Goal: Download file/media

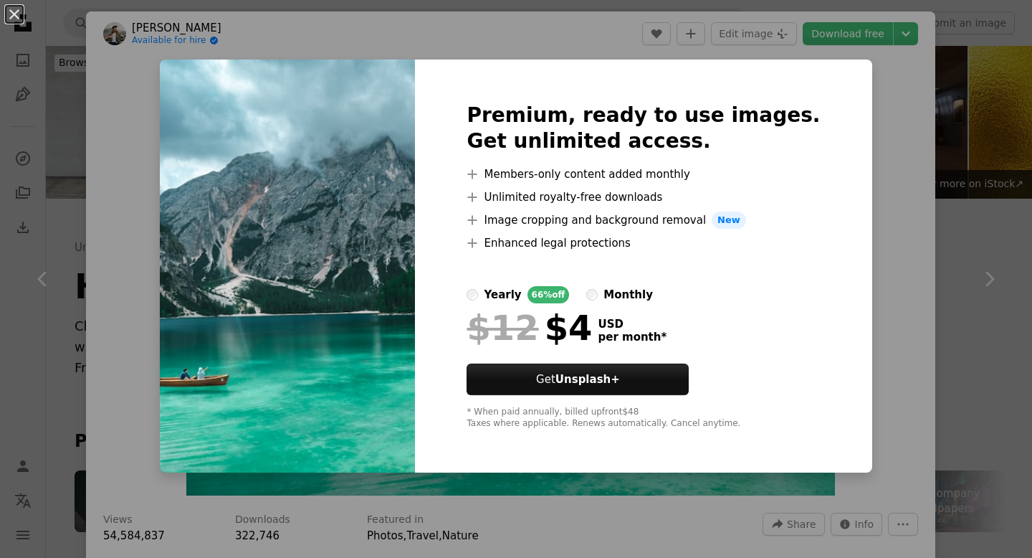
scroll to position [1948, 0]
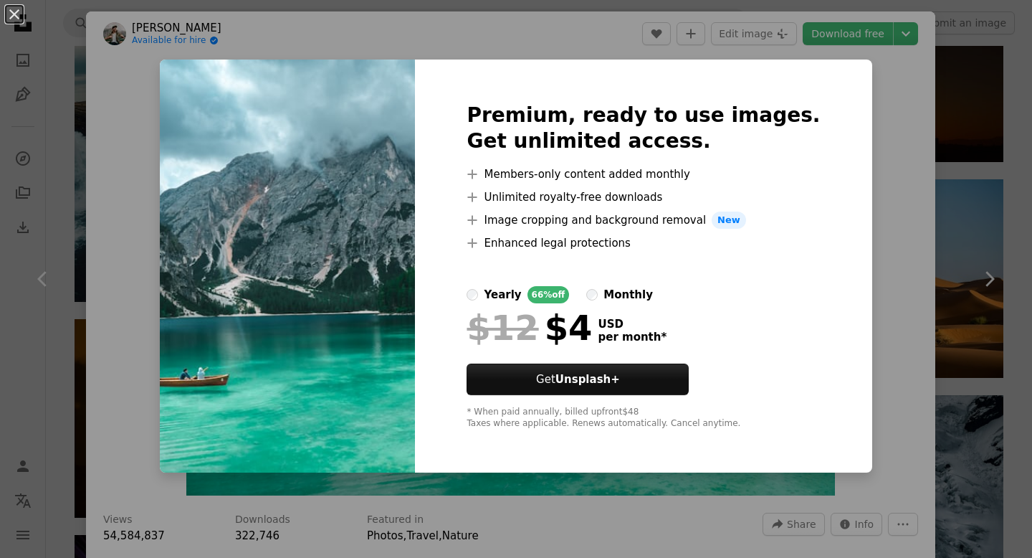
click at [882, 136] on div "An X shape Premium, ready to use images. Get unlimited access. A plus sign Memb…" at bounding box center [516, 279] width 1032 height 558
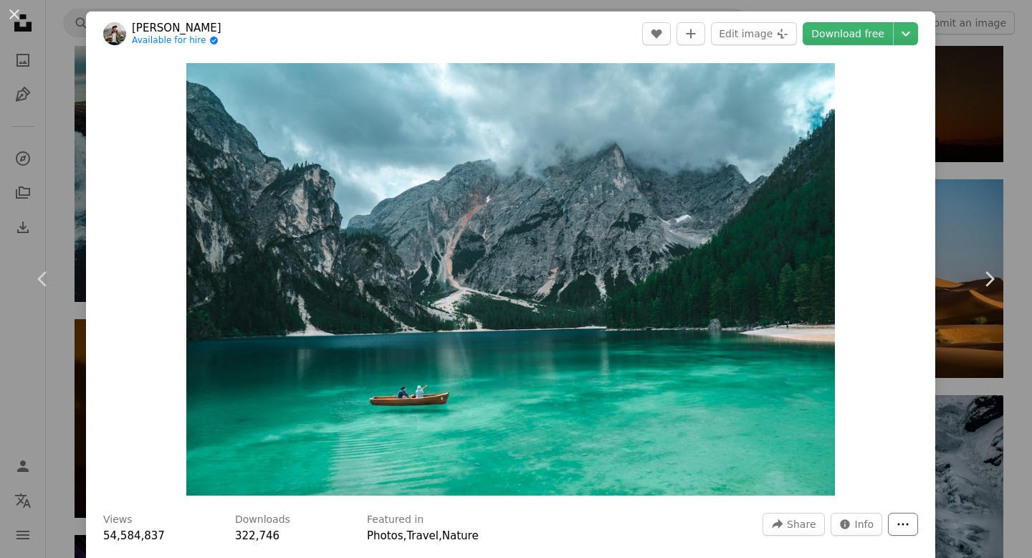
click at [910, 519] on icon "More Actions" at bounding box center [903, 524] width 13 height 13
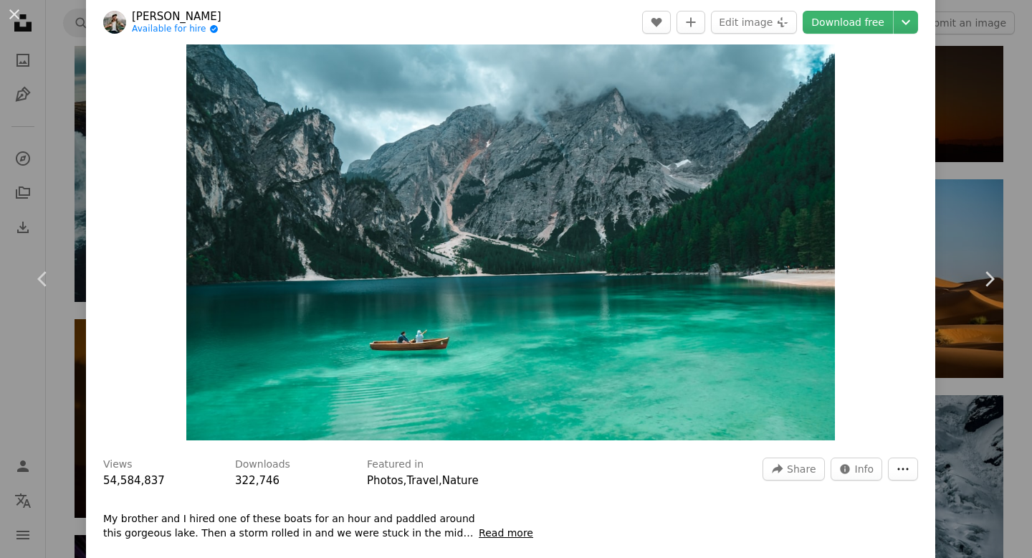
scroll to position [57, 0]
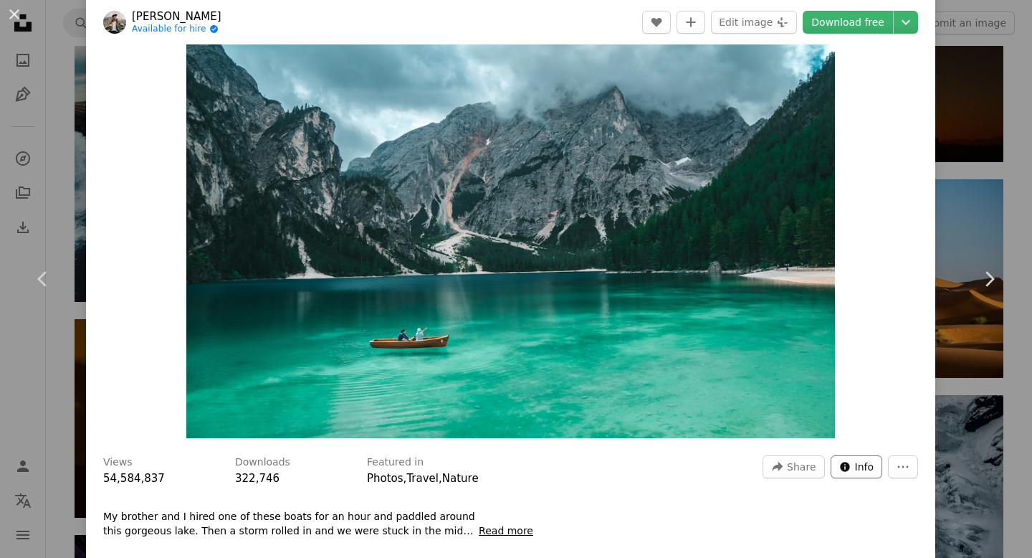
click at [862, 474] on button "Info icon Info" at bounding box center [857, 466] width 52 height 23
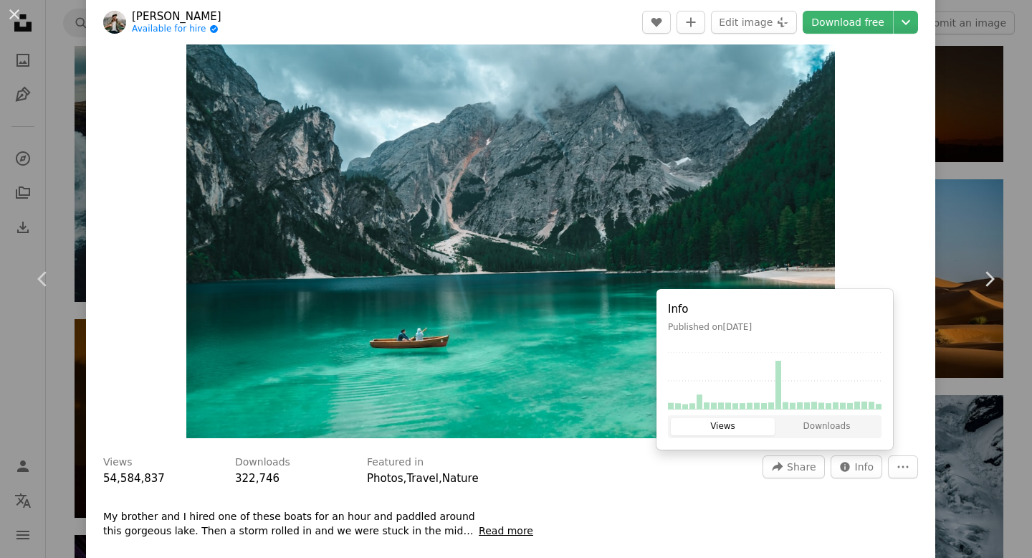
click at [827, 416] on div "Views Downloads" at bounding box center [775, 426] width 214 height 23
click at [829, 435] on div "Views Downloads" at bounding box center [775, 426] width 214 height 23
click at [824, 426] on button "Downloads" at bounding box center [827, 426] width 104 height 17
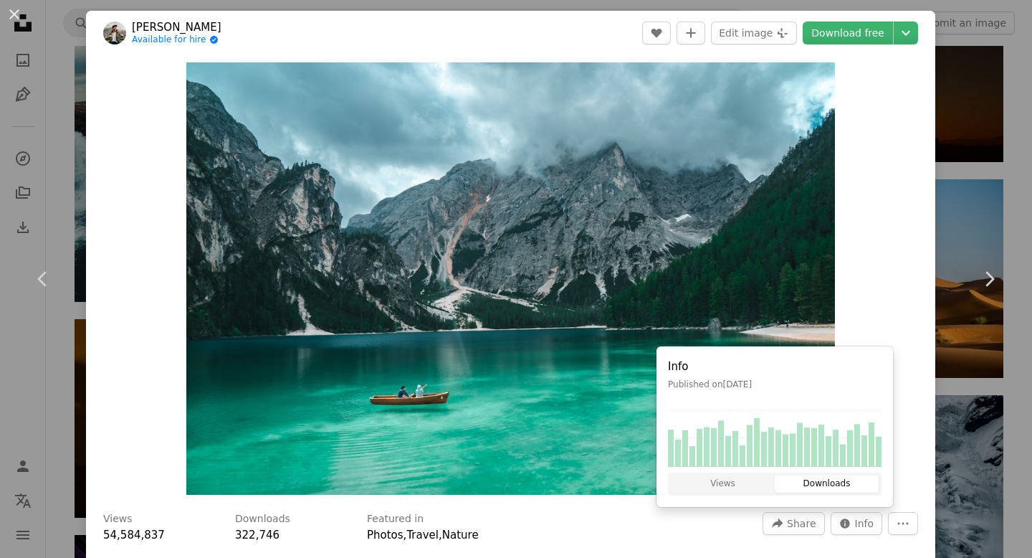
scroll to position [0, 0]
click at [906, 95] on div "Zoom in" at bounding box center [510, 279] width 849 height 447
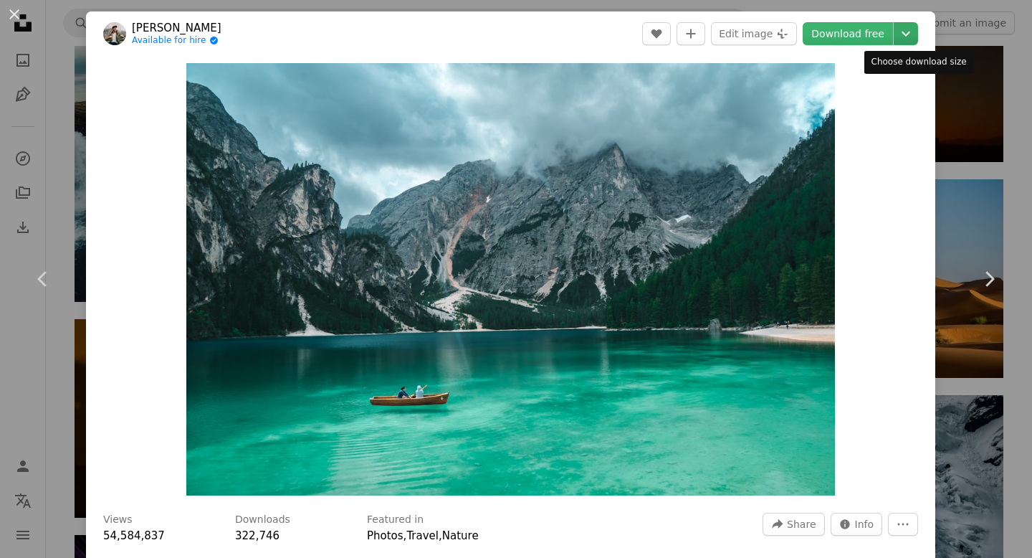
click at [918, 34] on icon "Chevron down" at bounding box center [906, 33] width 23 height 17
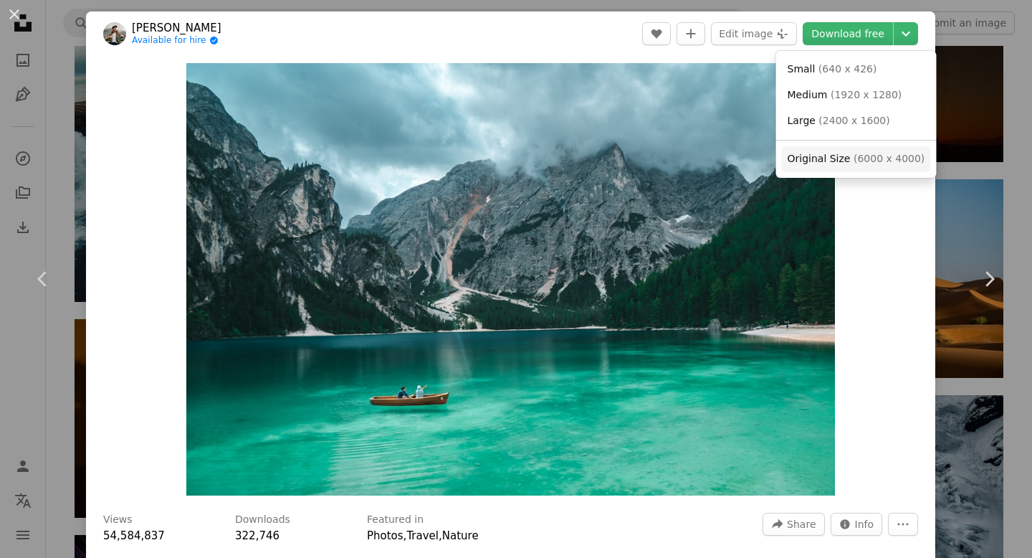
click at [862, 158] on span "( 6000 x 4000 )" at bounding box center [889, 158] width 71 height 11
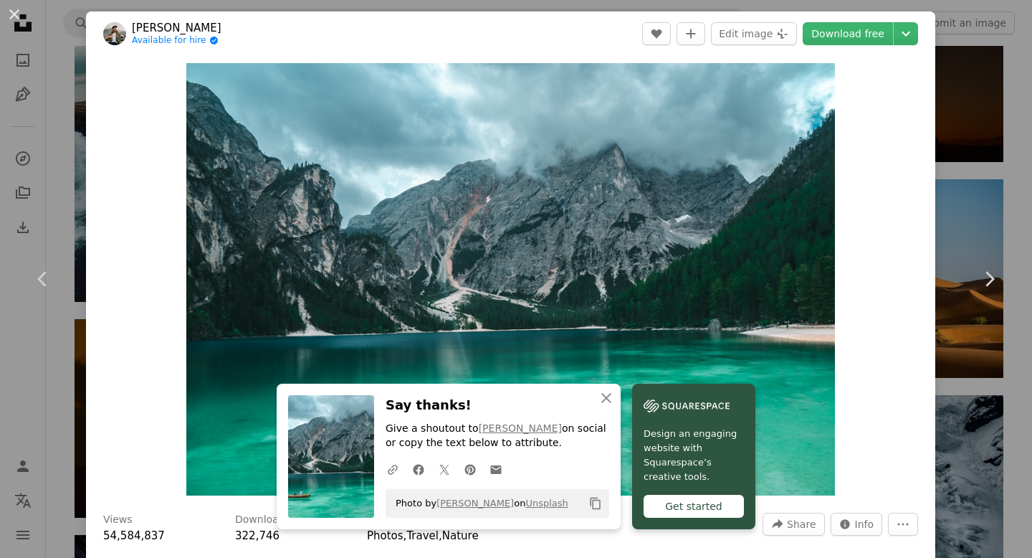
click at [880, 235] on div "Zoom in" at bounding box center [510, 279] width 849 height 447
click at [981, 270] on icon "Chevron right" at bounding box center [989, 278] width 23 height 23
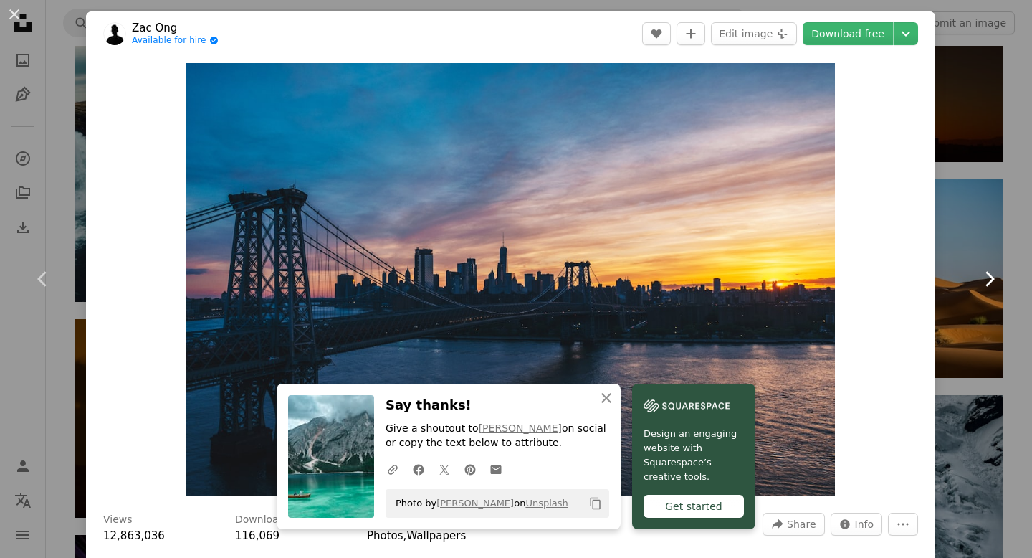
click at [975, 217] on link "Chevron right" at bounding box center [989, 279] width 86 height 138
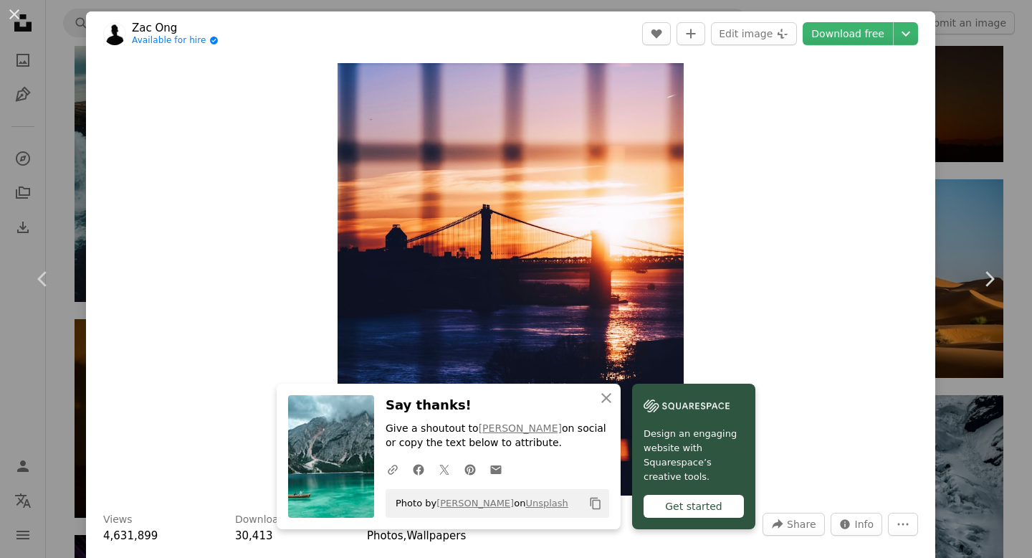
click at [59, 147] on div "An X shape Chevron left Chevron right Zac Ong Available for hire A checkmark in…" at bounding box center [516, 279] width 1032 height 558
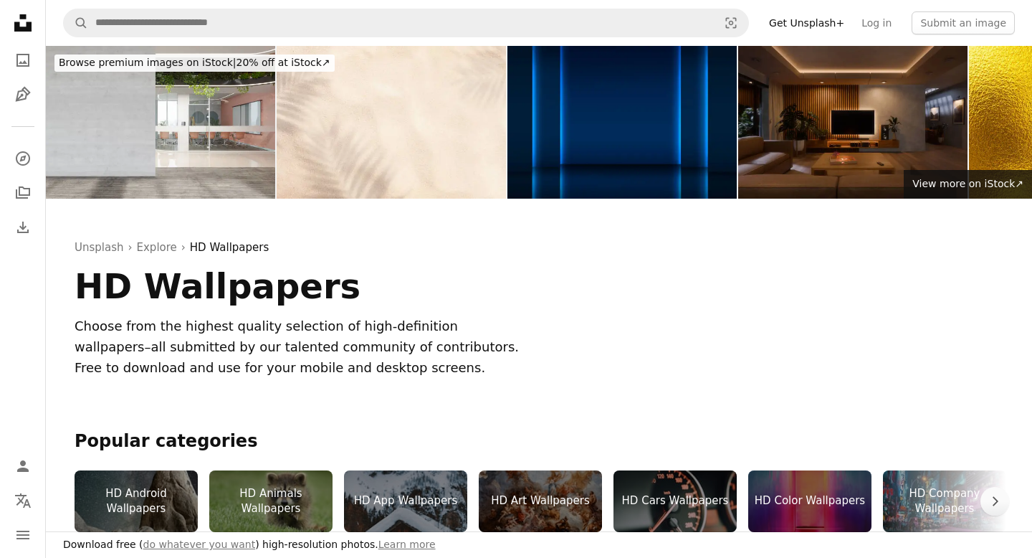
click at [800, 470] on div "HD Color Wallpapers" at bounding box center [809, 501] width 123 height 62
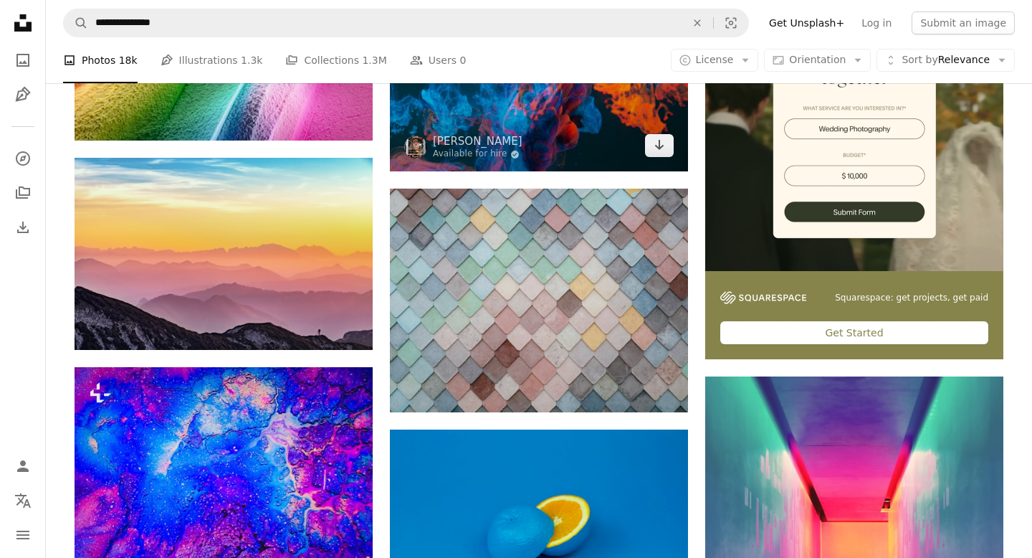
scroll to position [390, 0]
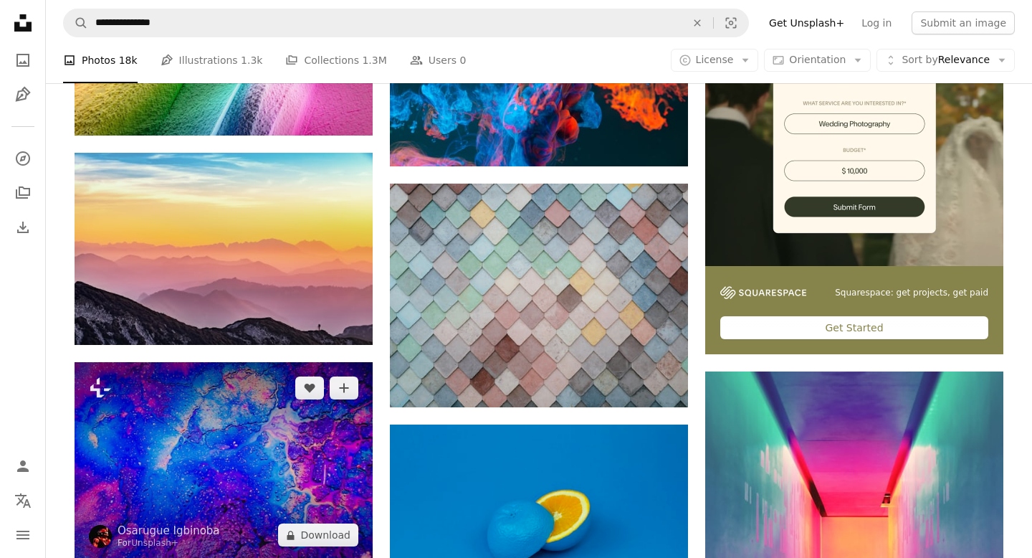
click at [296, 362] on img at bounding box center [224, 461] width 298 height 199
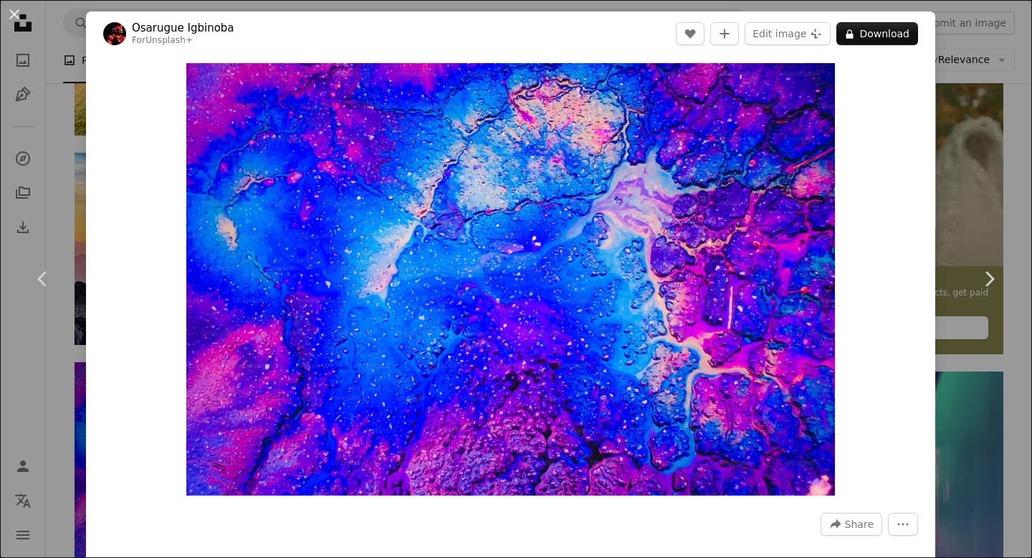
click at [885, 224] on div "Zoom in" at bounding box center [510, 279] width 849 height 447
click at [922, 232] on div "Zoom in" at bounding box center [510, 279] width 849 height 447
click at [875, 245] on div "Zoom in" at bounding box center [510, 279] width 849 height 447
click at [664, 31] on header "Osarugue Igbinoba For Unsplash+ A heart A plus sign Edit image Plus sign for Un…" at bounding box center [510, 33] width 849 height 44
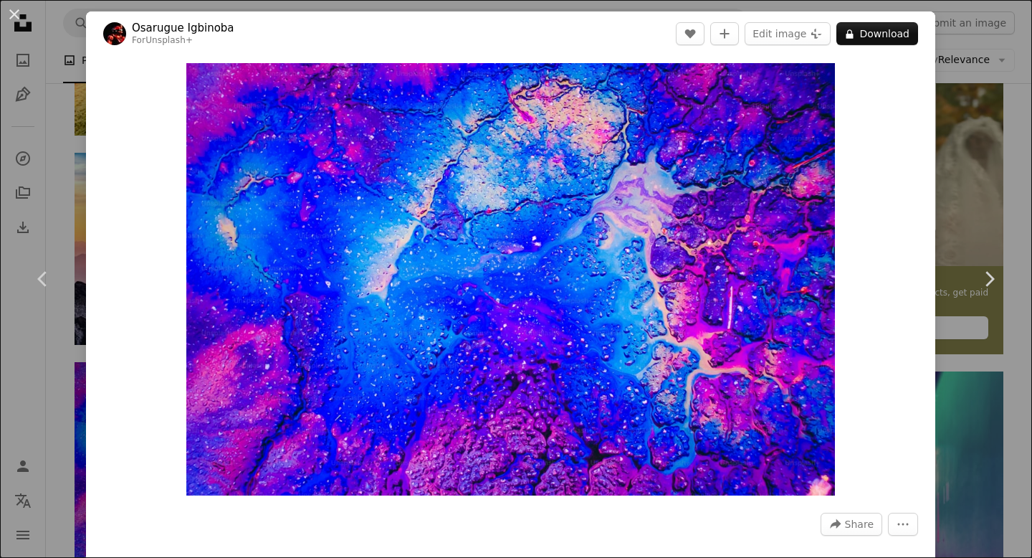
click at [890, 257] on div "Zoom in" at bounding box center [510, 279] width 849 height 447
click at [898, 34] on button "A lock Download" at bounding box center [878, 33] width 82 height 23
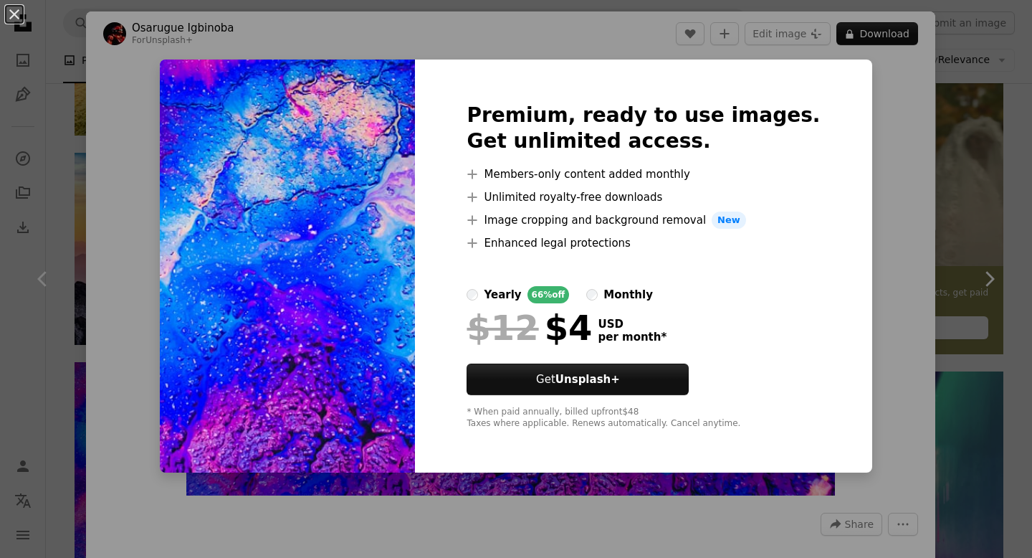
click at [889, 141] on div "An X shape Premium, ready to use images. Get unlimited access. A plus sign Memb…" at bounding box center [516, 279] width 1032 height 558
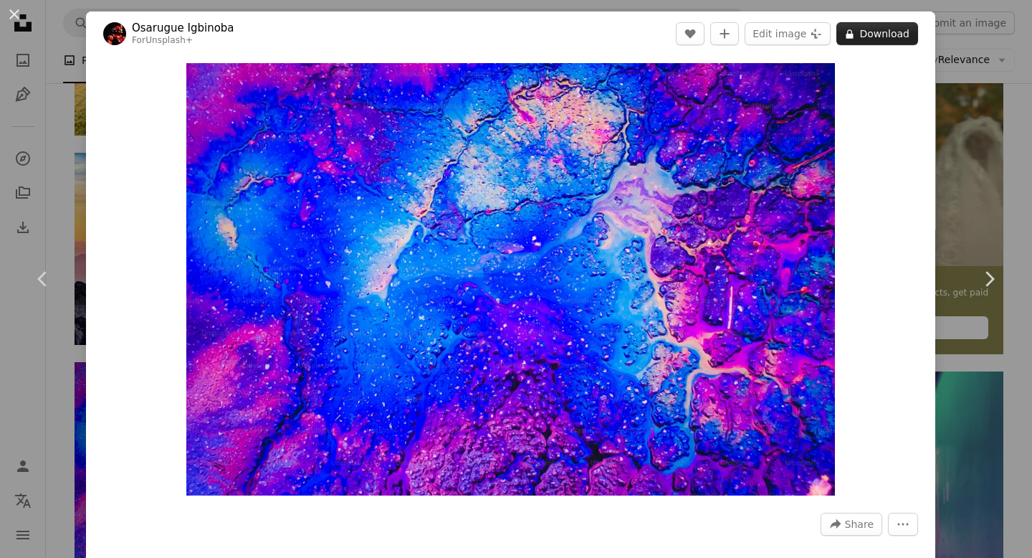
click at [899, 36] on button "A lock Download" at bounding box center [878, 33] width 82 height 23
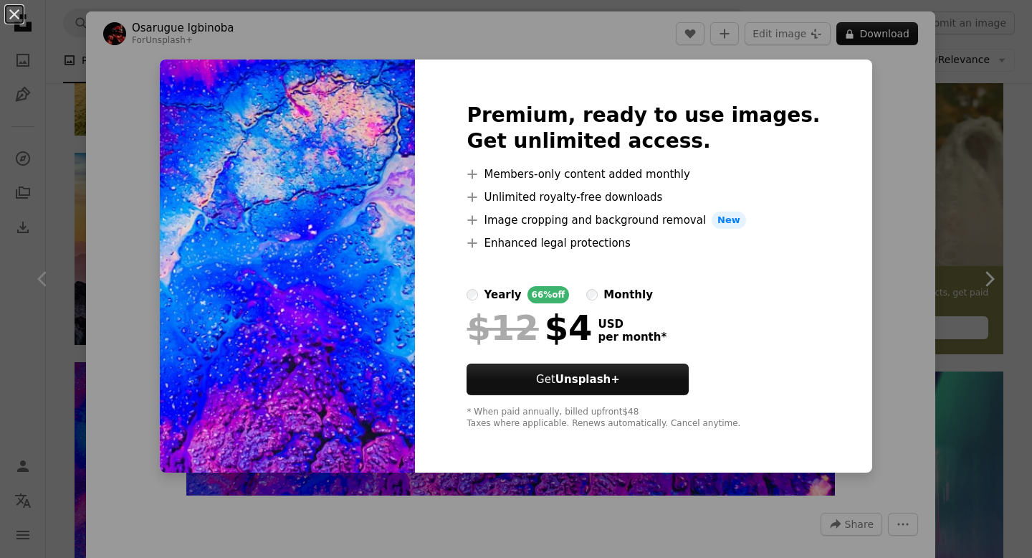
click at [863, 175] on div "An X shape Premium, ready to use images. Get unlimited access. A plus sign Memb…" at bounding box center [516, 279] width 1032 height 558
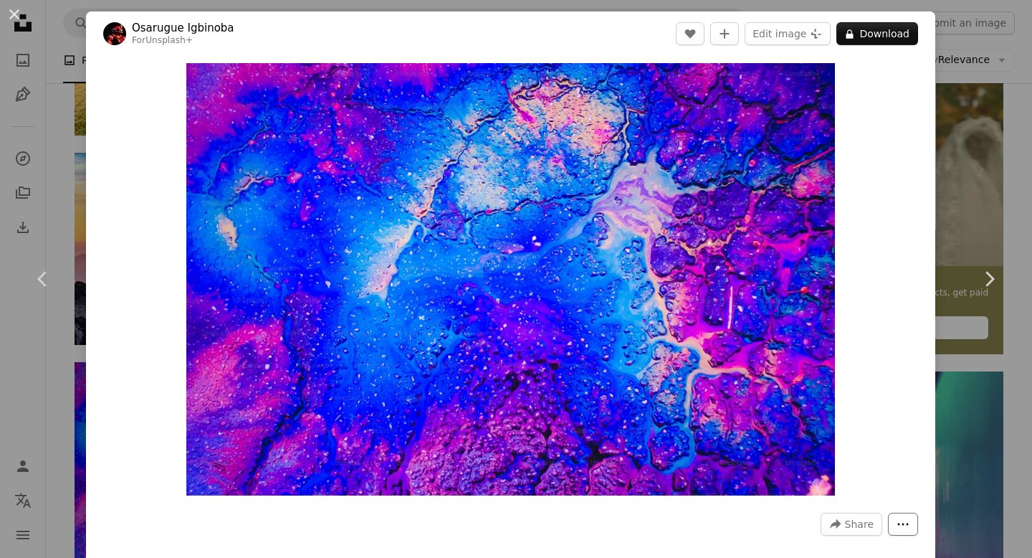
click at [904, 513] on button "More Actions" at bounding box center [903, 524] width 30 height 23
click at [895, 423] on dialog "An X shape Chevron left Chevron right Osarugue Igbinoba For Unsplash+ A heart A…" at bounding box center [516, 279] width 1032 height 558
click at [75, 90] on div "An X shape Chevron left Chevron right Osarugue Igbinoba For Unsplash+ A heart A…" at bounding box center [516, 279] width 1032 height 558
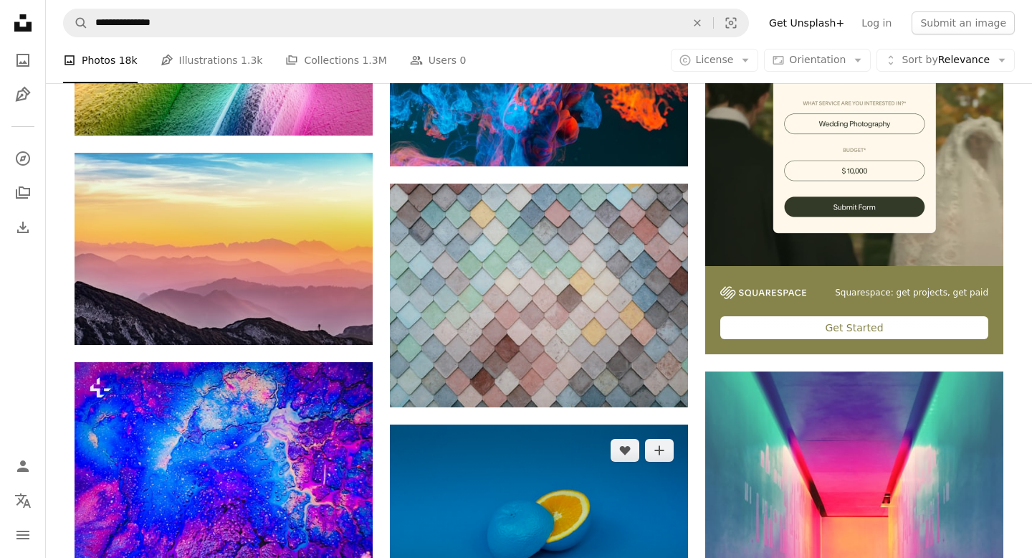
click at [497, 424] on img at bounding box center [539, 523] width 298 height 199
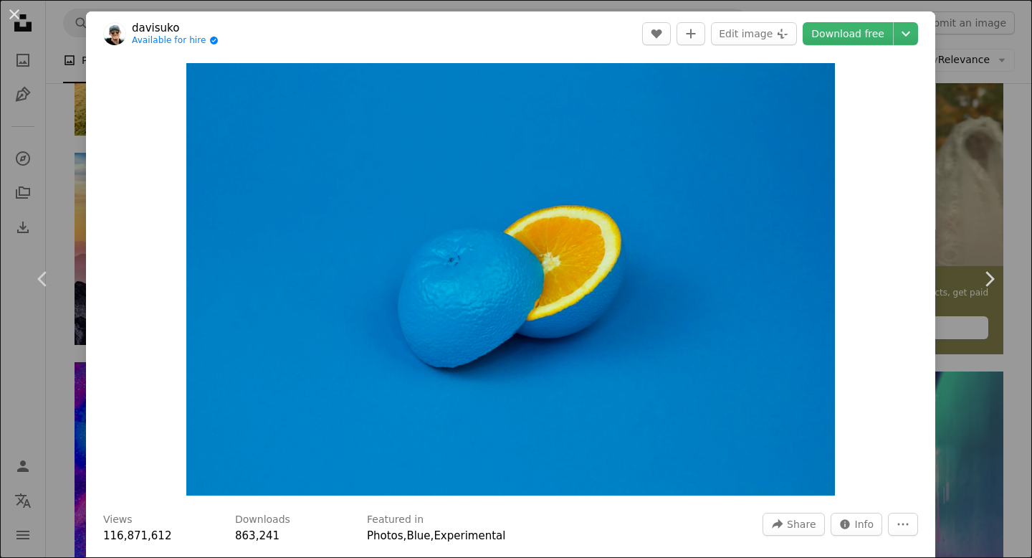
click at [66, 187] on div "An X shape Chevron left Chevron right davisuko Available for hire A checkmark i…" at bounding box center [516, 279] width 1032 height 558
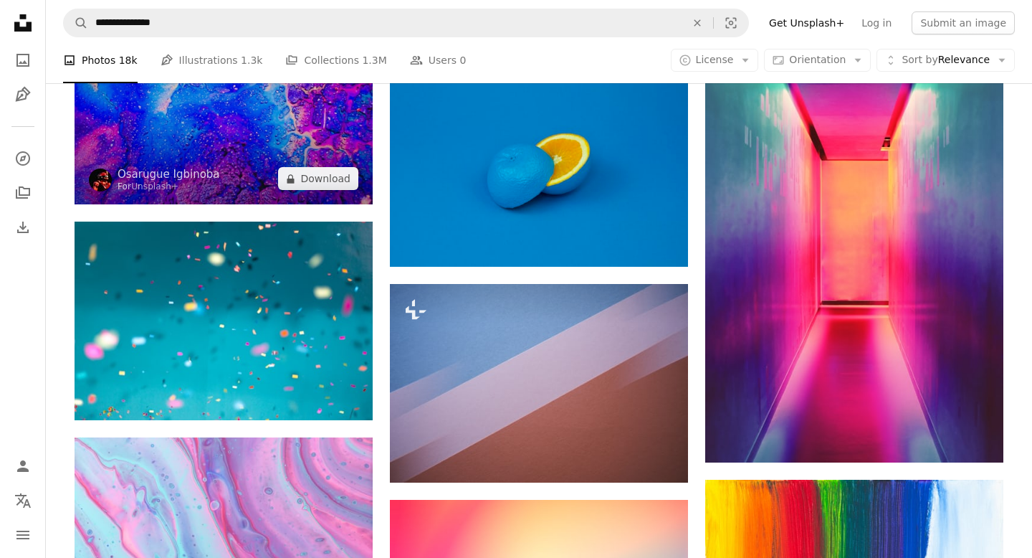
scroll to position [747, 0]
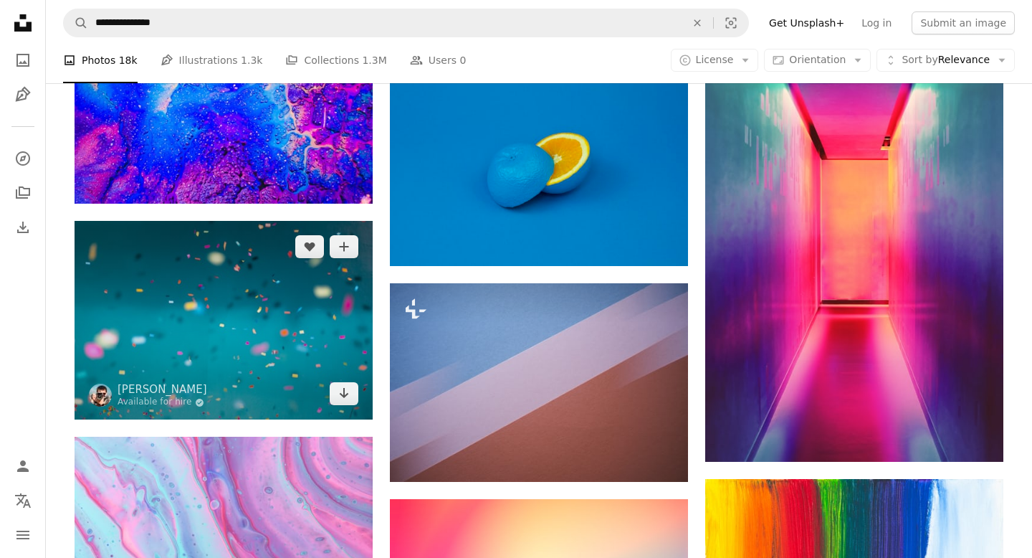
click at [273, 221] on img at bounding box center [224, 320] width 298 height 199
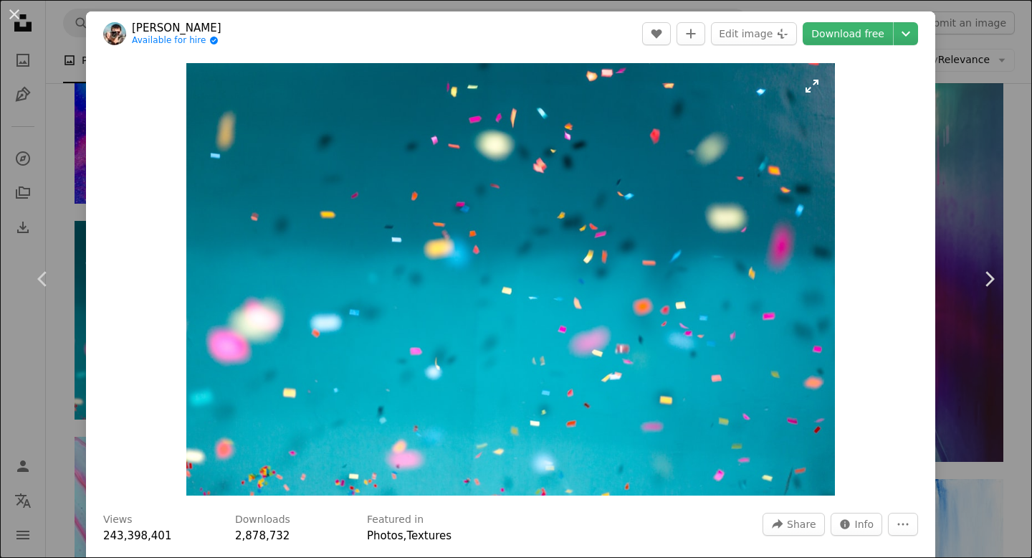
click at [819, 84] on img "Zoom in on this image" at bounding box center [510, 279] width 649 height 432
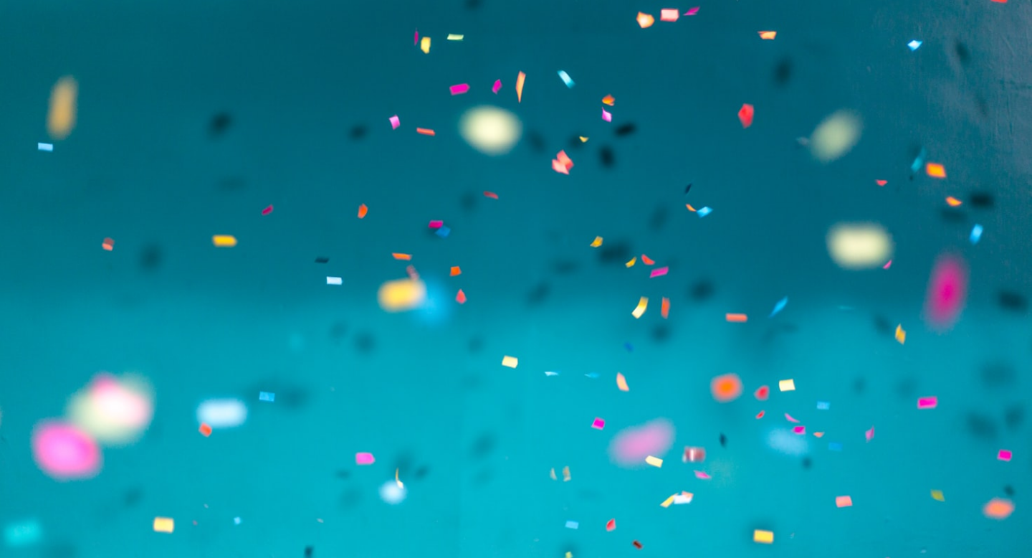
scroll to position [65, 0]
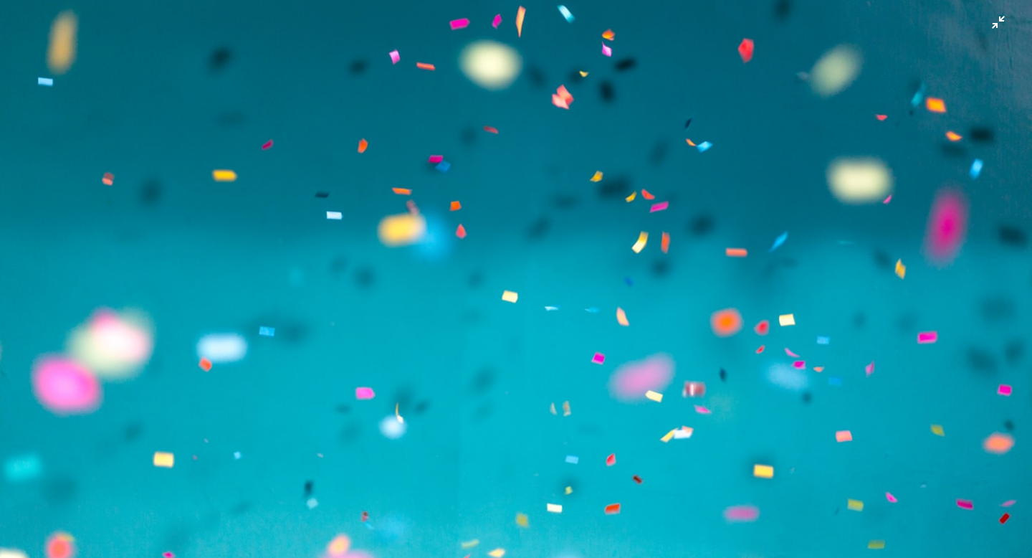
click at [745, 82] on img "Zoom out on this image" at bounding box center [516, 278] width 1034 height 689
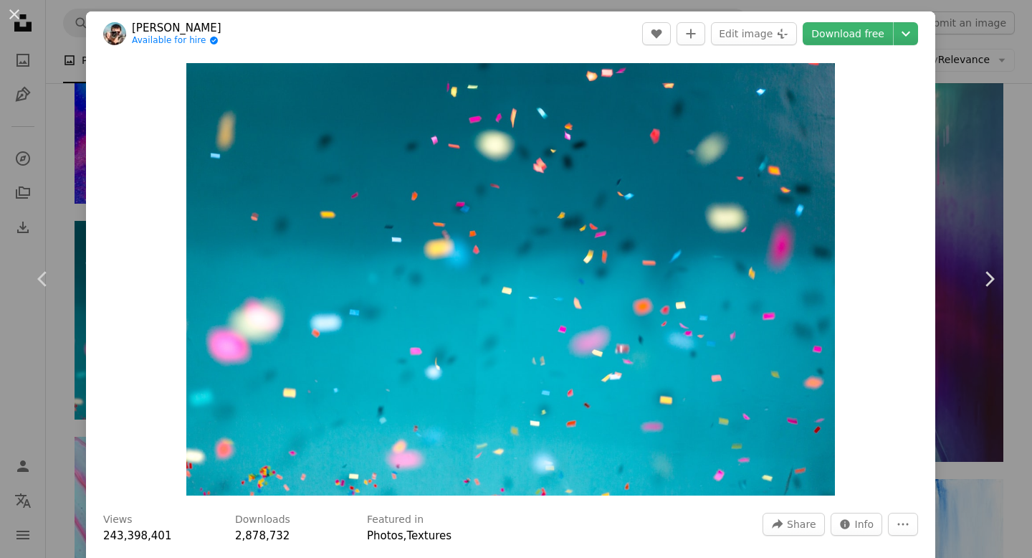
click at [59, 138] on div "An X shape Chevron left Chevron right Jason Leung Available for hire A checkmar…" at bounding box center [516, 279] width 1032 height 558
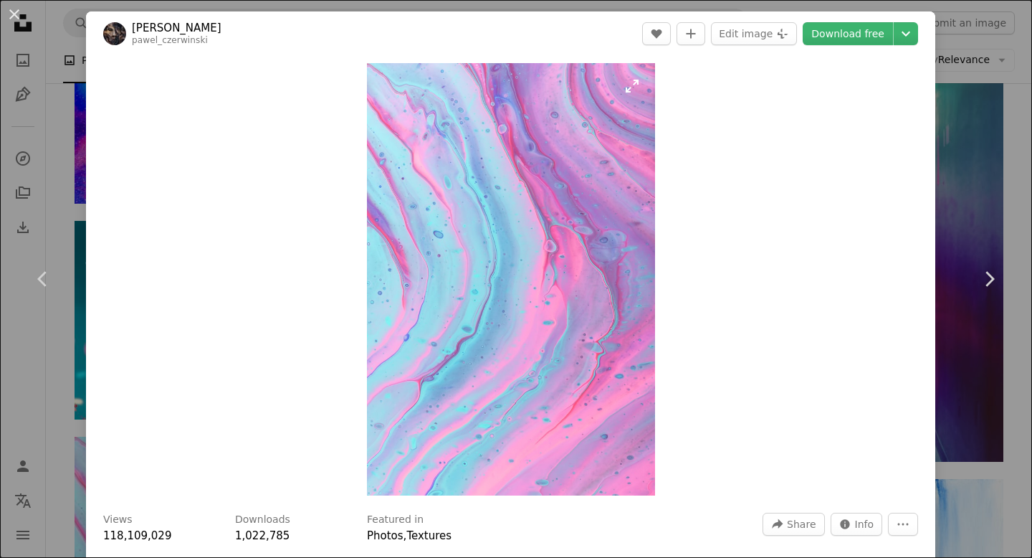
click at [484, 225] on img "Zoom in on this image" at bounding box center [511, 279] width 288 height 432
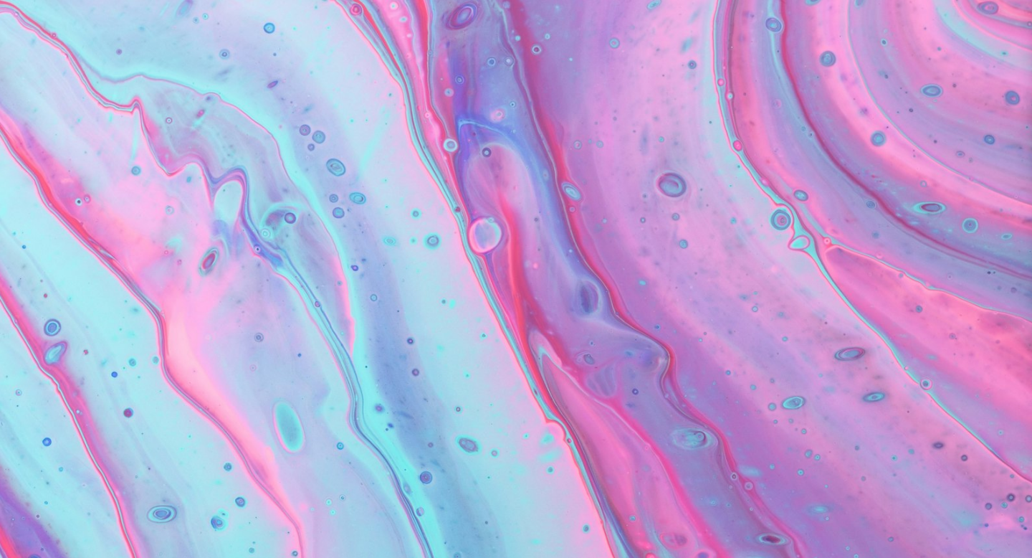
scroll to position [497, 0]
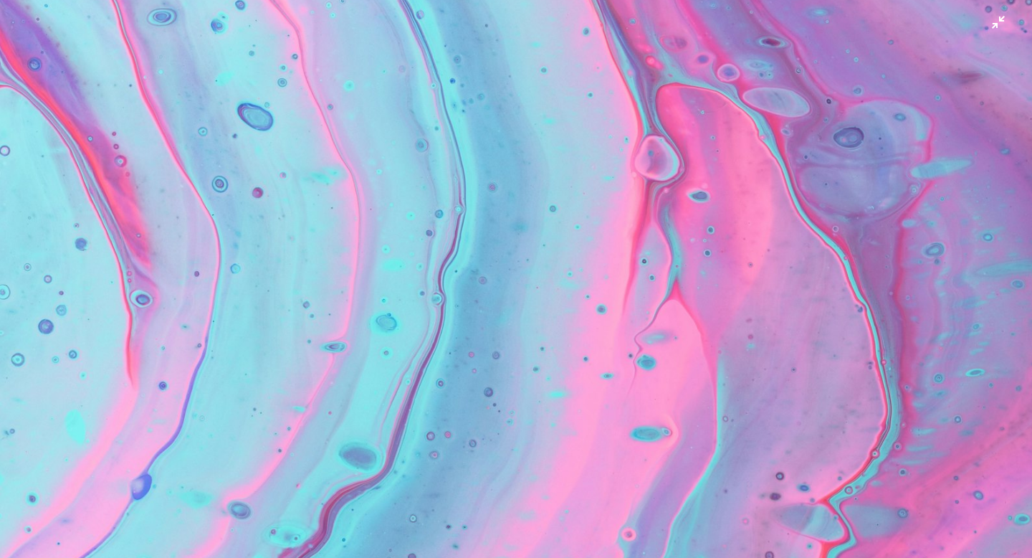
click at [416, 335] on img "Zoom out on this image" at bounding box center [516, 278] width 1034 height 1551
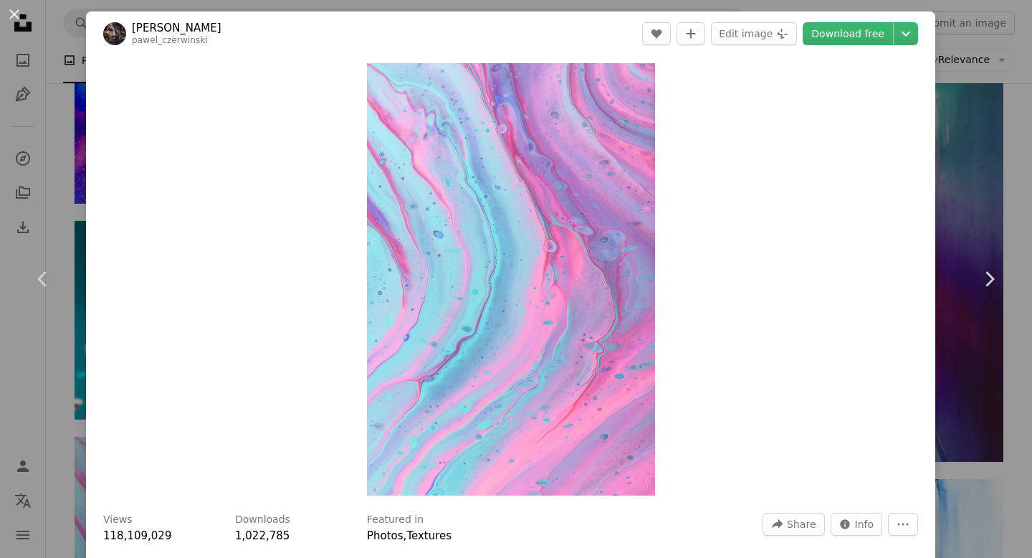
click at [59, 65] on div "An X shape Chevron left Chevron right Pawel Czerwinski pawel_czerwinski A heart…" at bounding box center [516, 279] width 1032 height 558
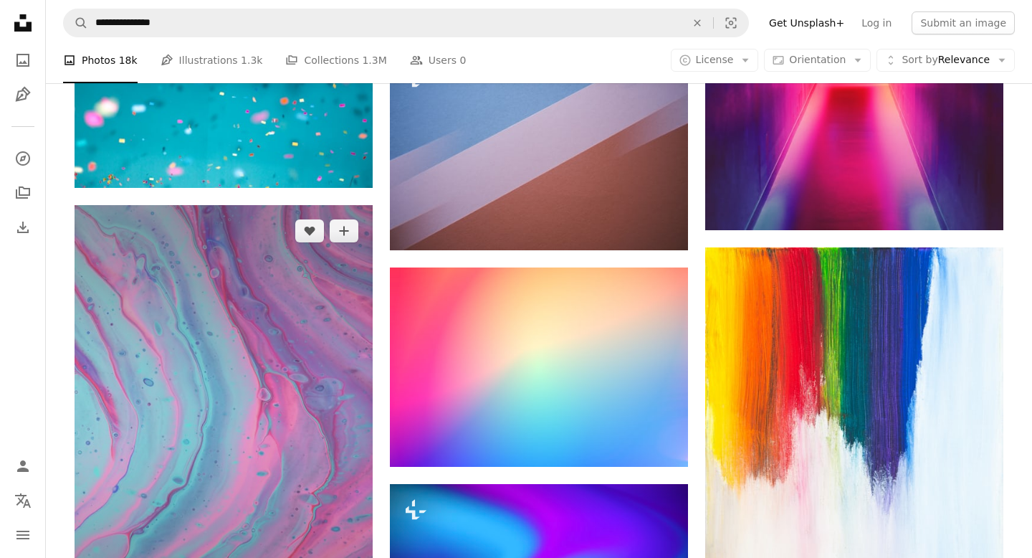
scroll to position [987, 0]
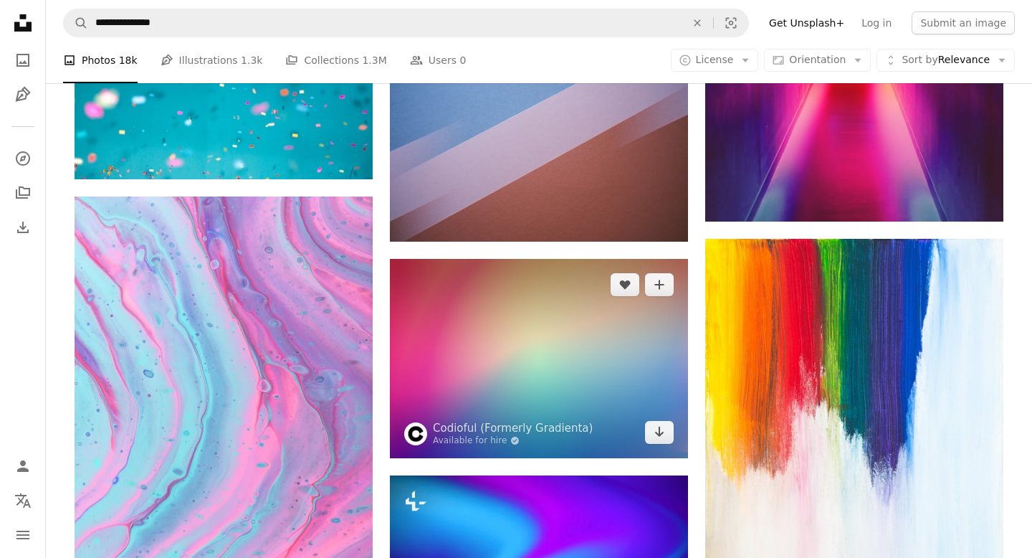
click at [505, 259] on img at bounding box center [539, 358] width 298 height 199
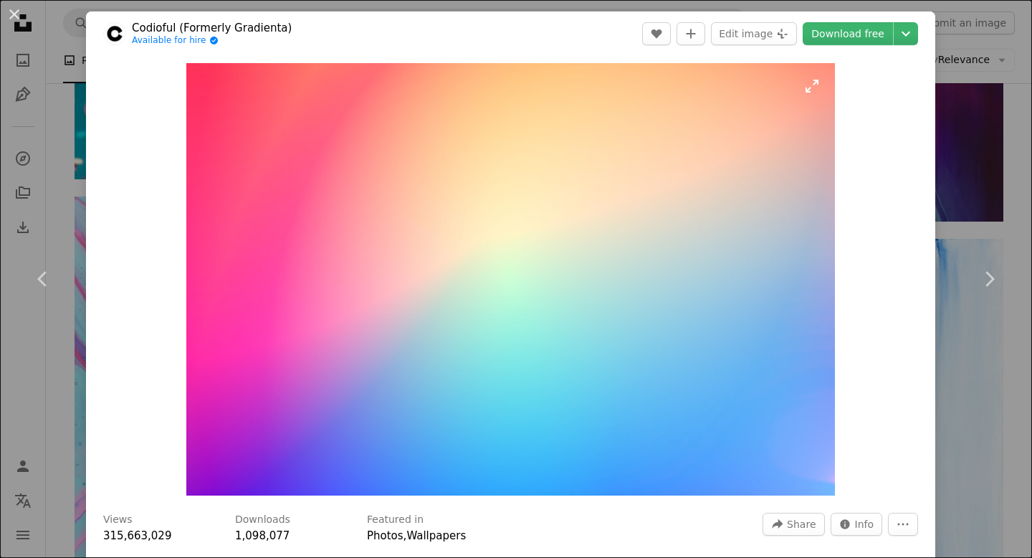
click at [688, 222] on img "Zoom in on this image" at bounding box center [510, 279] width 649 height 432
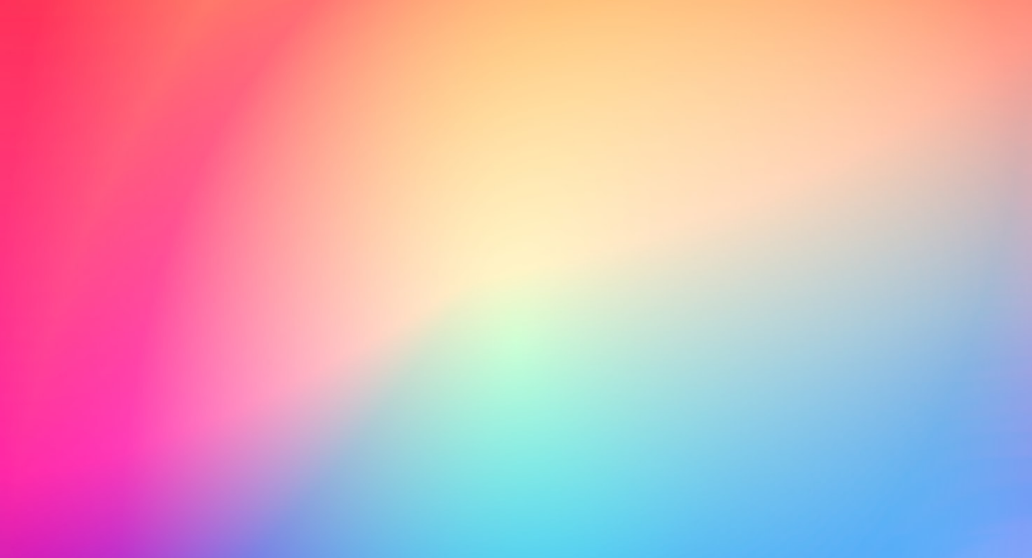
scroll to position [65, 0]
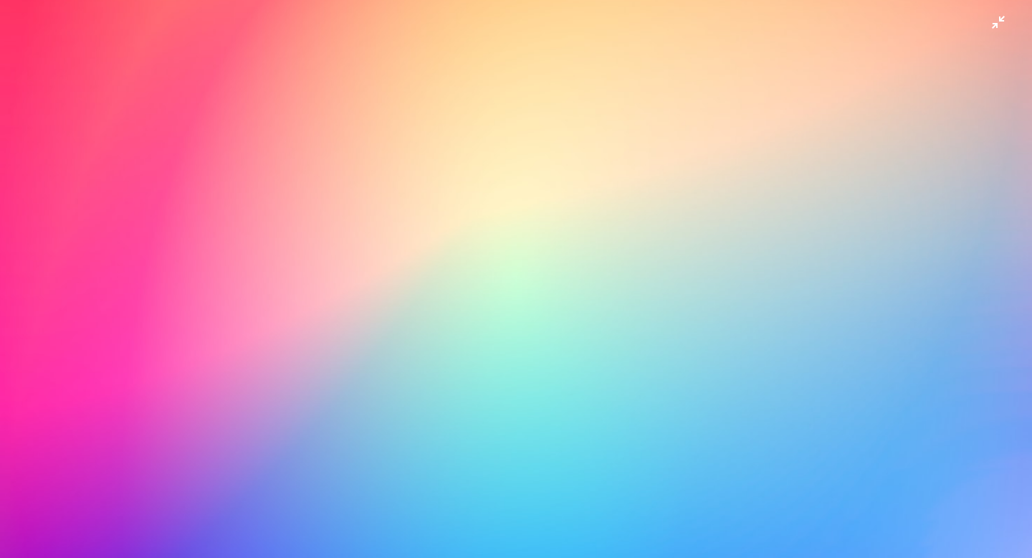
click at [618, 228] on img "Zoom out on this image" at bounding box center [516, 278] width 1034 height 689
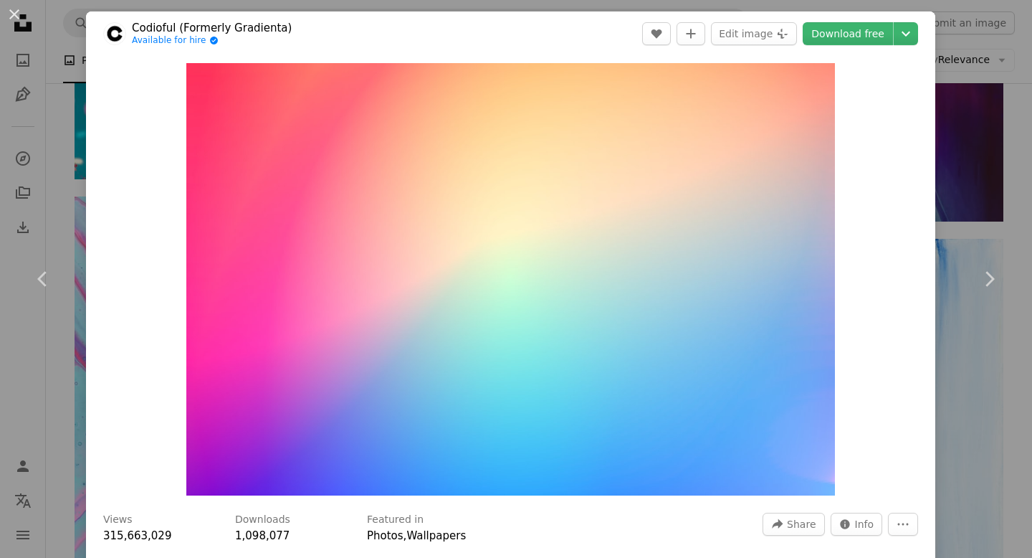
click at [70, 126] on div "An X shape Chevron left Chevron right Codioful (Formerly Gradienta) Available f…" at bounding box center [516, 279] width 1032 height 558
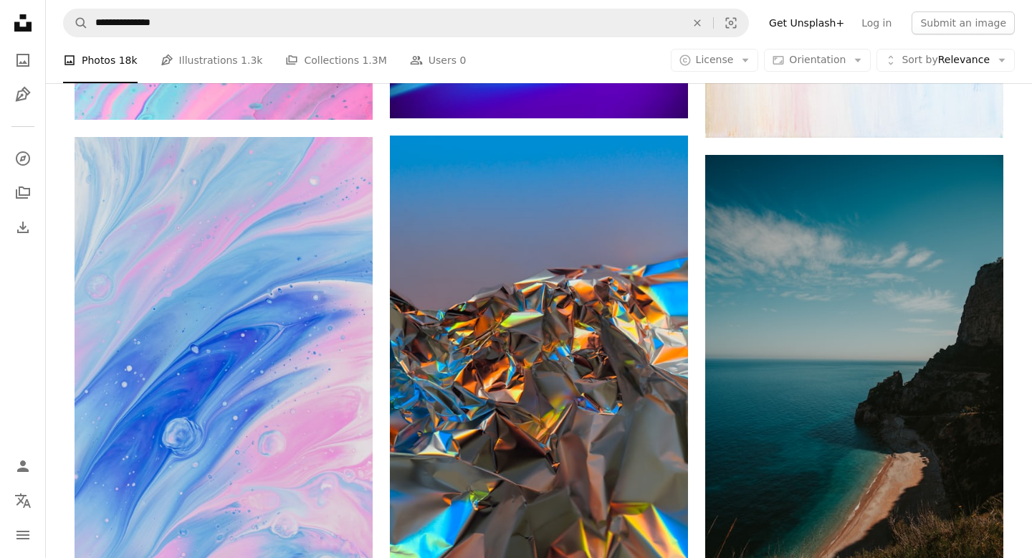
scroll to position [1526, 0]
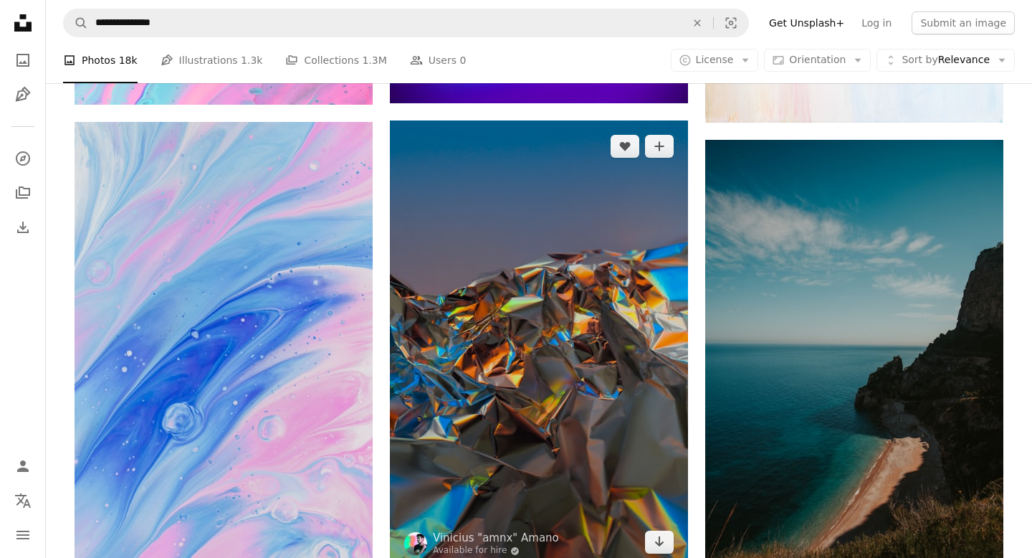
click at [509, 252] on img at bounding box center [539, 343] width 298 height 447
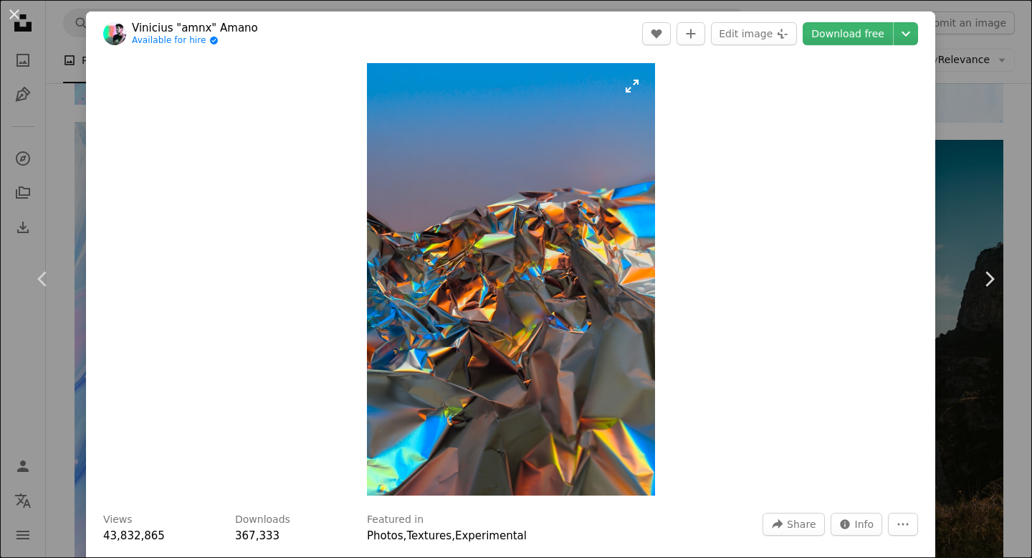
click at [561, 219] on img "Zoom in on this image" at bounding box center [511, 279] width 288 height 432
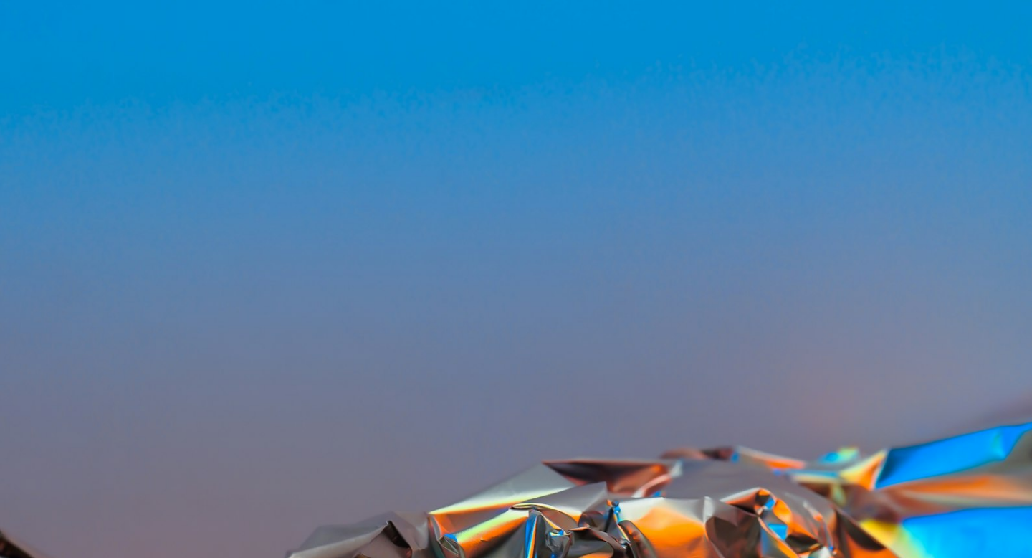
scroll to position [497, 0]
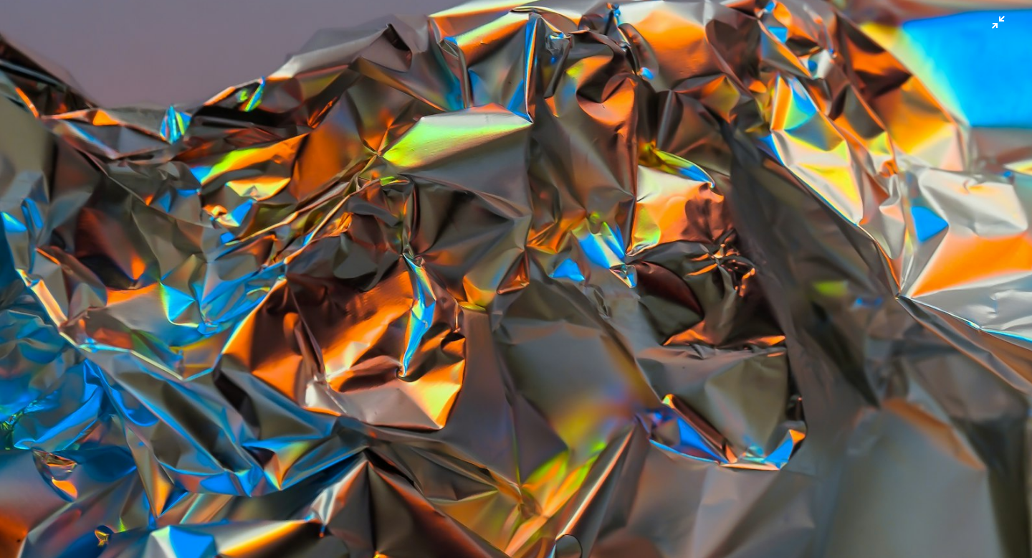
click at [512, 255] on img "Zoom out on this image" at bounding box center [516, 278] width 1034 height 1551
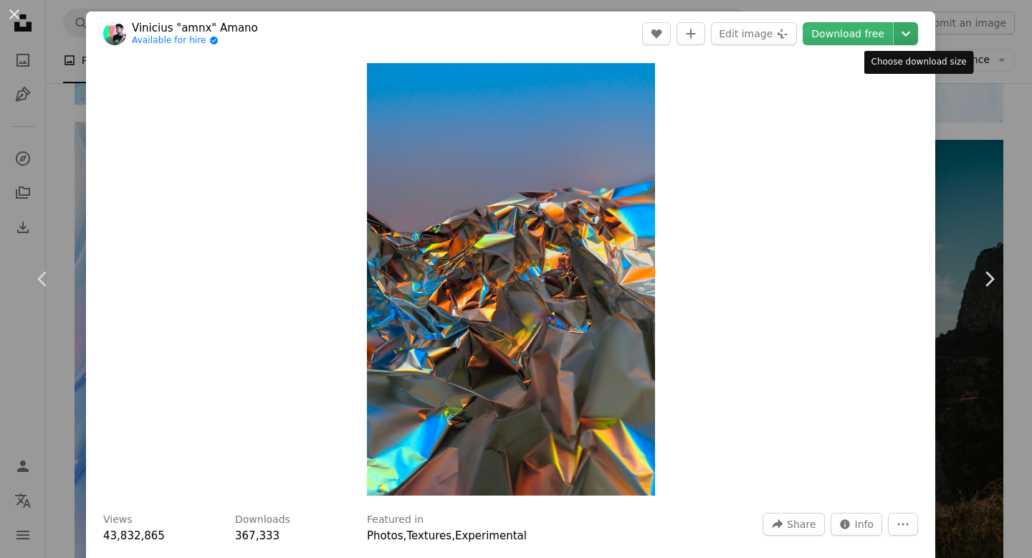
click at [918, 30] on icon "Chevron down" at bounding box center [906, 33] width 23 height 17
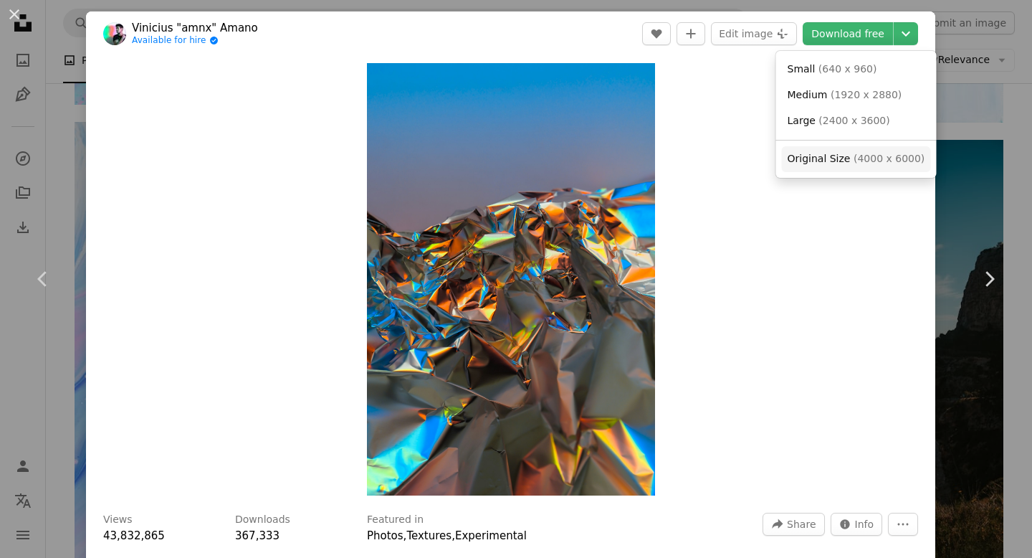
click at [854, 155] on span "( 4000 x 6000 )" at bounding box center [889, 158] width 71 height 11
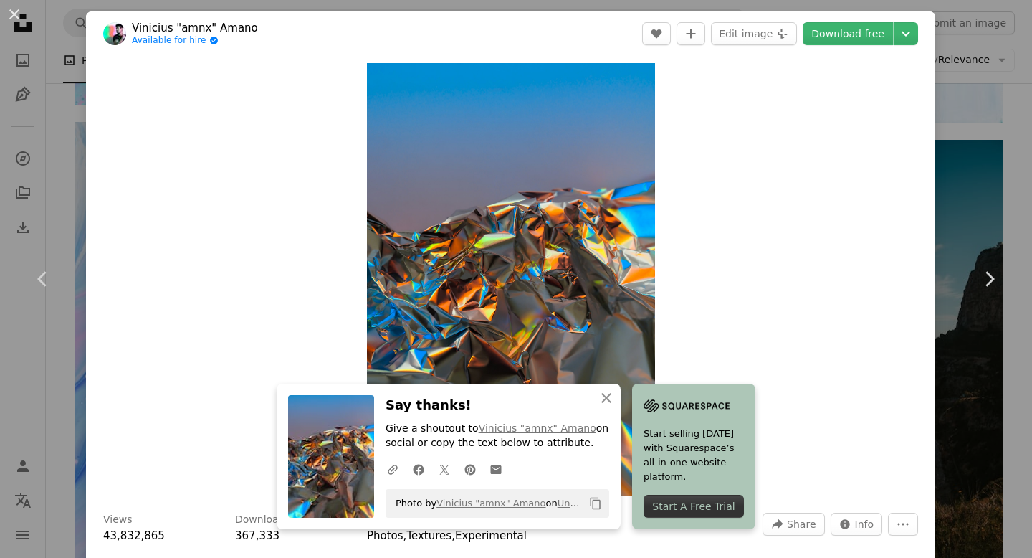
click at [72, 127] on div "An X shape Chevron left Chevron right Vinicius "amnx" Amano Available for hire …" at bounding box center [516, 279] width 1032 height 558
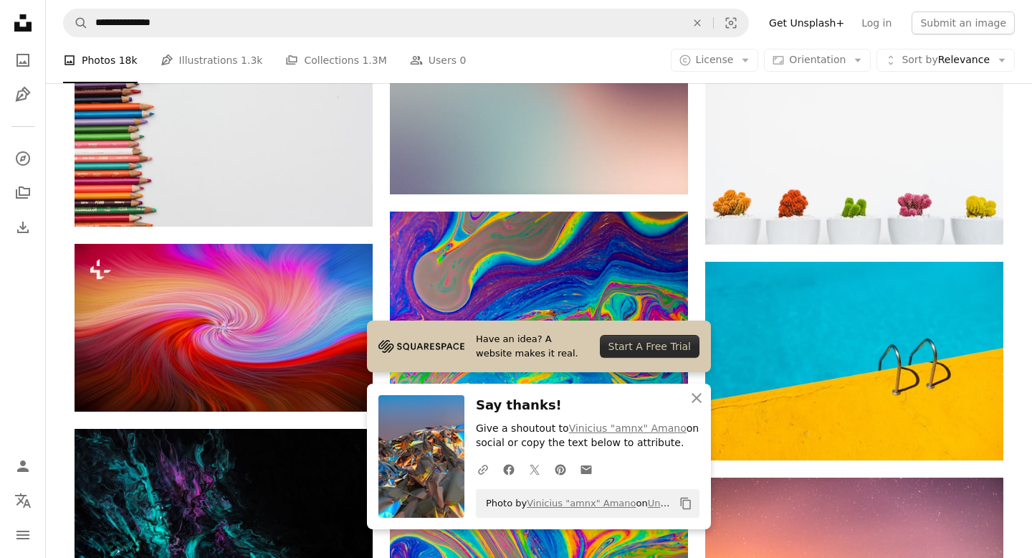
scroll to position [2075, 0]
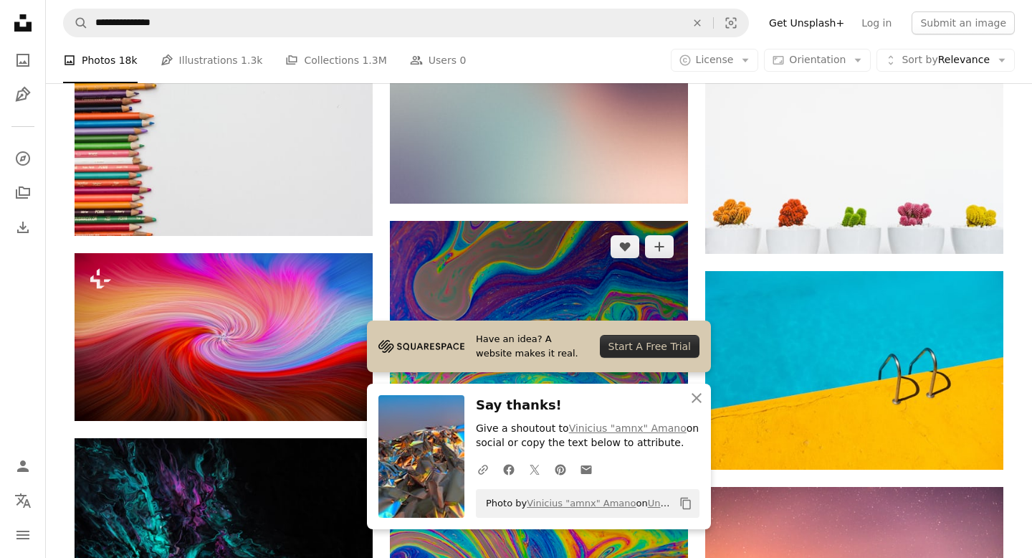
click at [520, 225] on img at bounding box center [539, 486] width 298 height 530
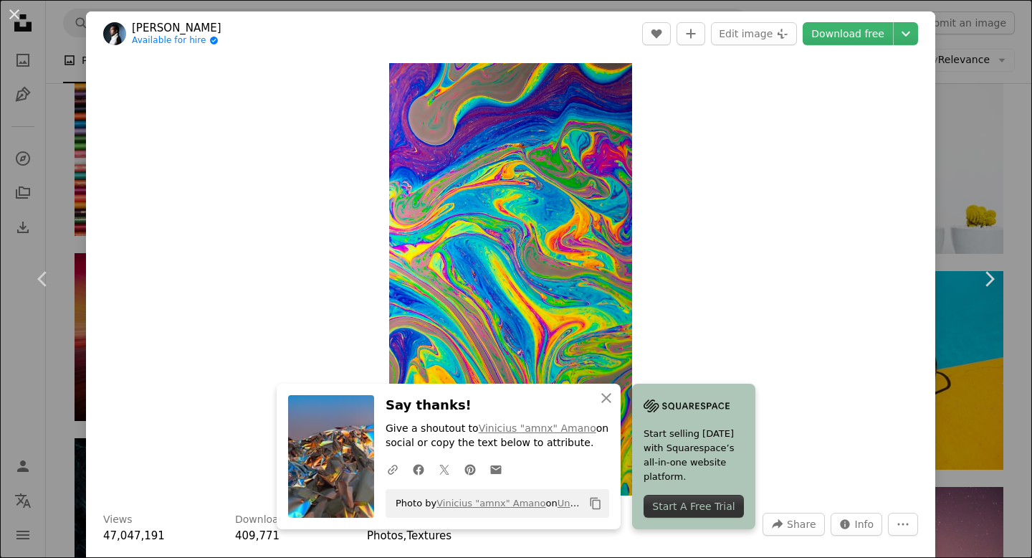
click at [520, 225] on img "Zoom in on this image" at bounding box center [510, 279] width 243 height 432
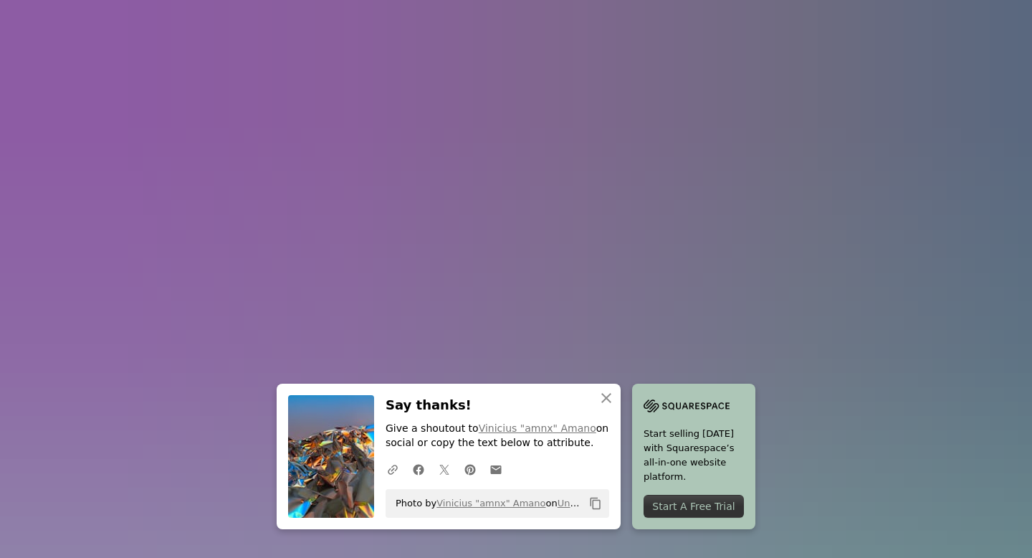
scroll to position [640, 0]
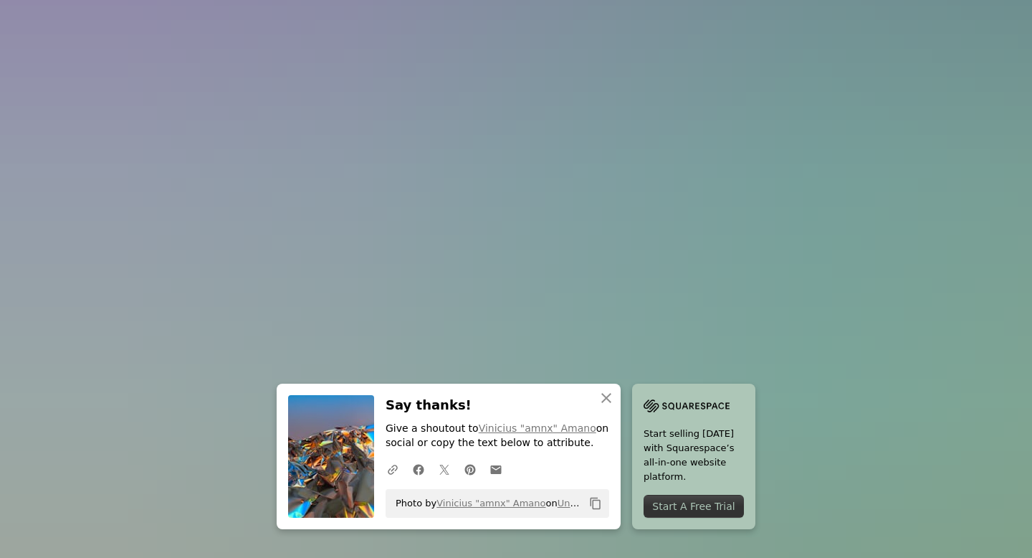
click at [520, 225] on img "Zoom out on this image" at bounding box center [516, 278] width 1034 height 1838
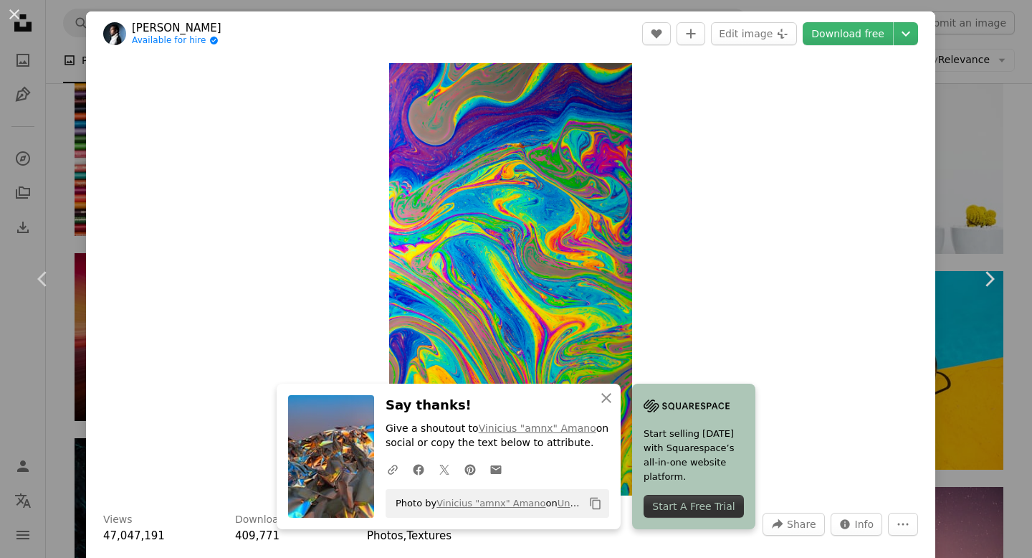
click at [75, 143] on div "An X shape Chevron left Chevron right Daniel Olah Available for hire A checkmar…" at bounding box center [516, 279] width 1032 height 558
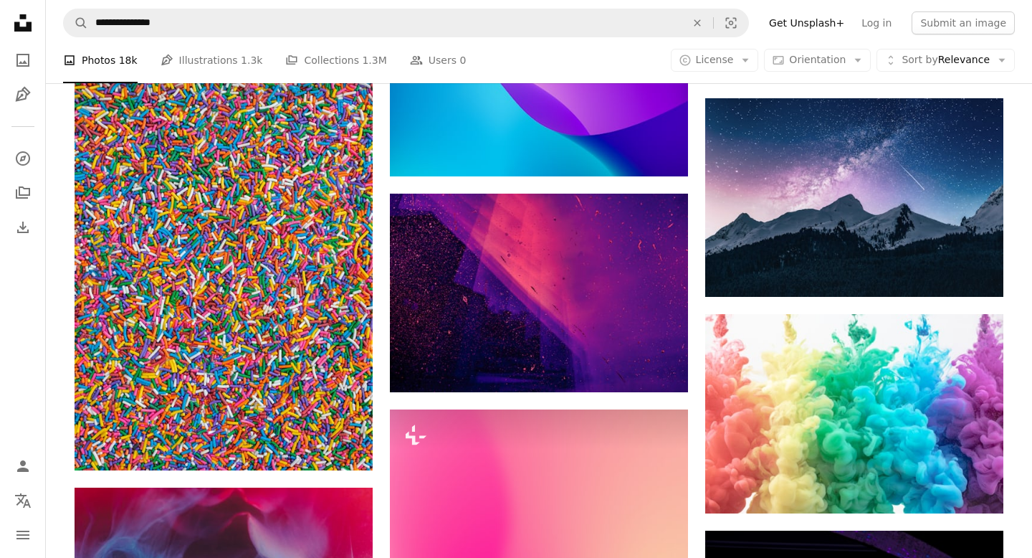
scroll to position [3115, 0]
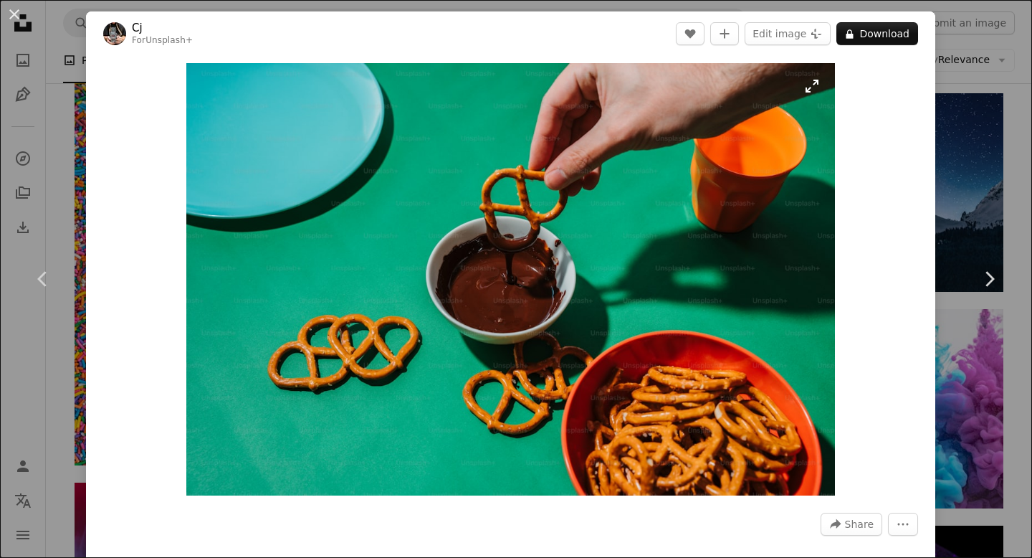
click at [507, 212] on img "Zoom in on this image" at bounding box center [510, 279] width 648 height 432
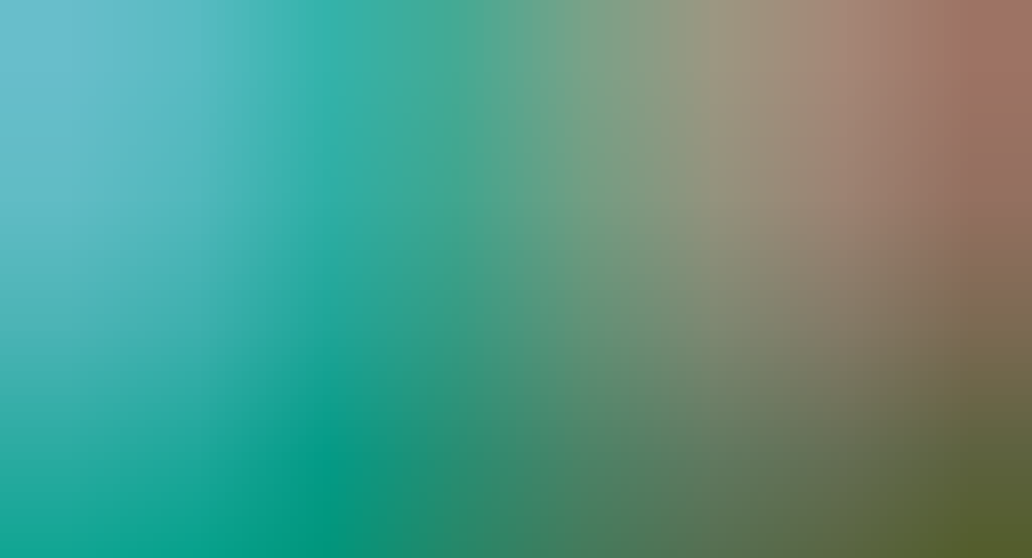
scroll to position [65, 0]
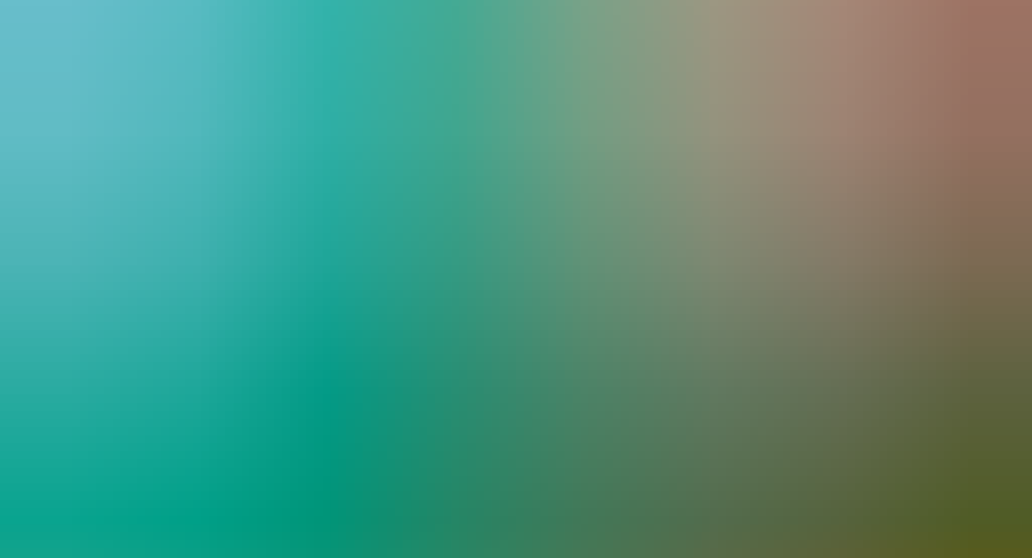
click at [507, 212] on img "Zoom out on this image" at bounding box center [516, 279] width 1034 height 690
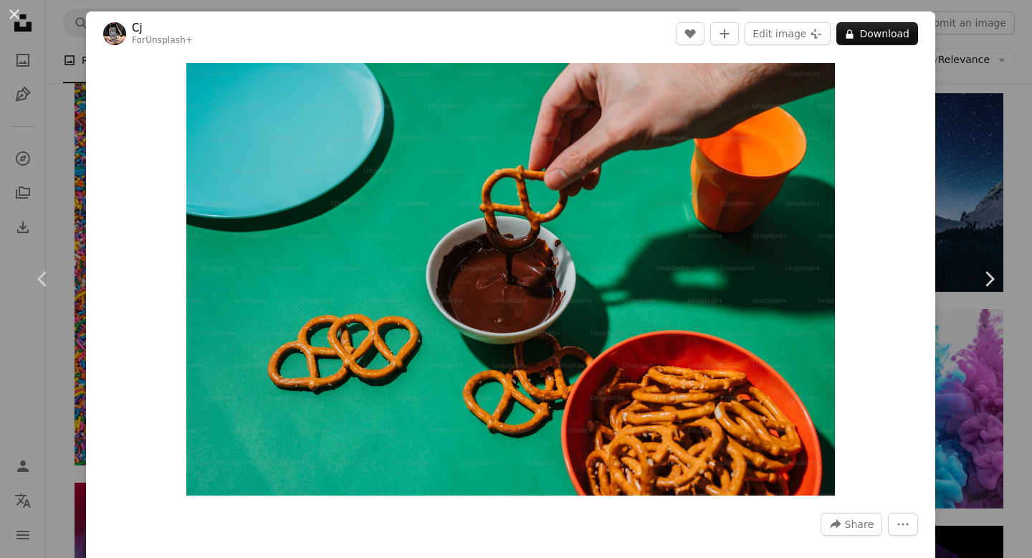
click at [77, 151] on div "An X shape Chevron left Chevron right Cj For Unsplash+ A heart A plus sign Edit…" at bounding box center [516, 279] width 1032 height 558
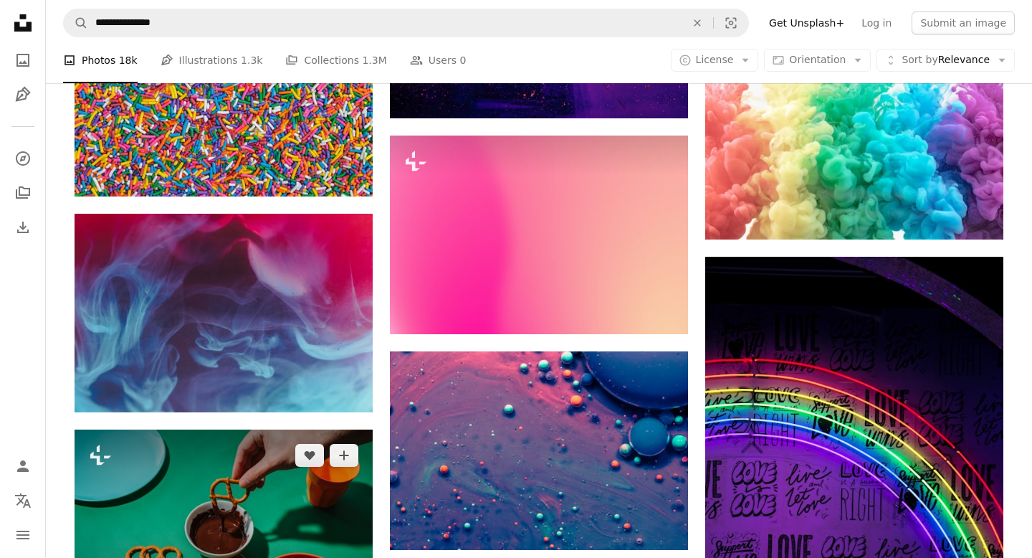
scroll to position [3383, 0]
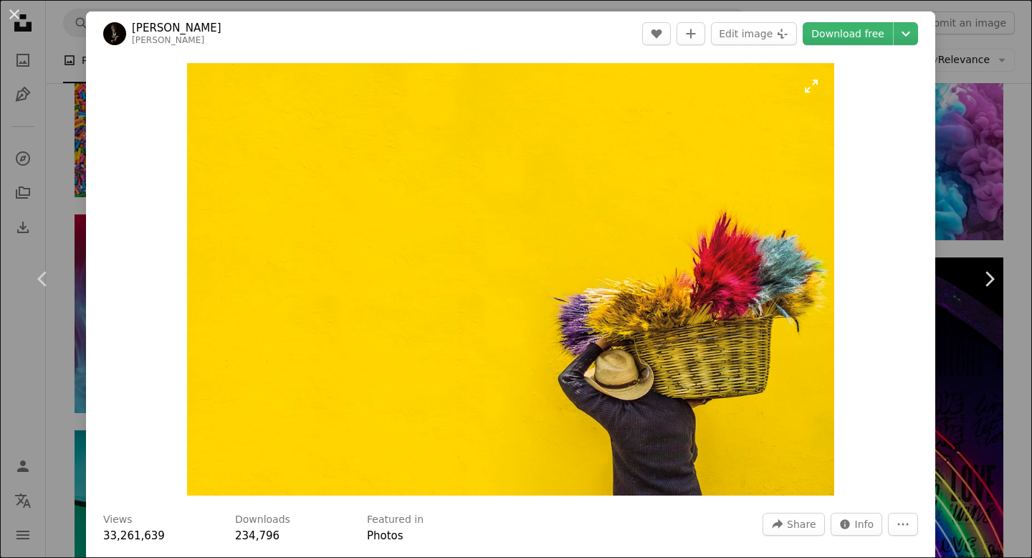
click at [480, 219] on img "Zoom in on this image" at bounding box center [511, 279] width 648 height 432
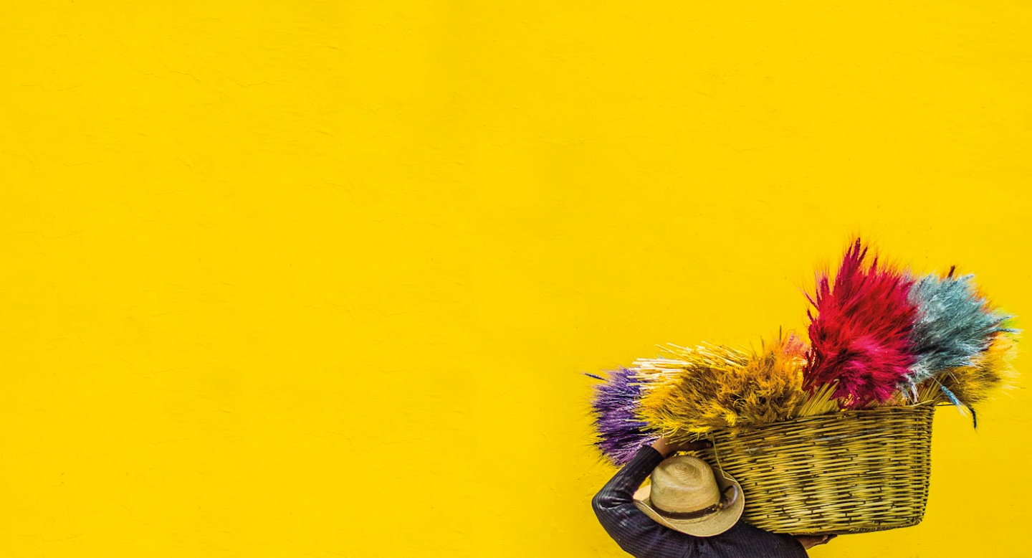
scroll to position [66, 0]
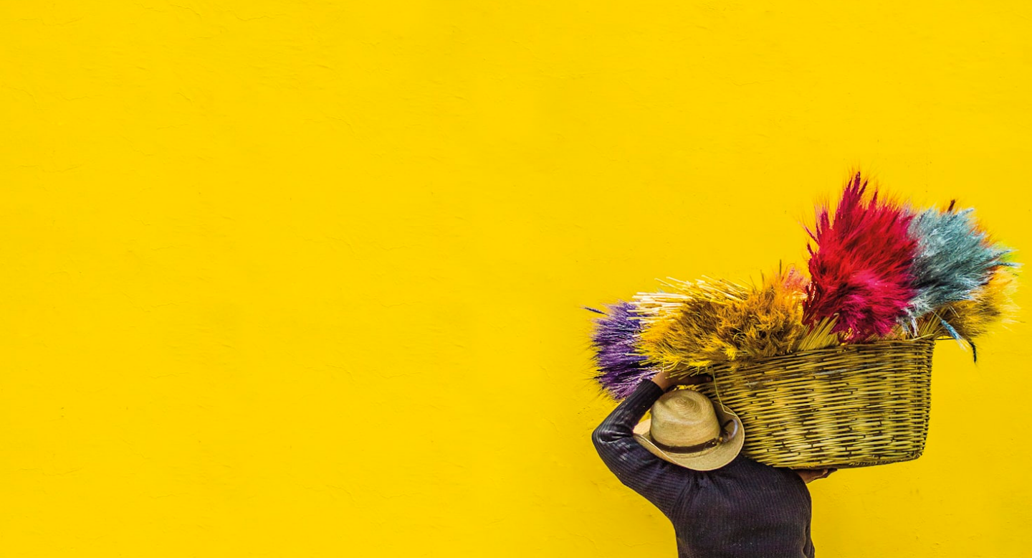
click at [480, 219] on img "Zoom out on this image" at bounding box center [516, 278] width 1034 height 690
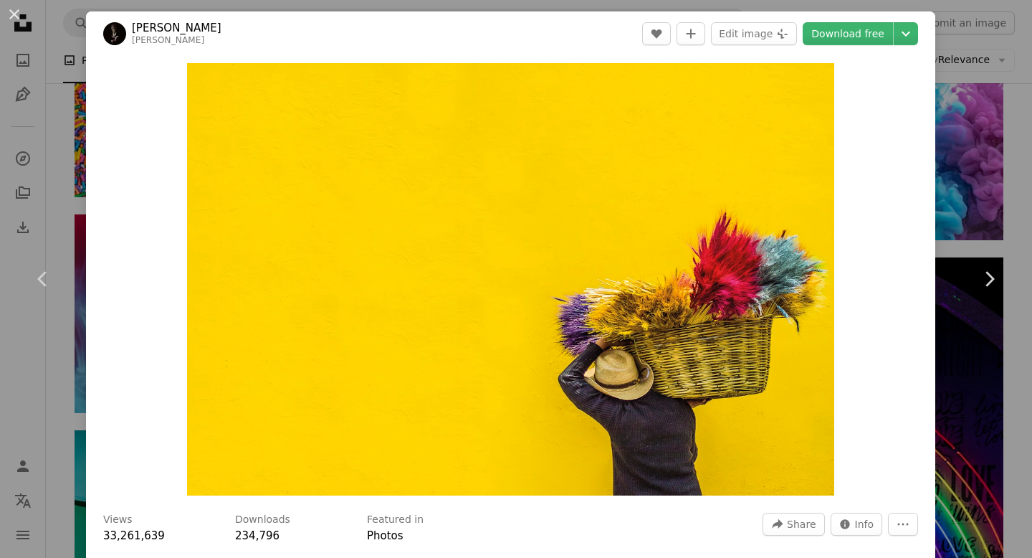
click at [75, 163] on div "An X shape Chevron left Chevron right Ronald Cuyan ronaldcuyan A heart A plus s…" at bounding box center [516, 279] width 1032 height 558
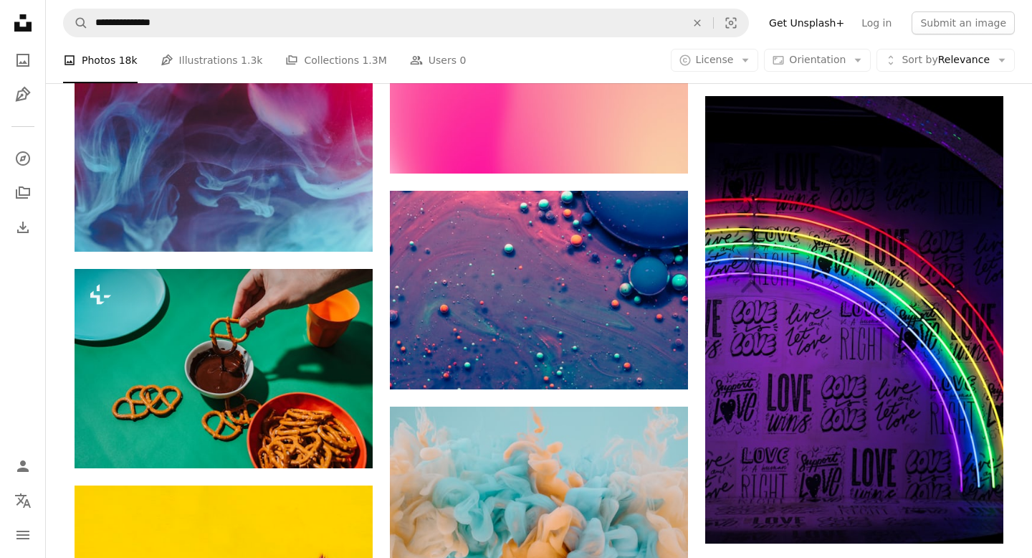
scroll to position [3558, 0]
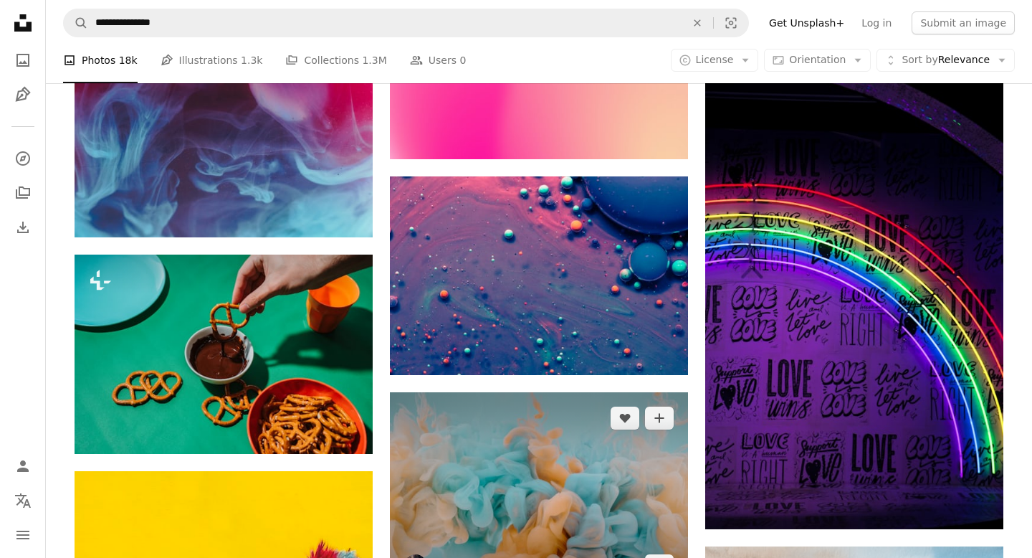
click at [546, 392] on img at bounding box center [539, 491] width 298 height 199
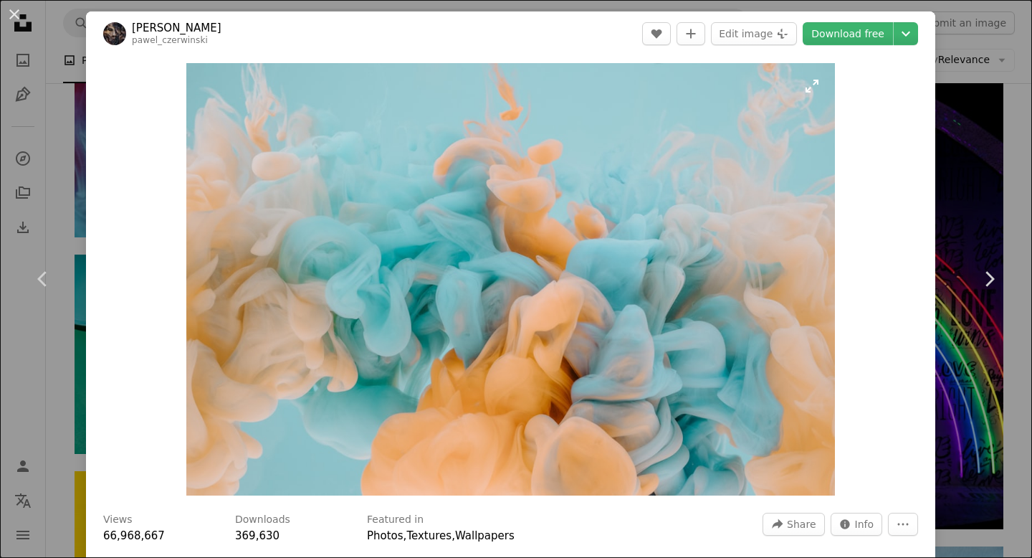
click at [475, 285] on img "Zoom in on this image" at bounding box center [510, 279] width 649 height 432
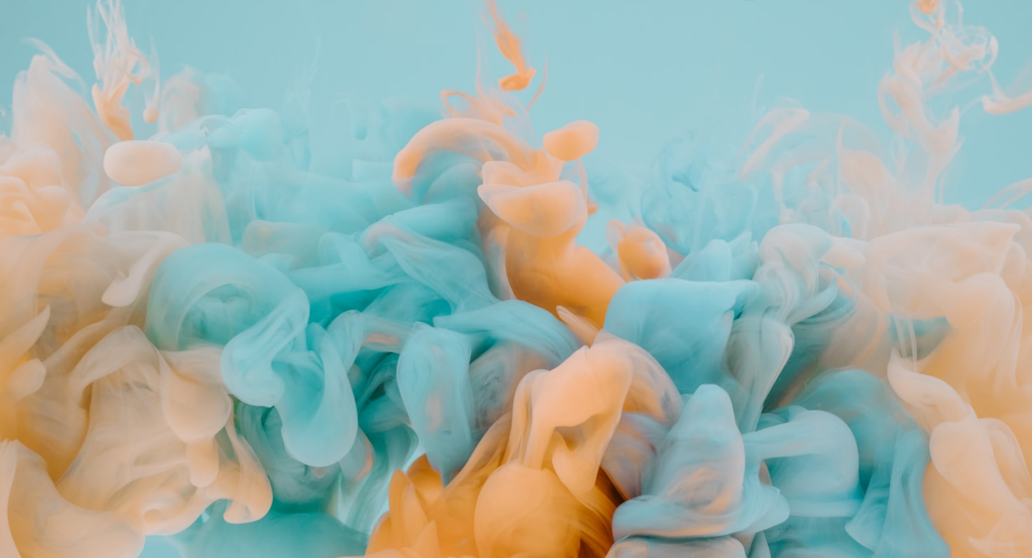
scroll to position [65, 0]
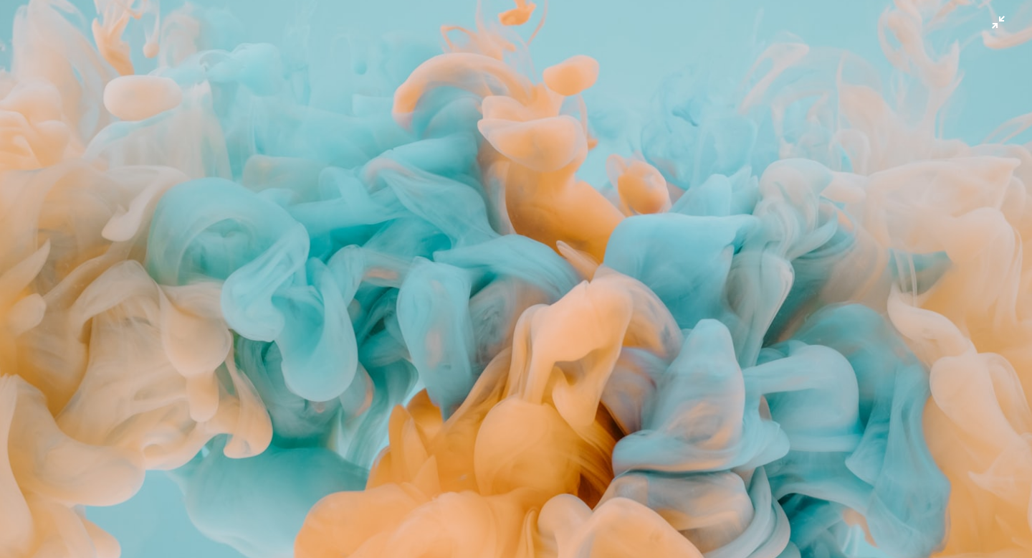
click at [375, 260] on img "Zoom out on this image" at bounding box center [516, 278] width 1034 height 689
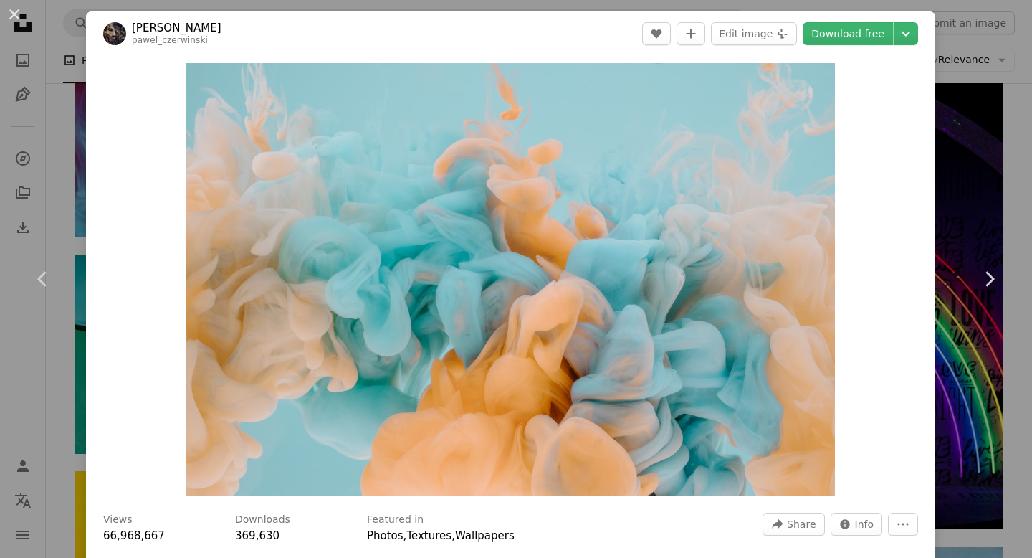
click at [76, 185] on div "An X shape Chevron left Chevron right Pawel Czerwinski pawel_czerwinski A heart…" at bounding box center [516, 279] width 1032 height 558
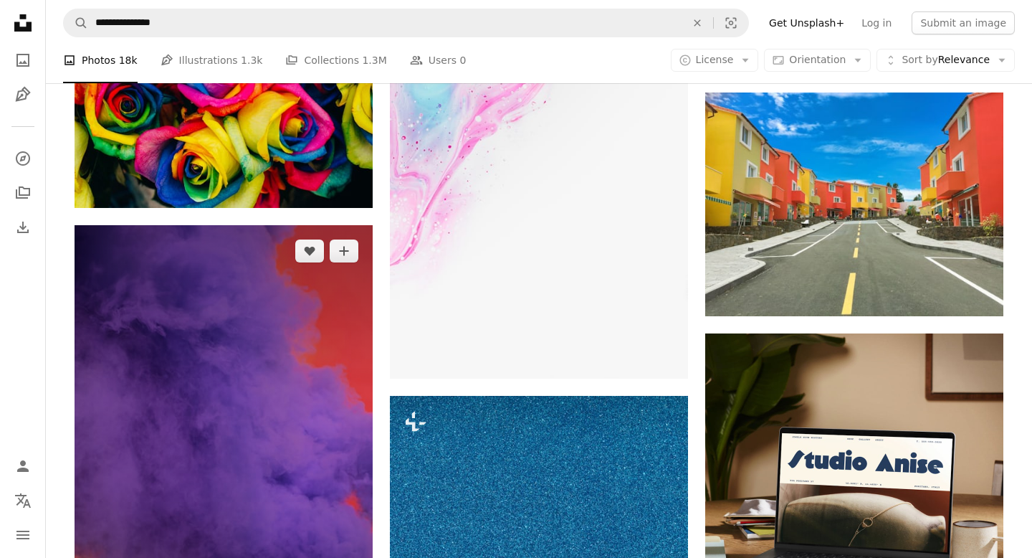
scroll to position [4242, 0]
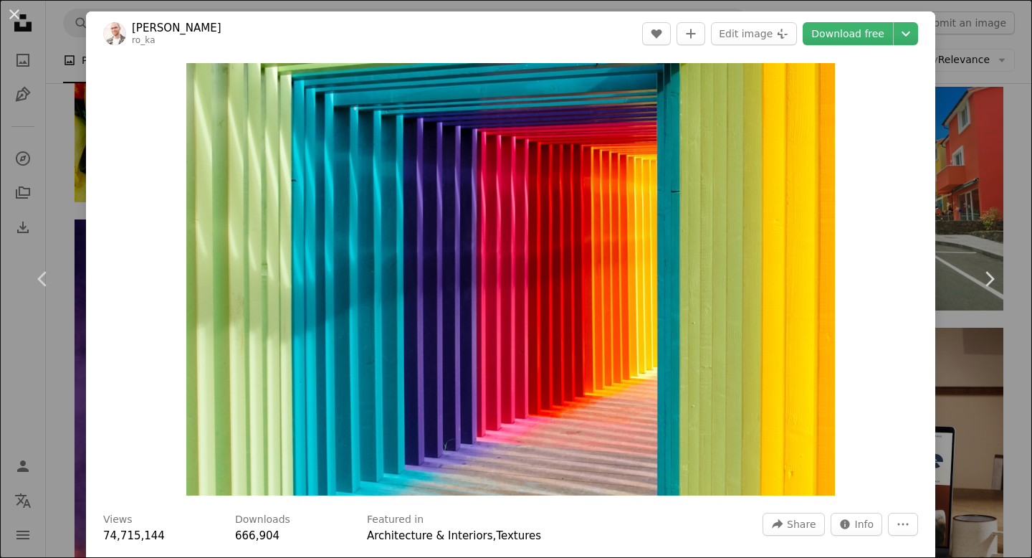
click at [70, 159] on div "An X shape Chevron left Chevron right Robert Katzki ro_ka A heart A plus sign E…" at bounding box center [516, 279] width 1032 height 558
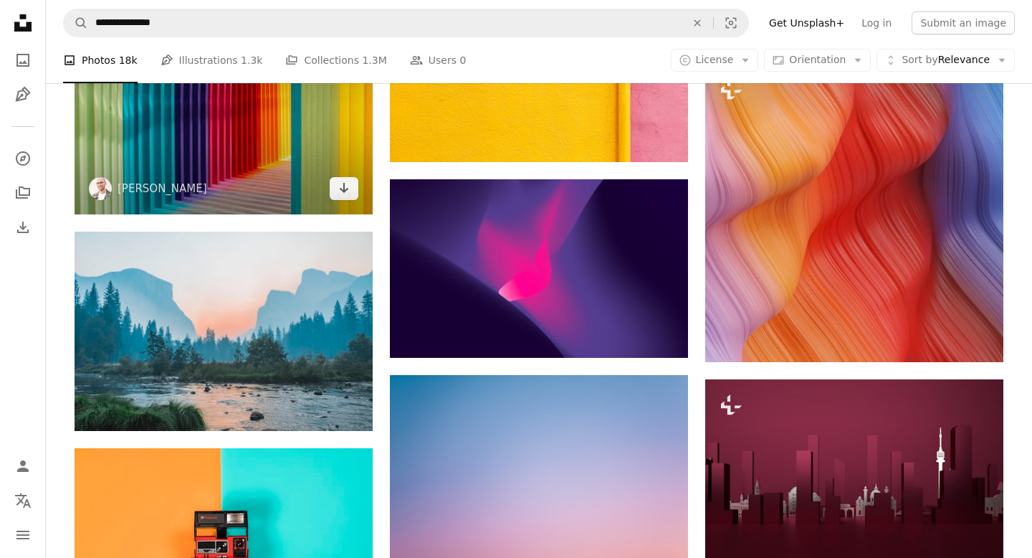
scroll to position [4925, 0]
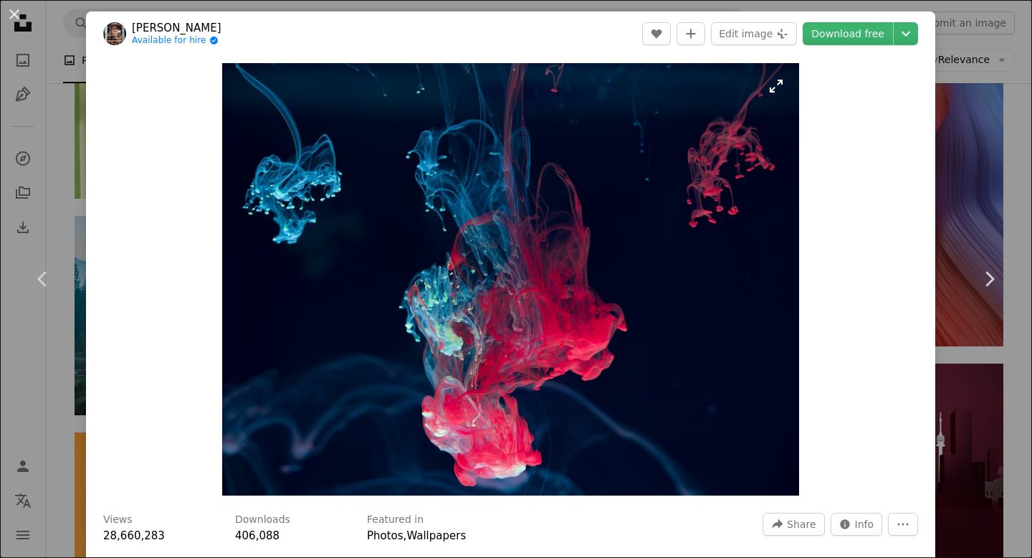
click at [470, 231] on img "Zoom in on this image" at bounding box center [511, 279] width 578 height 432
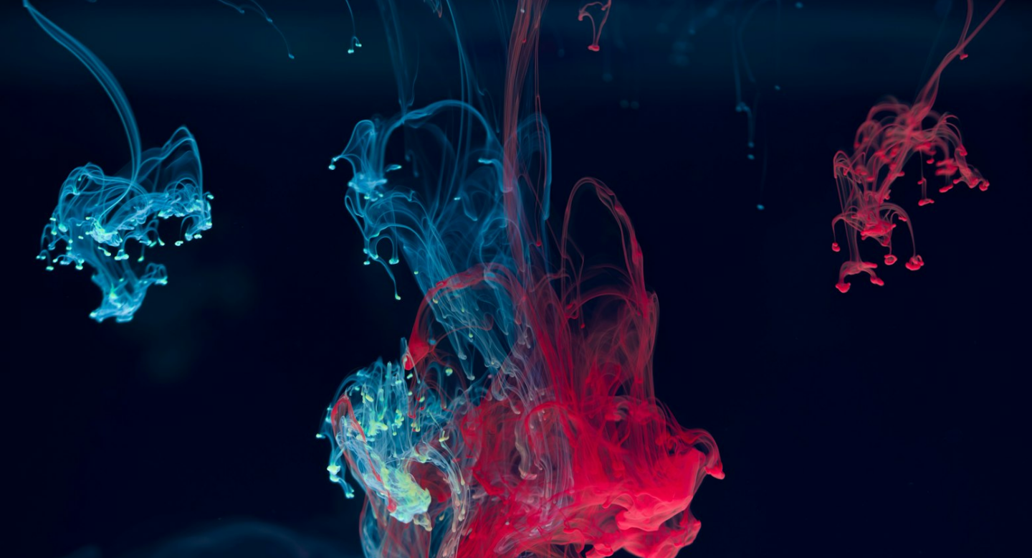
scroll to position [108, 0]
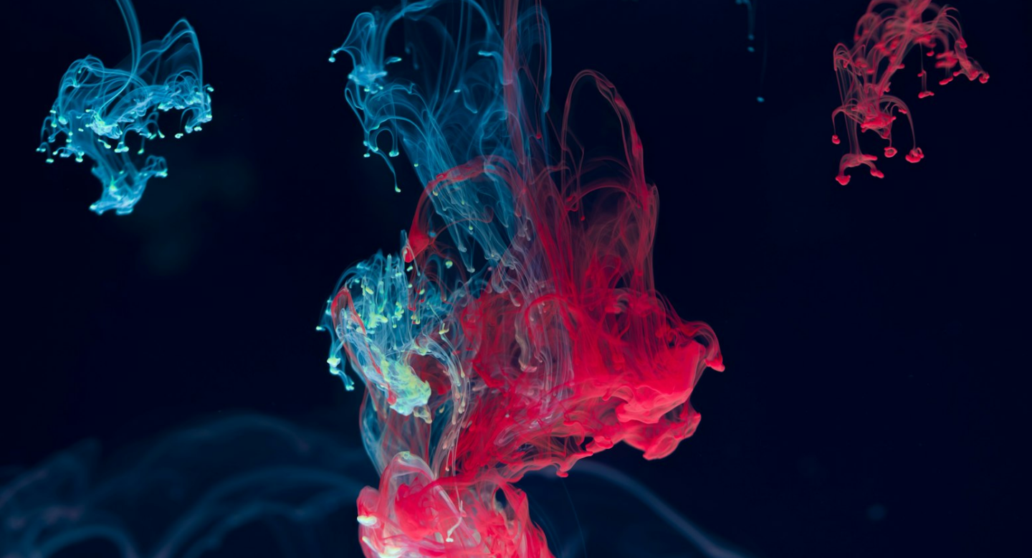
click at [470, 231] on img "Zoom out on this image" at bounding box center [516, 278] width 1034 height 773
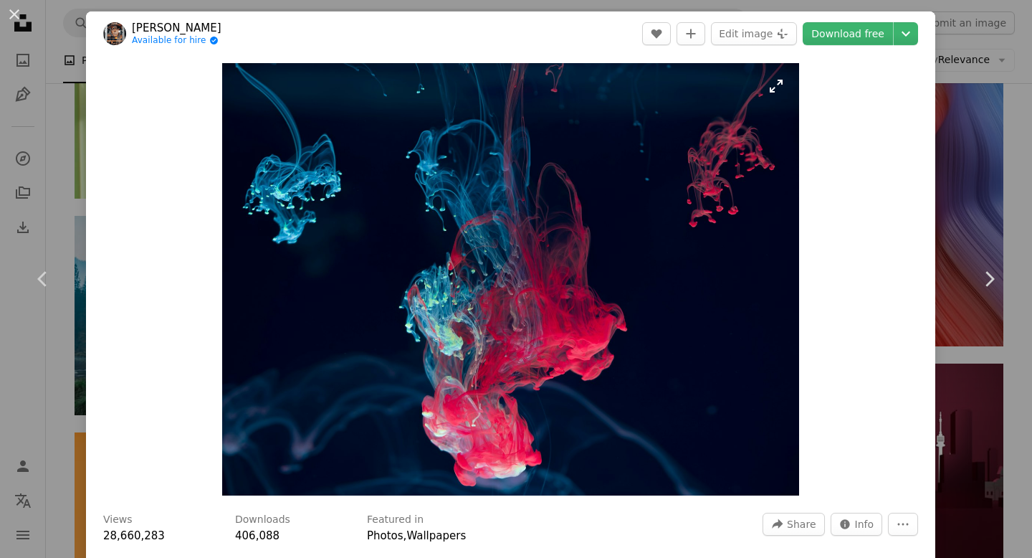
click at [403, 219] on img "Zoom in on this image" at bounding box center [511, 279] width 578 height 432
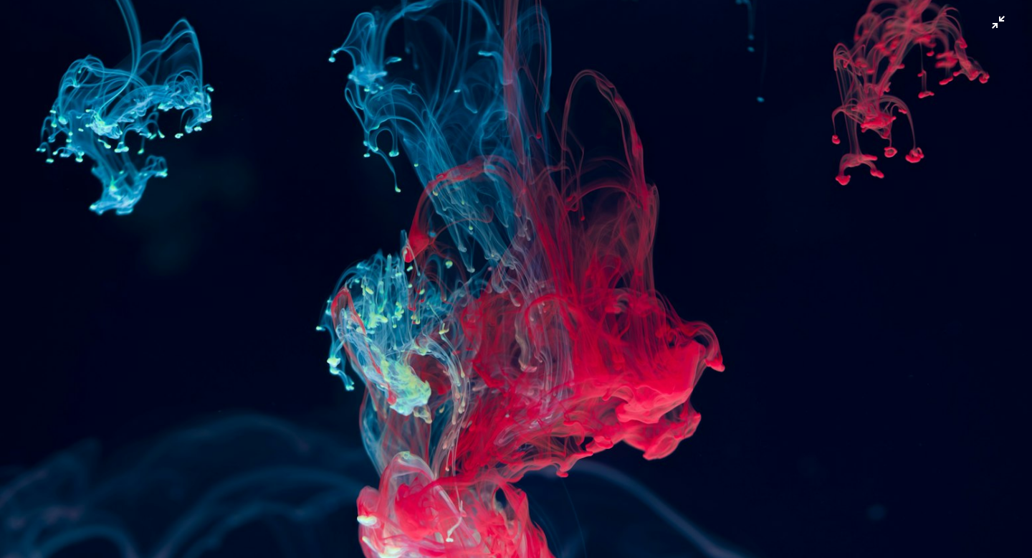
click at [183, 136] on img "Zoom out on this image" at bounding box center [516, 278] width 1034 height 773
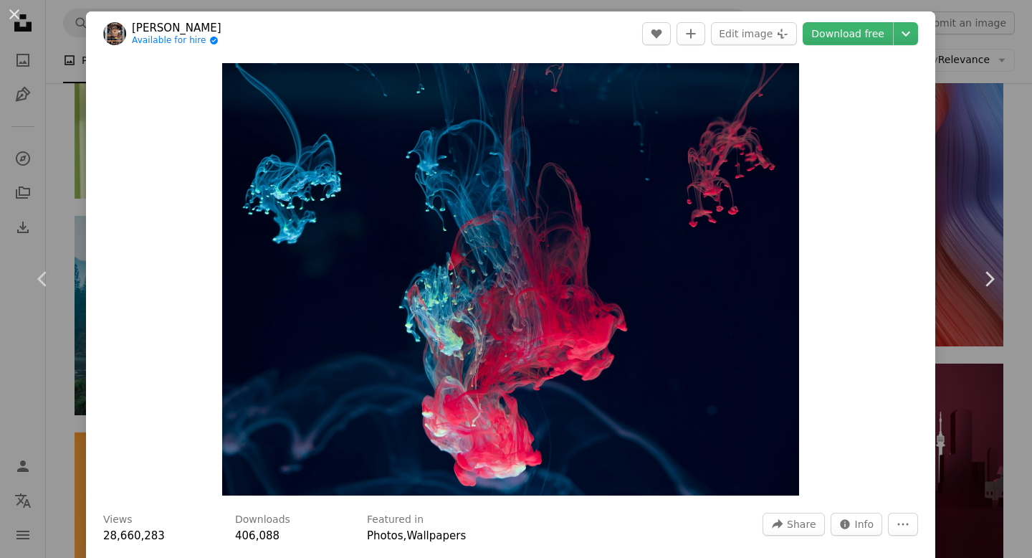
click at [75, 133] on div "An X shape Chevron left Chevron right Lucas K Available for hire A checkmark in…" at bounding box center [516, 279] width 1032 height 558
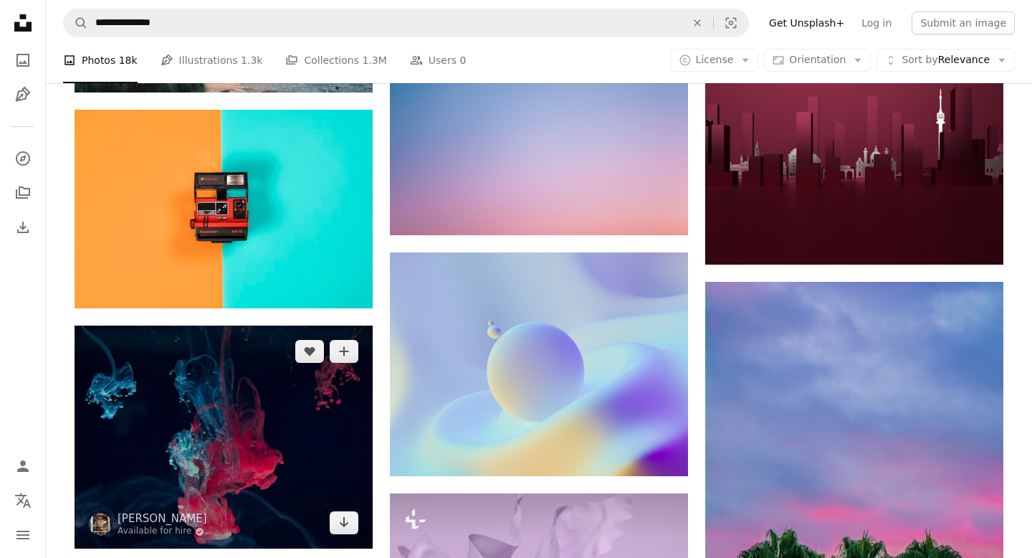
scroll to position [5249, 0]
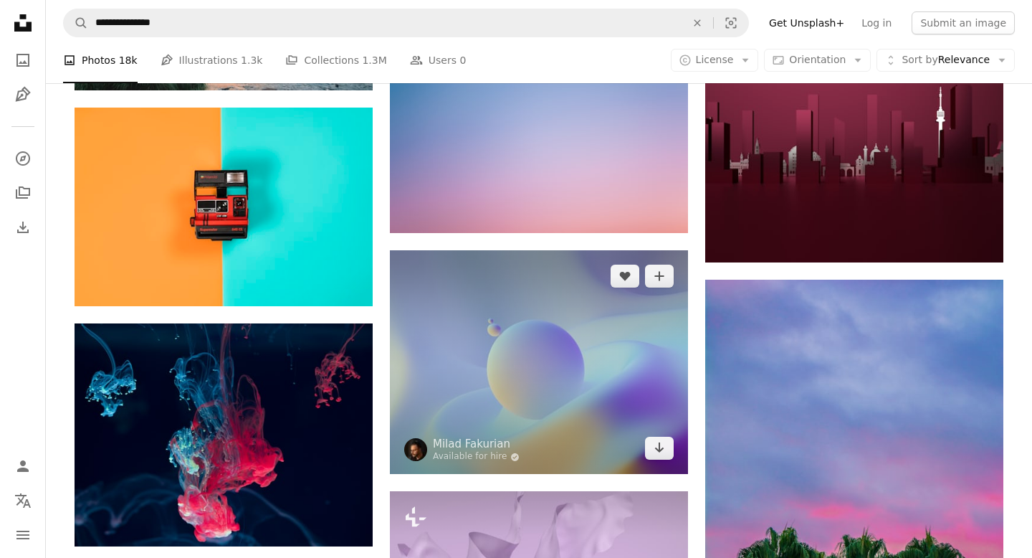
click at [501, 250] on img at bounding box center [539, 362] width 298 height 224
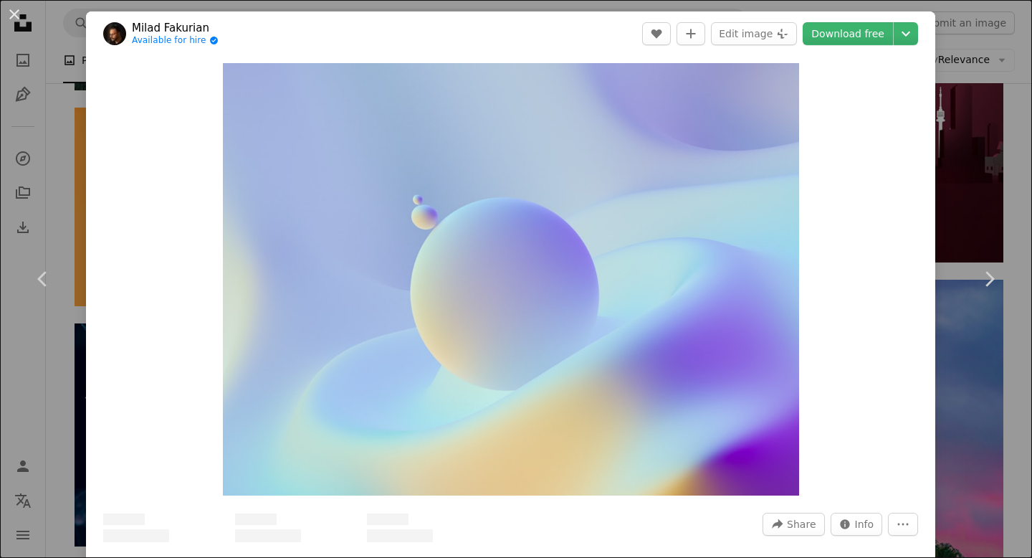
click at [501, 218] on img "Zoom in on this image" at bounding box center [511, 279] width 576 height 432
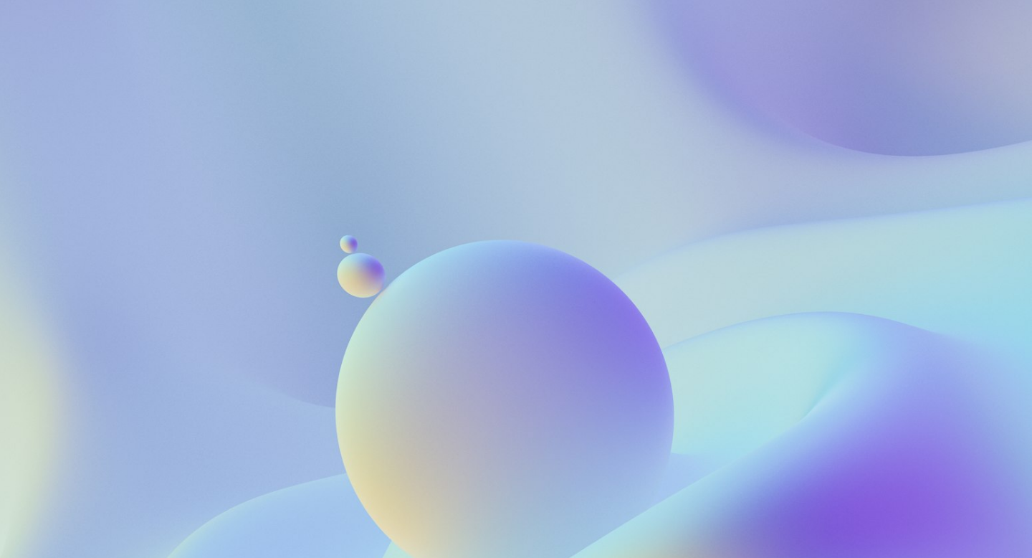
scroll to position [109, 0]
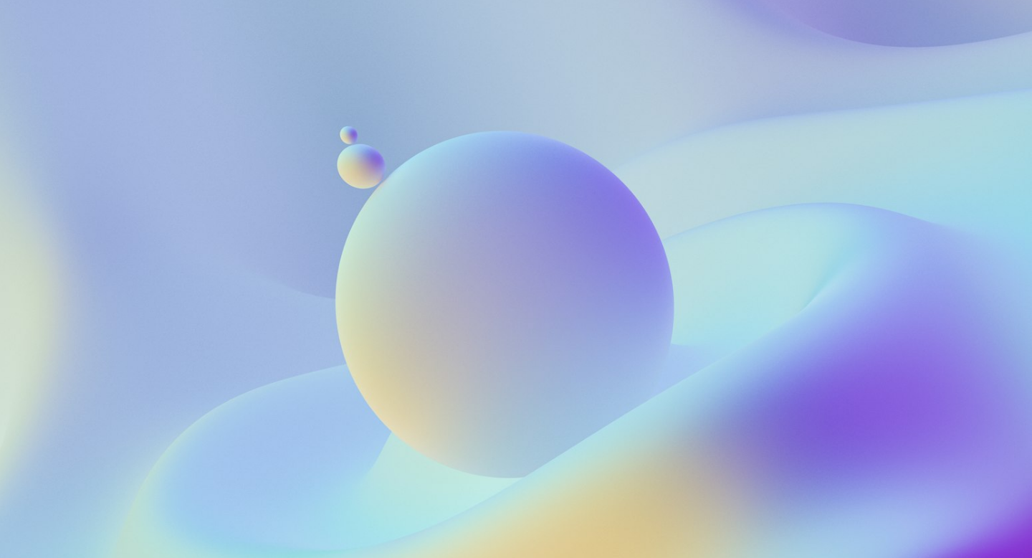
click at [501, 218] on img "Zoom out on this image" at bounding box center [516, 278] width 1034 height 776
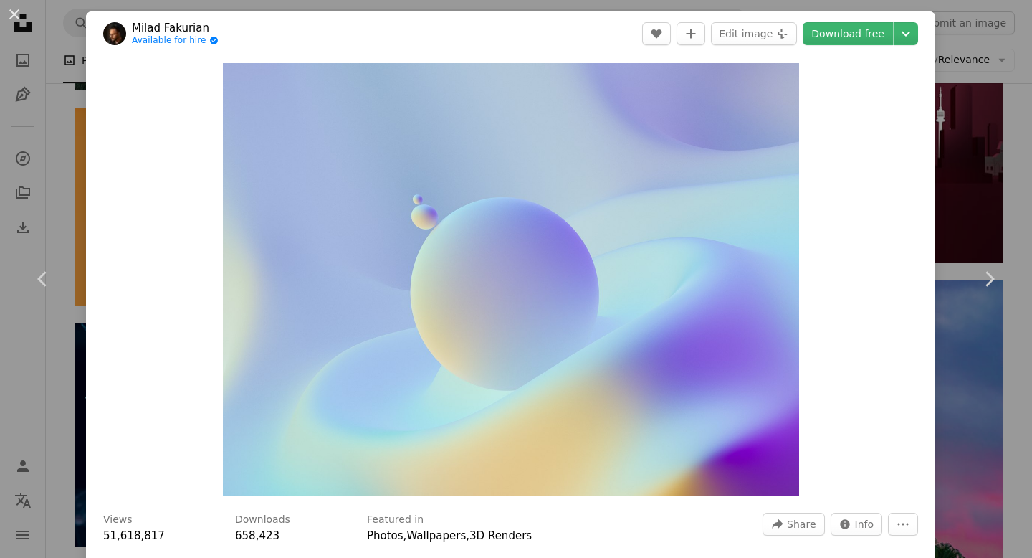
click at [80, 170] on div "An X shape Chevron left Chevron right Milad Fakurian Available for hire A check…" at bounding box center [516, 279] width 1032 height 558
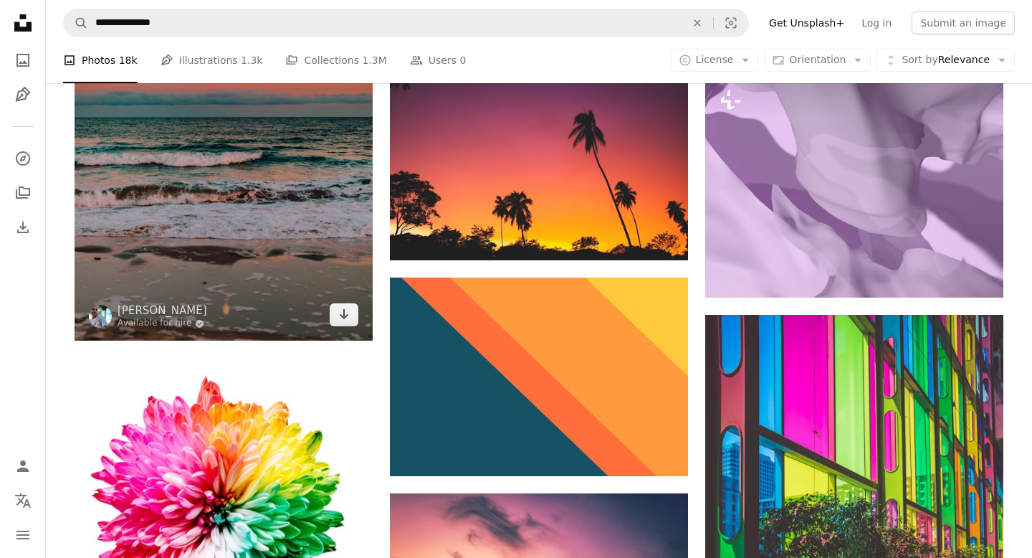
scroll to position [5920, 0]
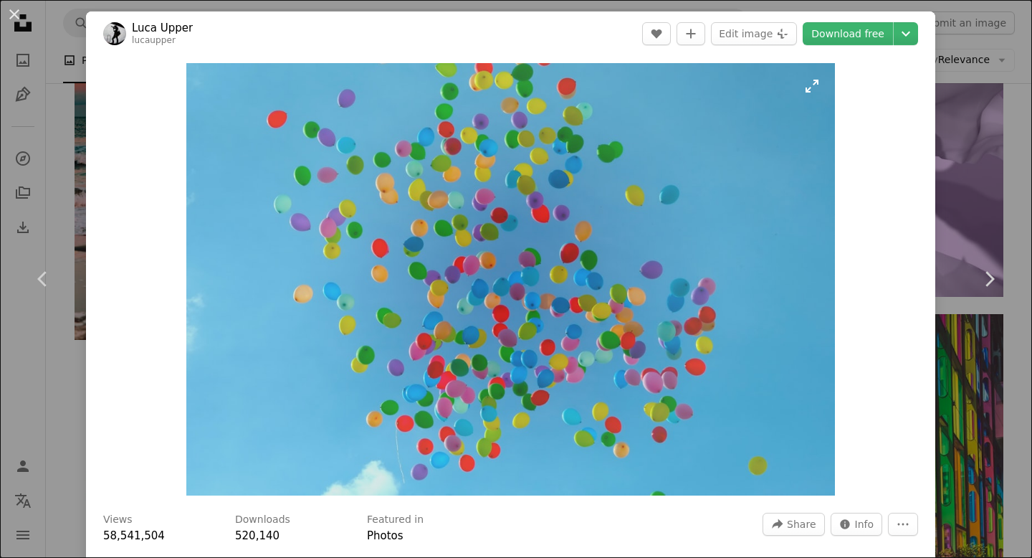
click at [408, 216] on img "Zoom in on this image" at bounding box center [510, 279] width 649 height 432
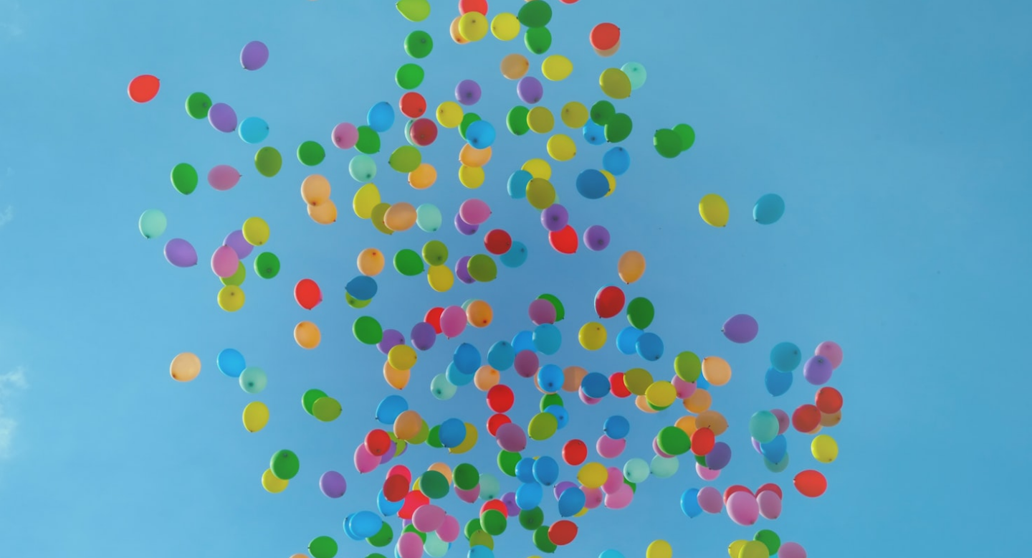
scroll to position [65, 0]
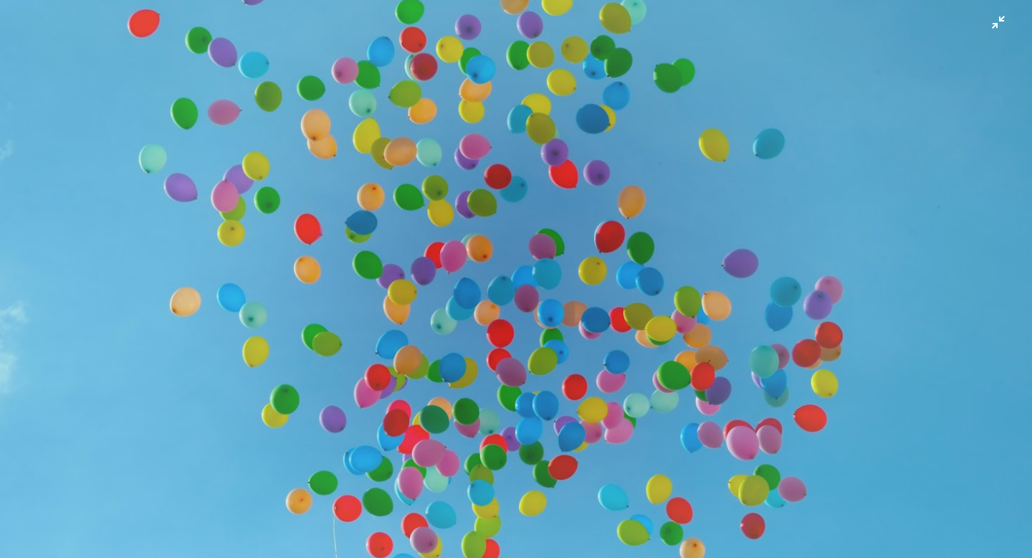
click at [260, 193] on img "Zoom out on this image" at bounding box center [516, 278] width 1034 height 689
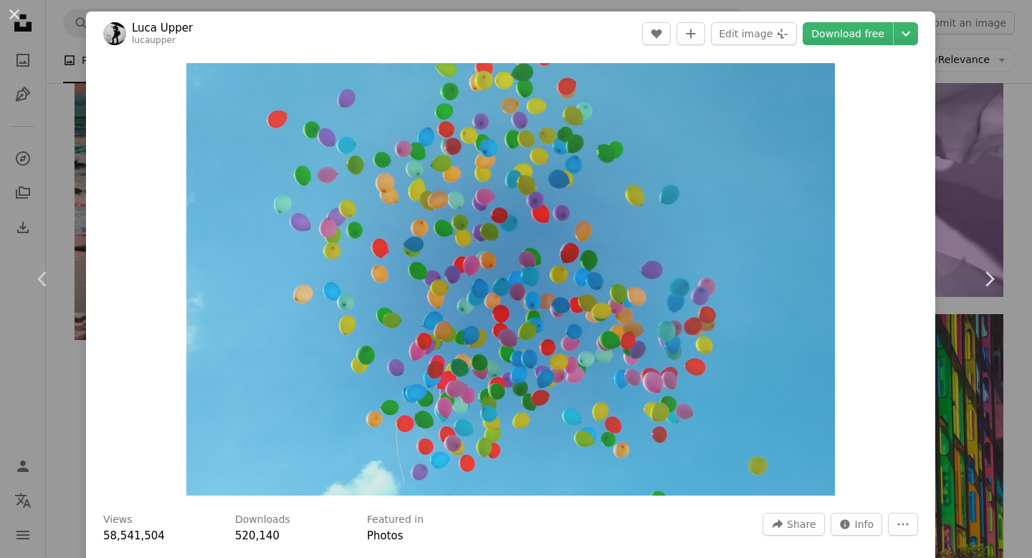
click at [70, 181] on div "An X shape Chevron left Chevron right Luca Upper lucaupper A heart A plus sign …" at bounding box center [516, 279] width 1032 height 558
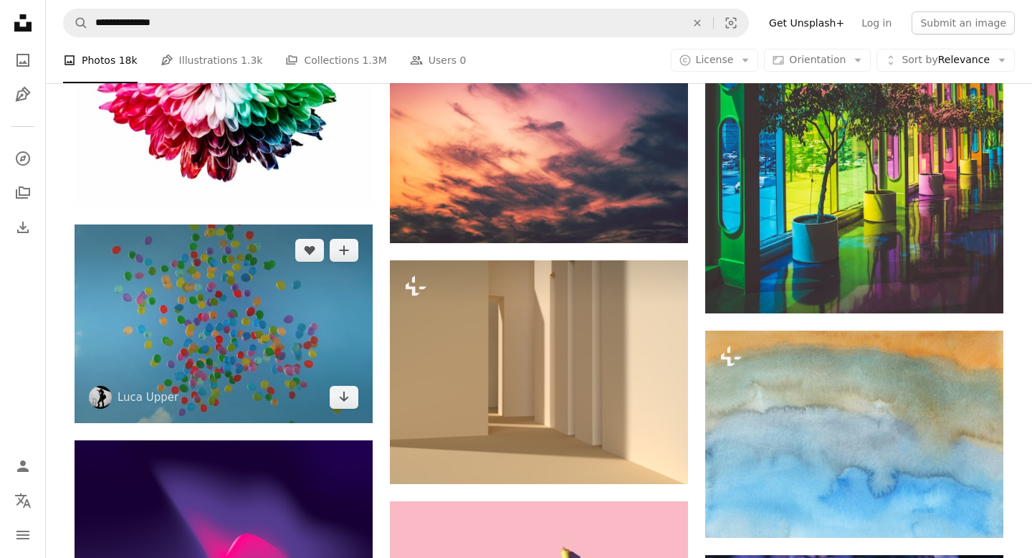
scroll to position [6369, 0]
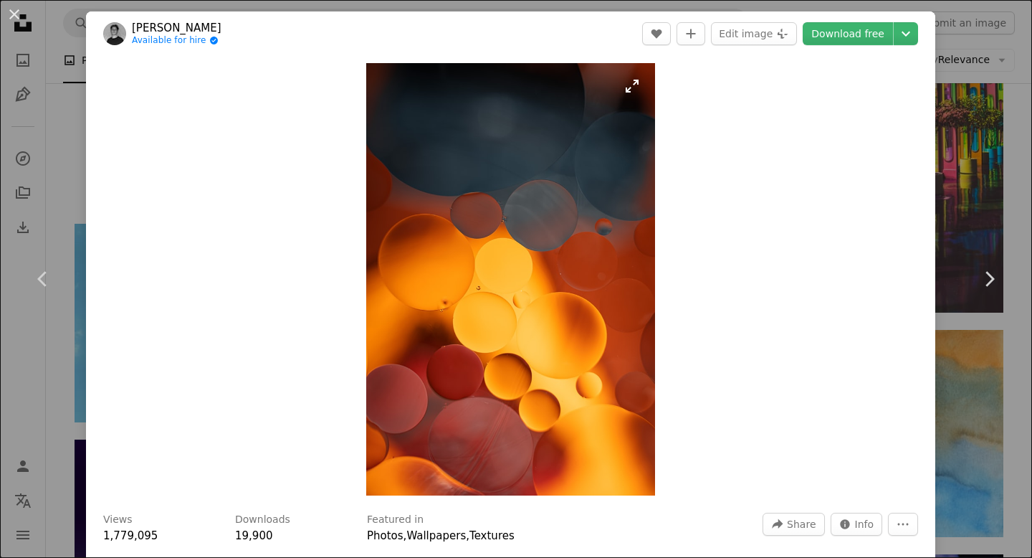
click at [376, 289] on img "Zoom in on this image" at bounding box center [510, 279] width 288 height 432
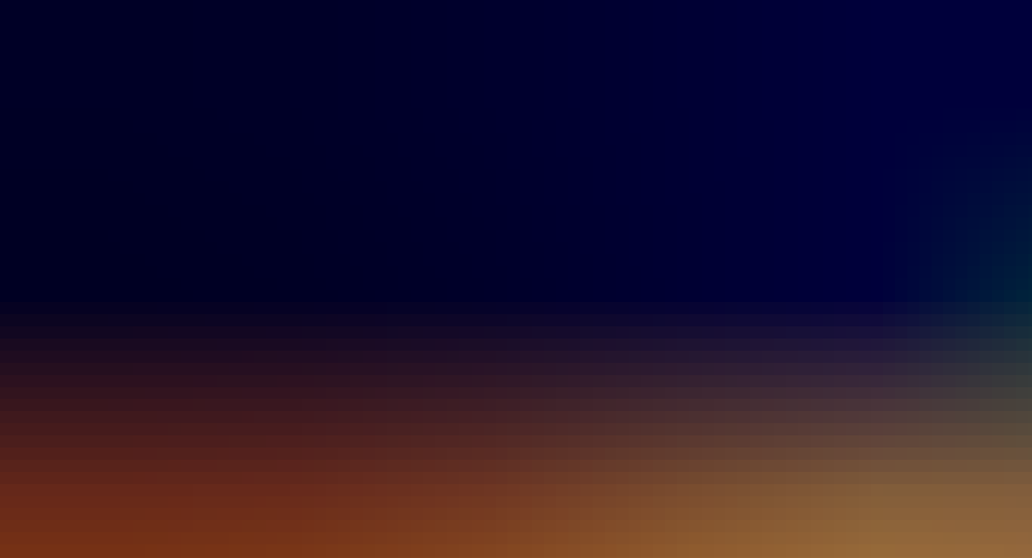
scroll to position [495, 0]
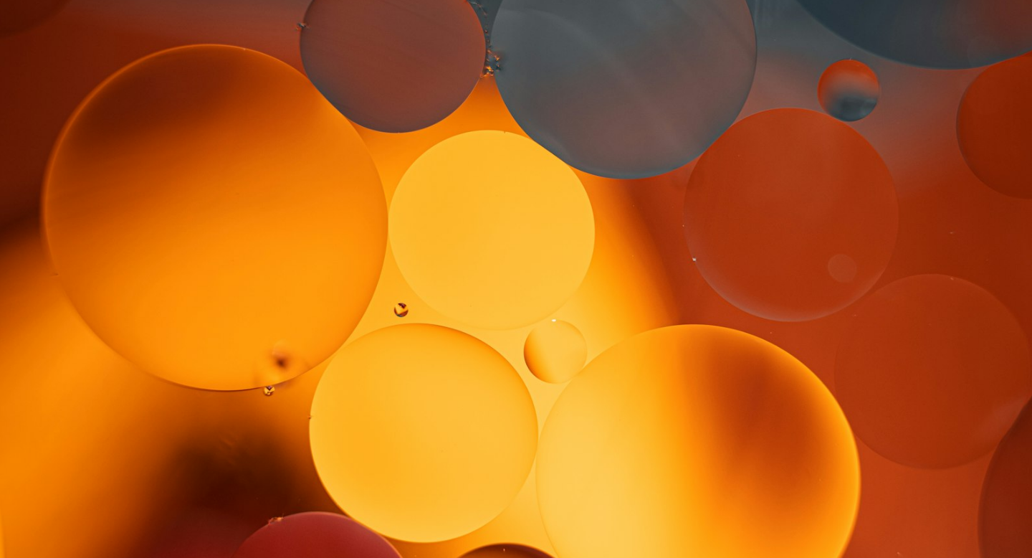
click at [376, 289] on img "Zoom out on this image" at bounding box center [516, 279] width 1034 height 1550
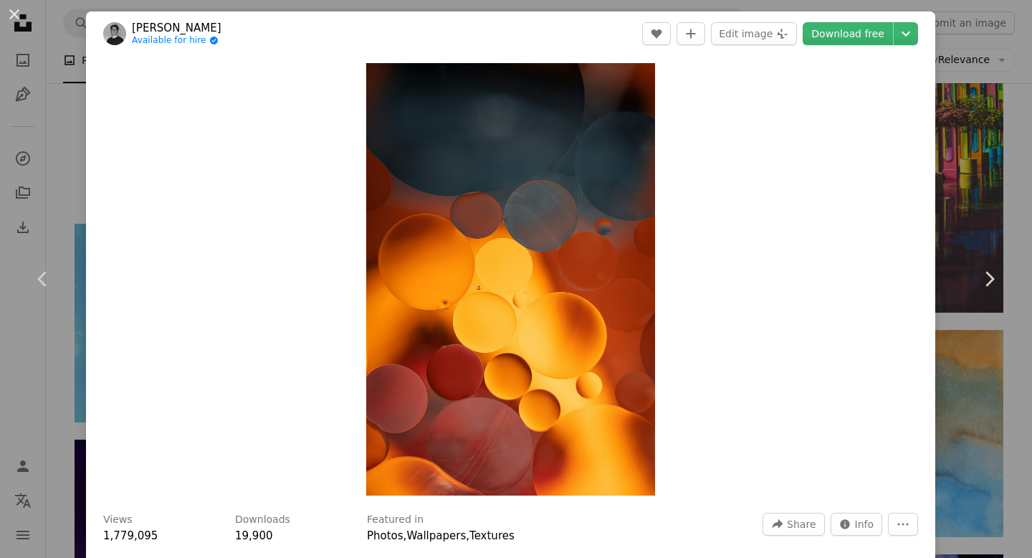
click at [58, 161] on div "An X shape Chevron left Chevron right Marcel Strauß Available for hire A checkm…" at bounding box center [516, 279] width 1032 height 558
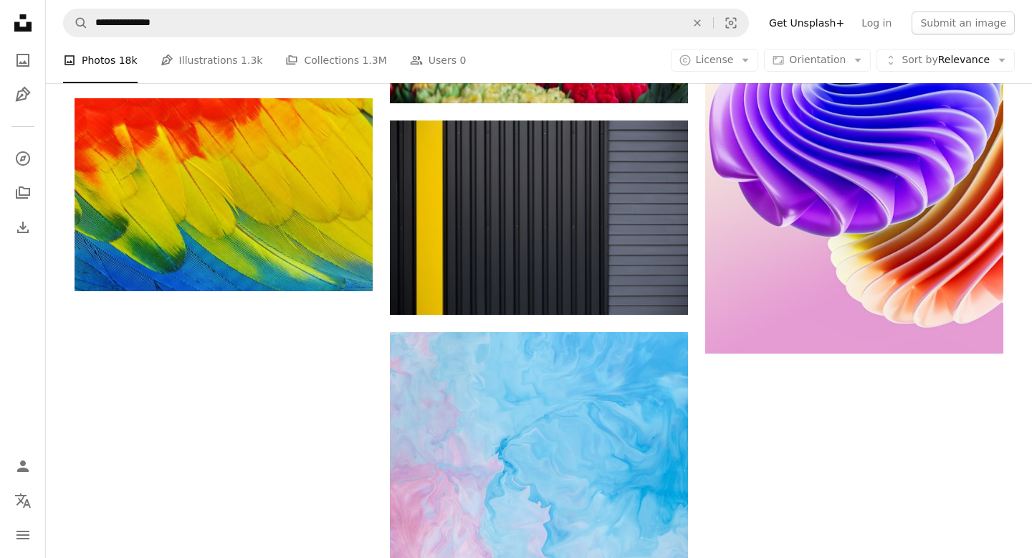
scroll to position [8023, 0]
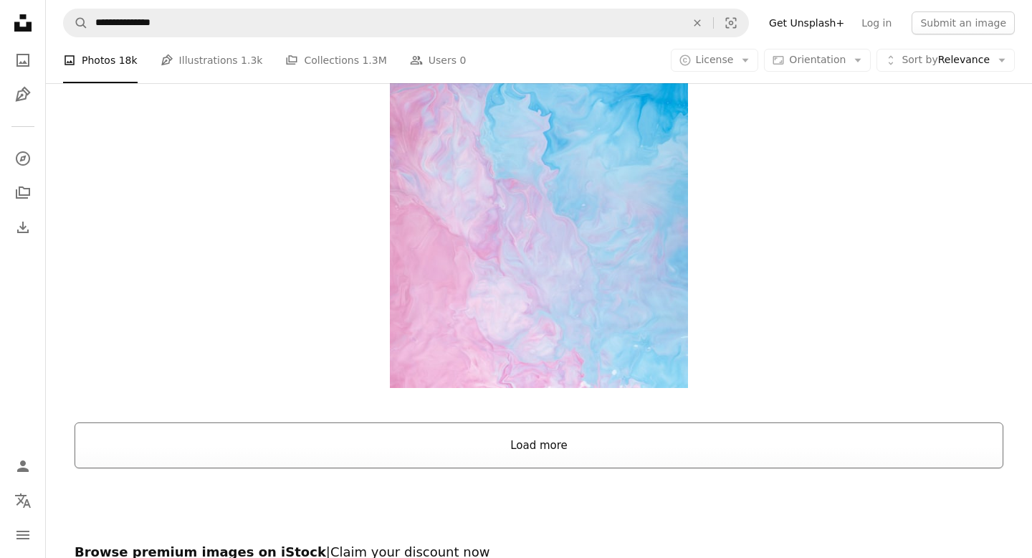
click at [398, 422] on button "Load more" at bounding box center [539, 445] width 929 height 46
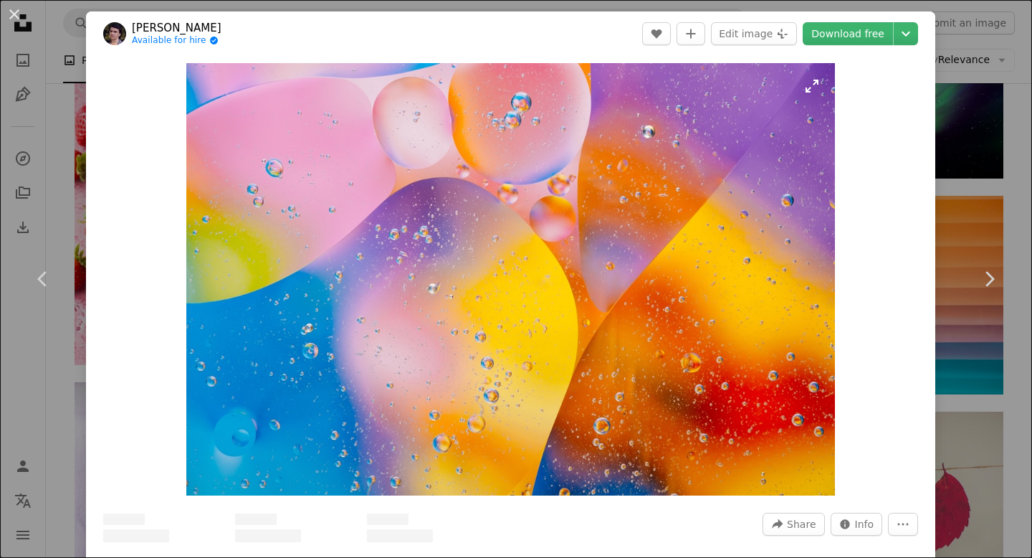
click at [495, 288] on img "Zoom in on this image" at bounding box center [510, 279] width 649 height 432
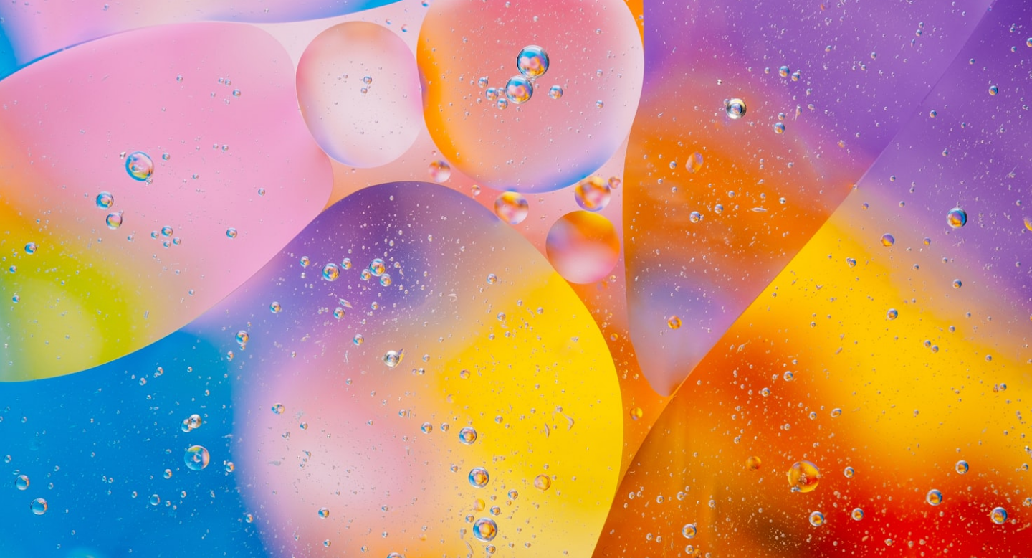
scroll to position [65, 0]
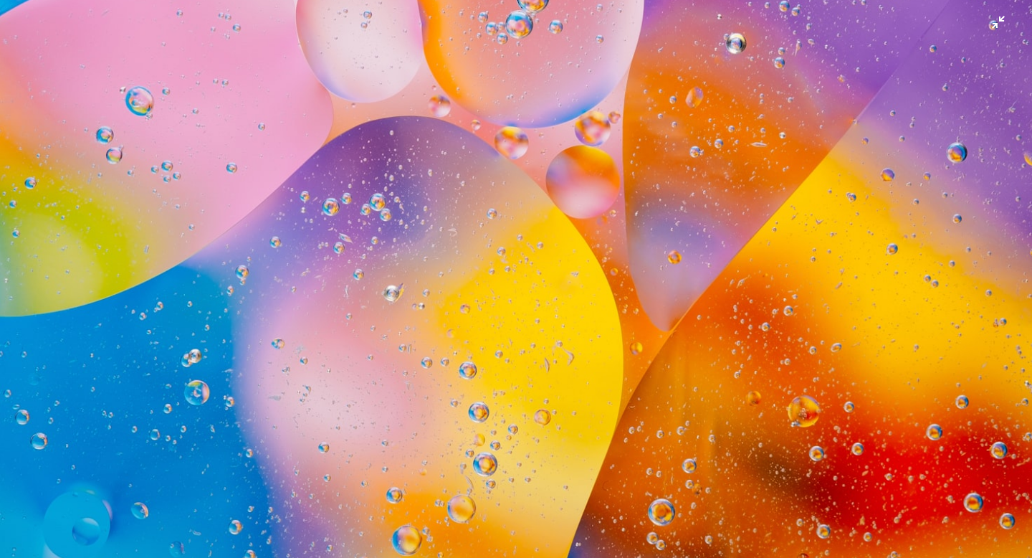
click at [500, 190] on img "Zoom out on this image" at bounding box center [516, 278] width 1034 height 689
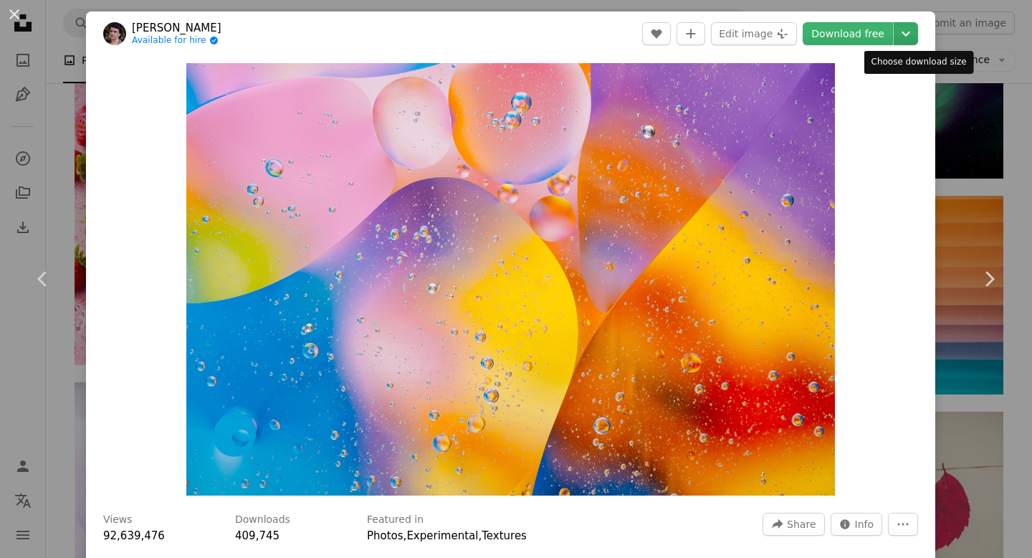
click at [912, 42] on icon "Chevron down" at bounding box center [906, 33] width 23 height 17
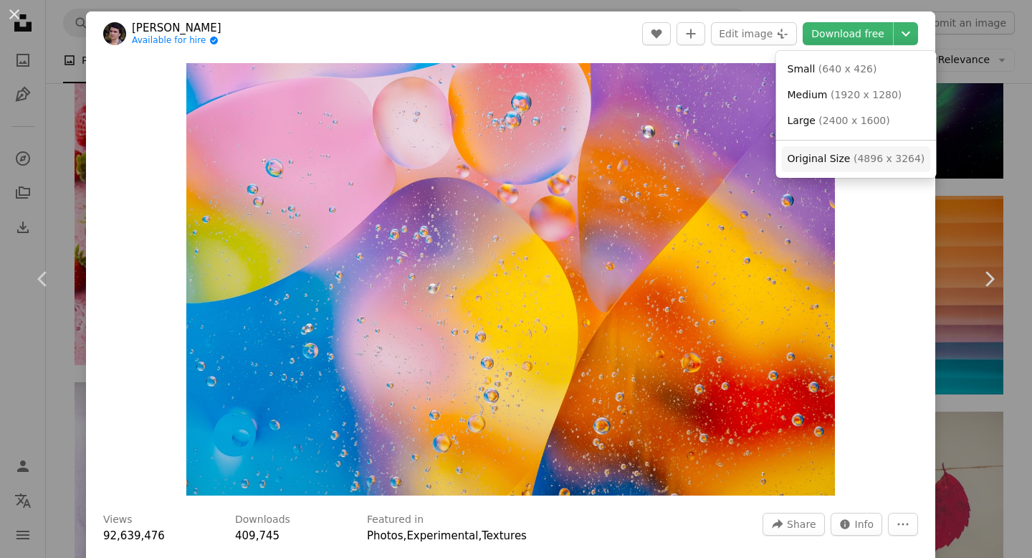
click at [876, 156] on span "( 4896 x 3264 )" at bounding box center [889, 158] width 71 height 11
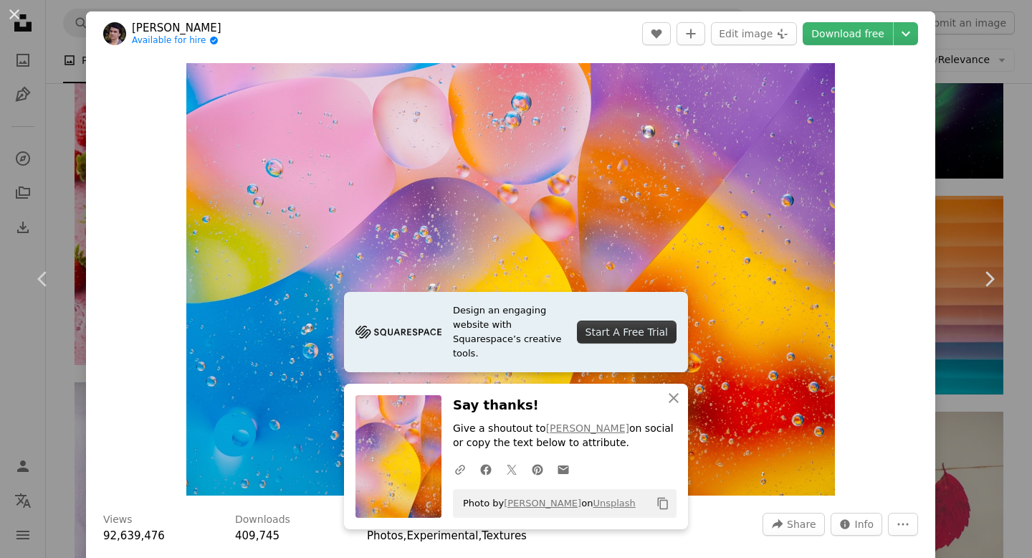
click at [75, 169] on div "An X shape Chevron left Chevron right Rodion Kutsaiev Available for hire A chec…" at bounding box center [516, 279] width 1032 height 558
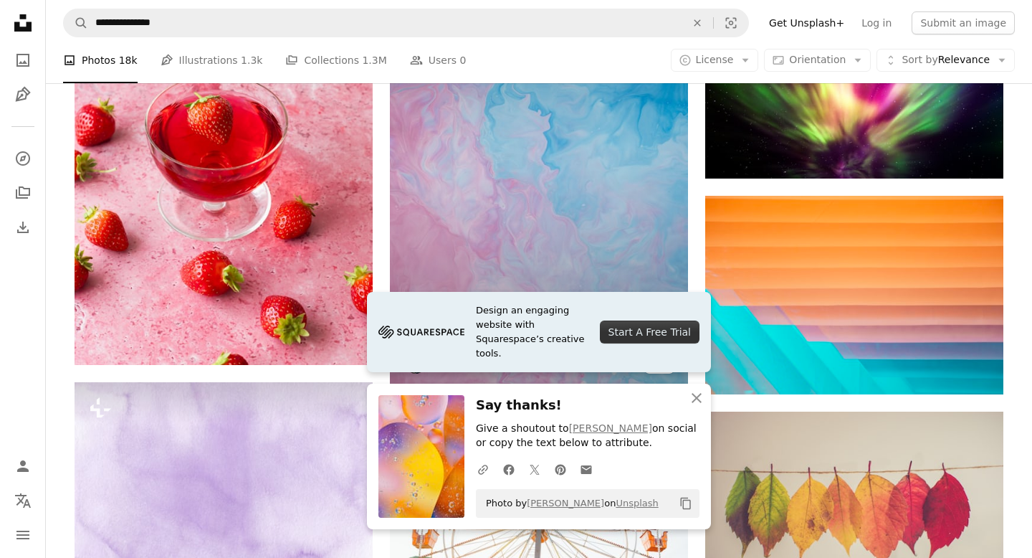
click at [483, 355] on link "[PERSON_NAME]" at bounding box center [478, 362] width 90 height 14
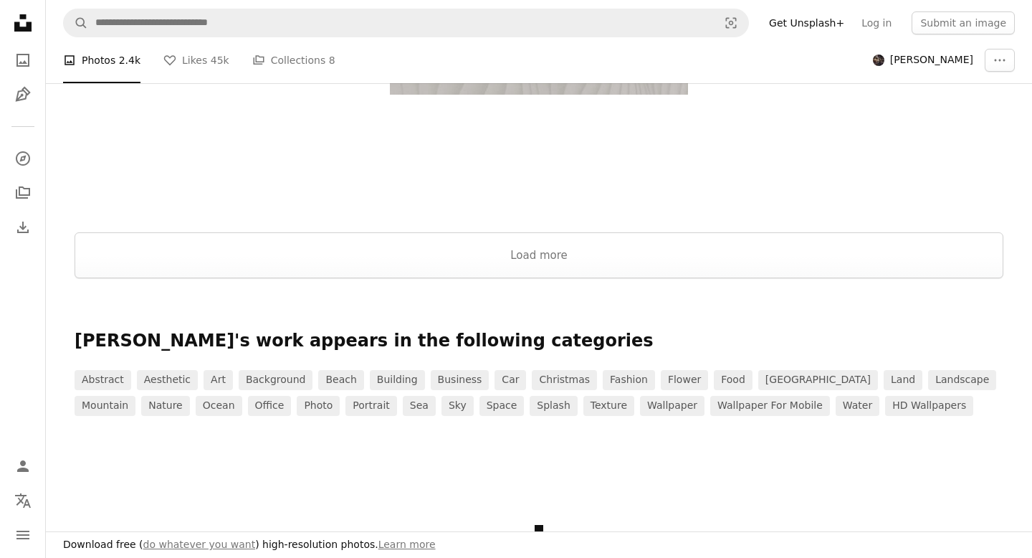
scroll to position [2532, 0]
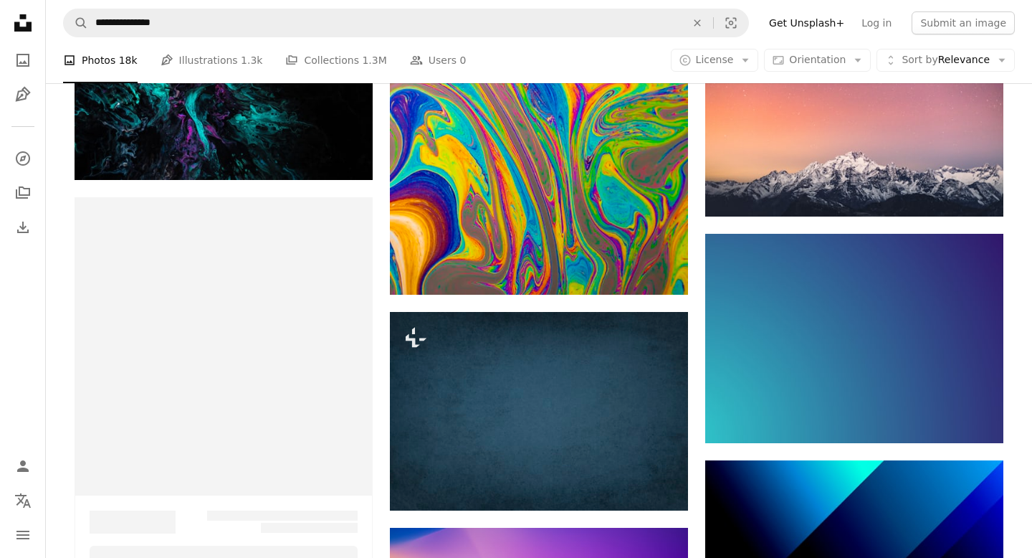
scroll to position [8023, 0]
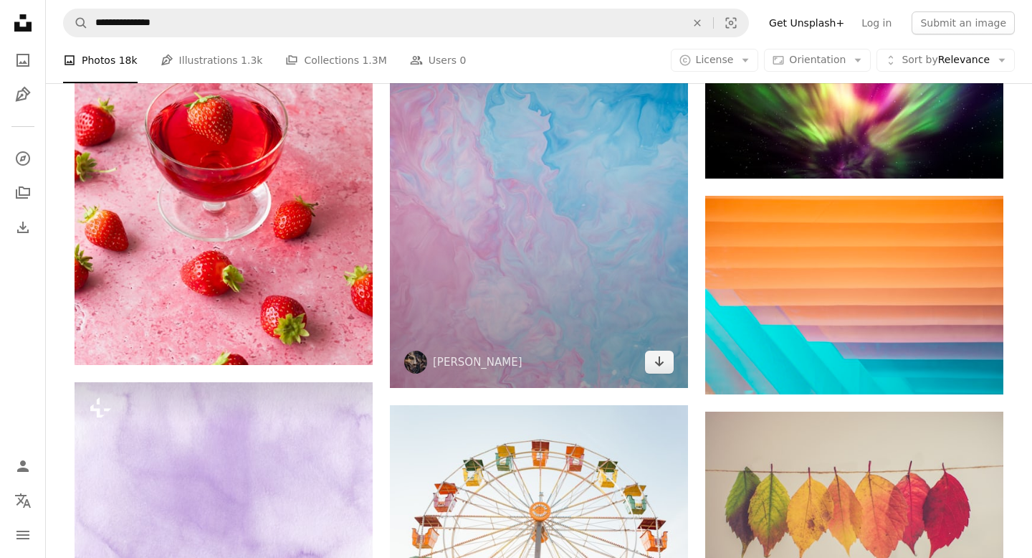
click at [575, 147] on img at bounding box center [539, 164] width 298 height 447
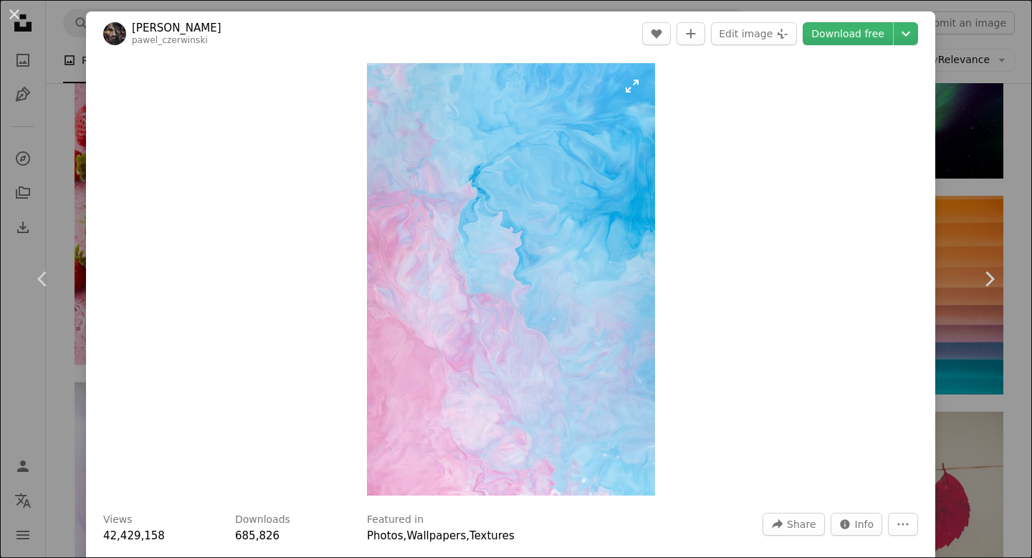
click at [549, 214] on img "Zoom in on this image" at bounding box center [511, 279] width 288 height 432
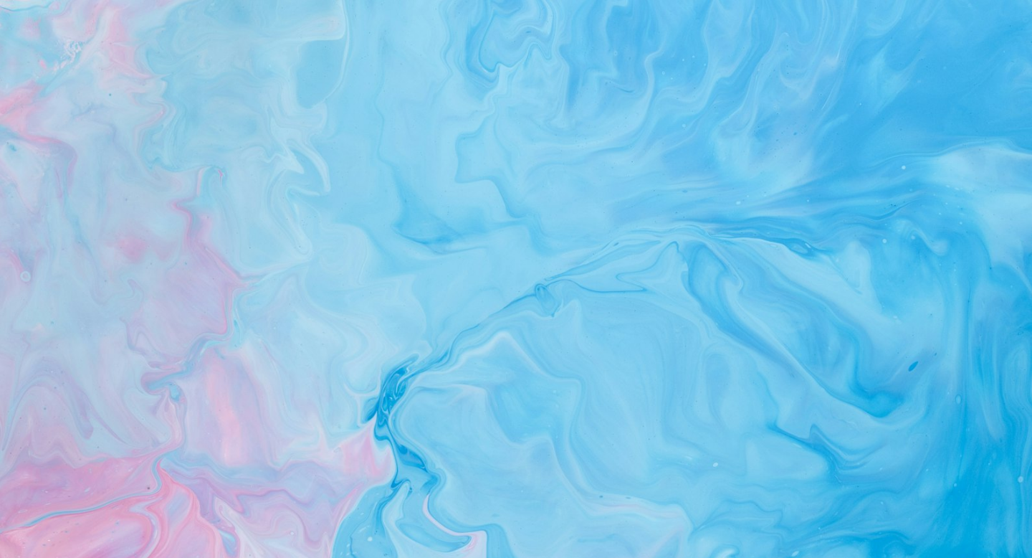
scroll to position [497, 0]
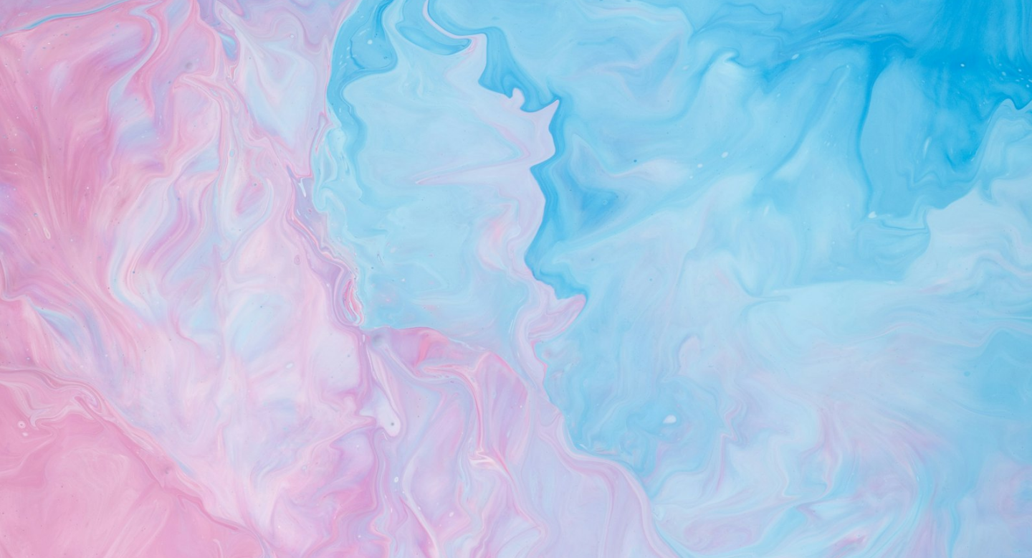
click at [549, 214] on img "Zoom out on this image" at bounding box center [516, 278] width 1034 height 1551
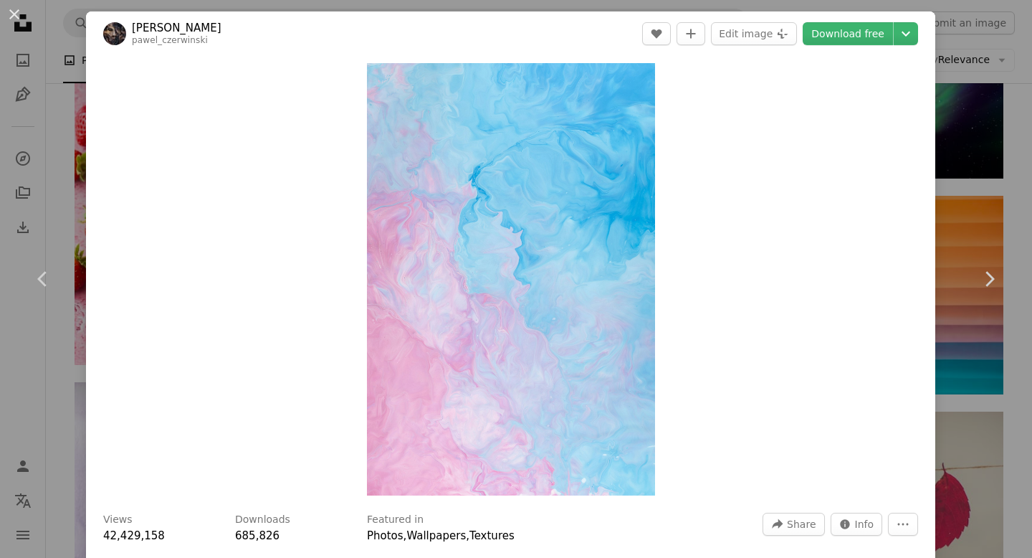
click at [73, 178] on div "An X shape Chevron left Chevron right Pawel Czerwinski pawel_czerwinski A heart…" at bounding box center [516, 279] width 1032 height 558
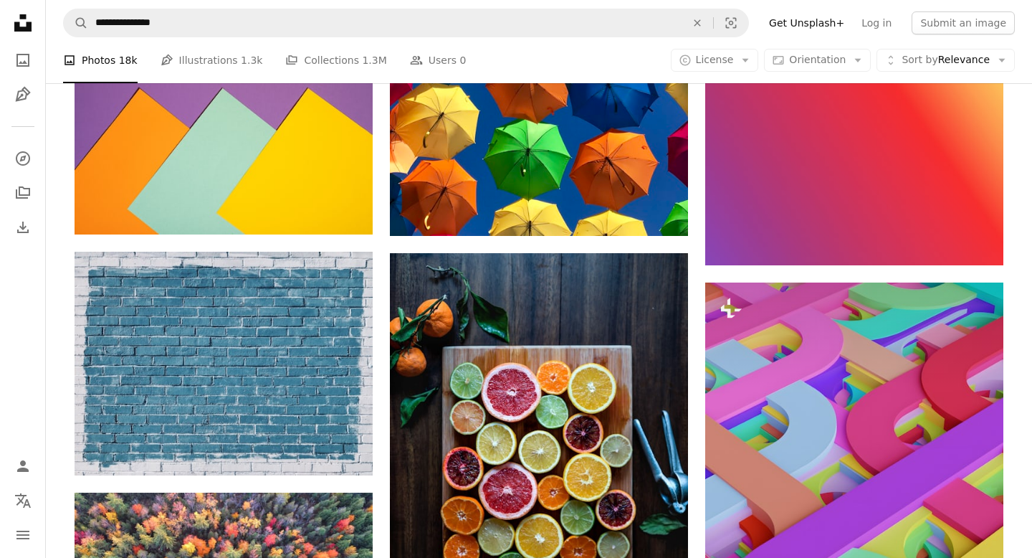
scroll to position [9023, 0]
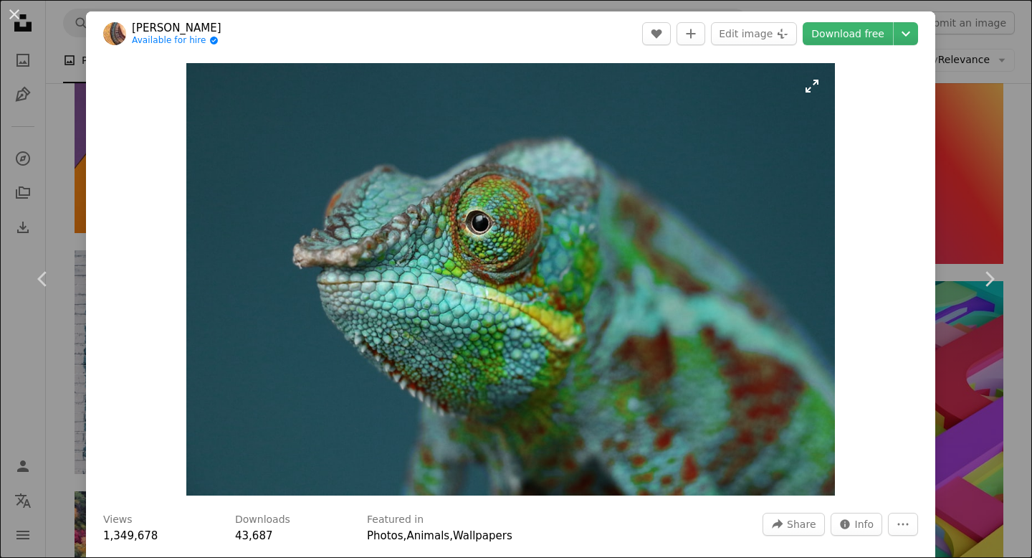
click at [755, 211] on img "Zoom in on this image" at bounding box center [510, 279] width 649 height 432
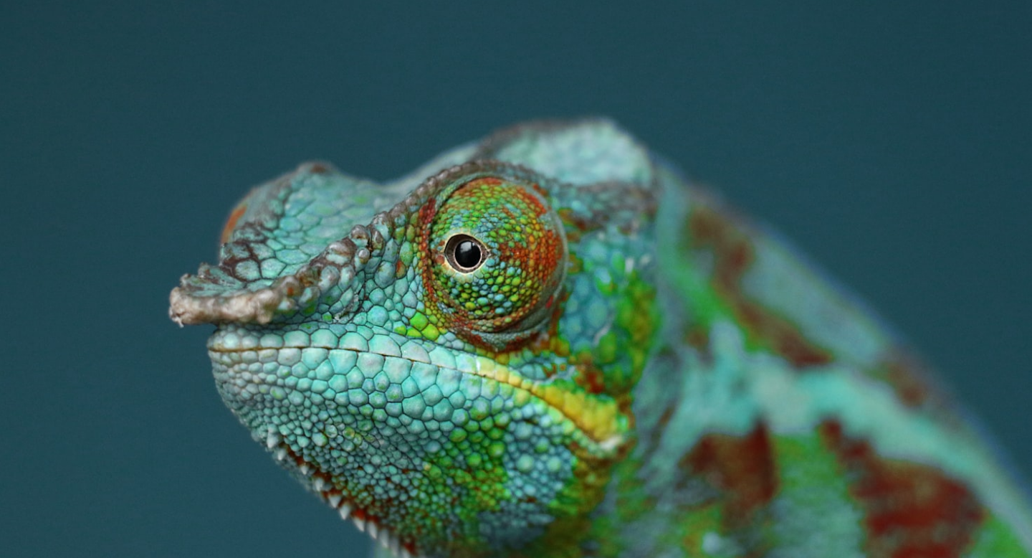
scroll to position [65, 0]
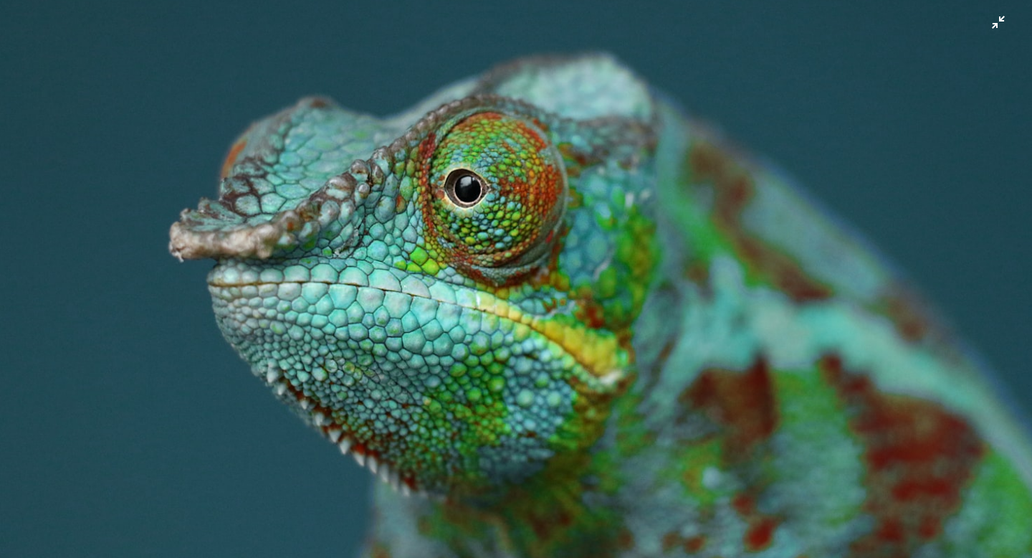
click at [561, 238] on img "Zoom out on this image" at bounding box center [516, 278] width 1034 height 689
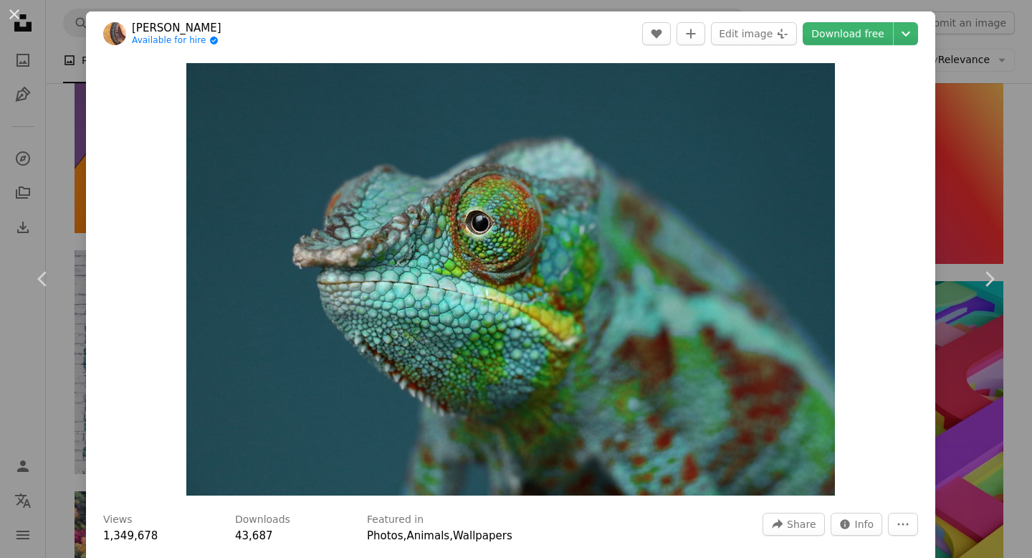
click at [74, 118] on div "An X shape Chevron left Chevron right Pierre Bamin Available for hire A checkma…" at bounding box center [516, 279] width 1032 height 558
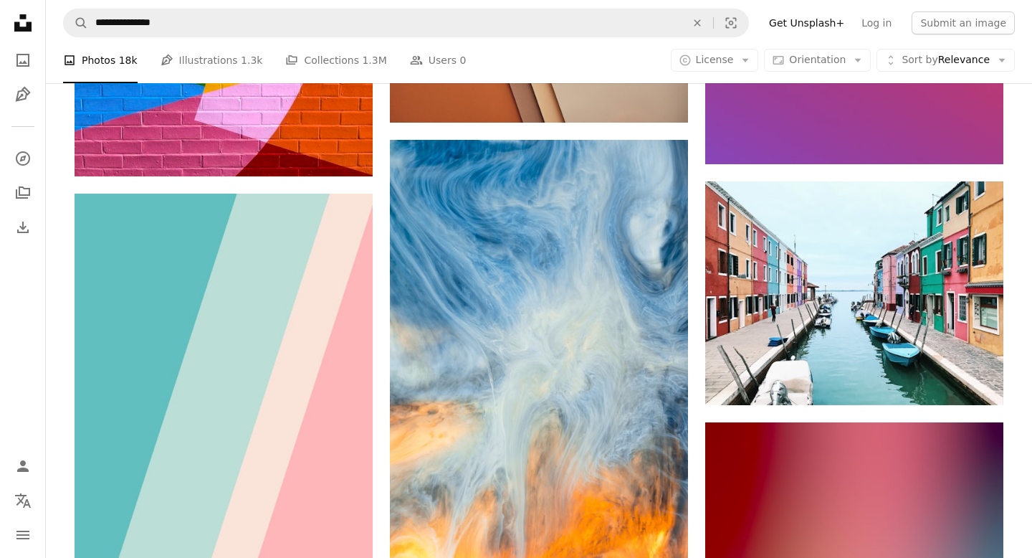
scroll to position [11133, 0]
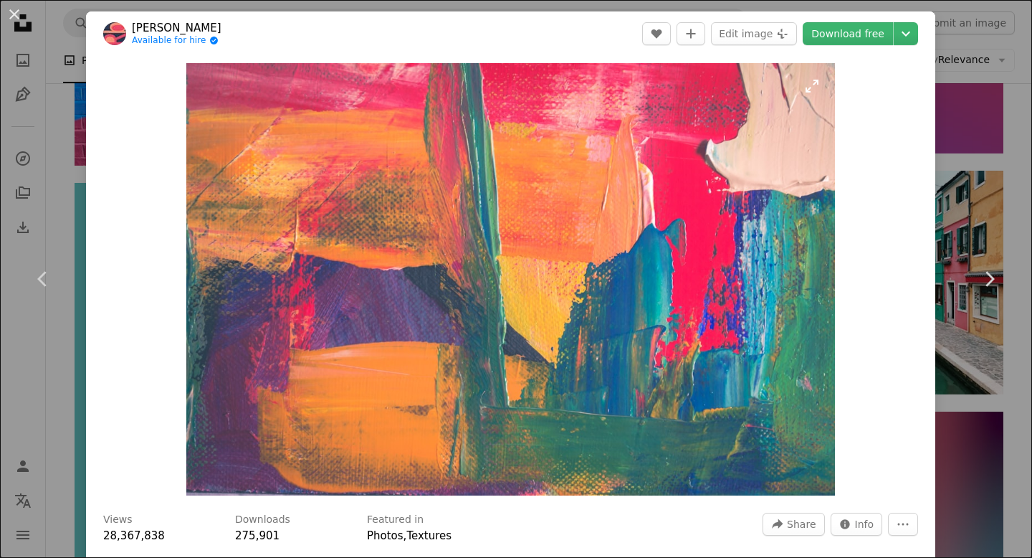
click at [386, 261] on img "Zoom in on this image" at bounding box center [510, 279] width 649 height 432
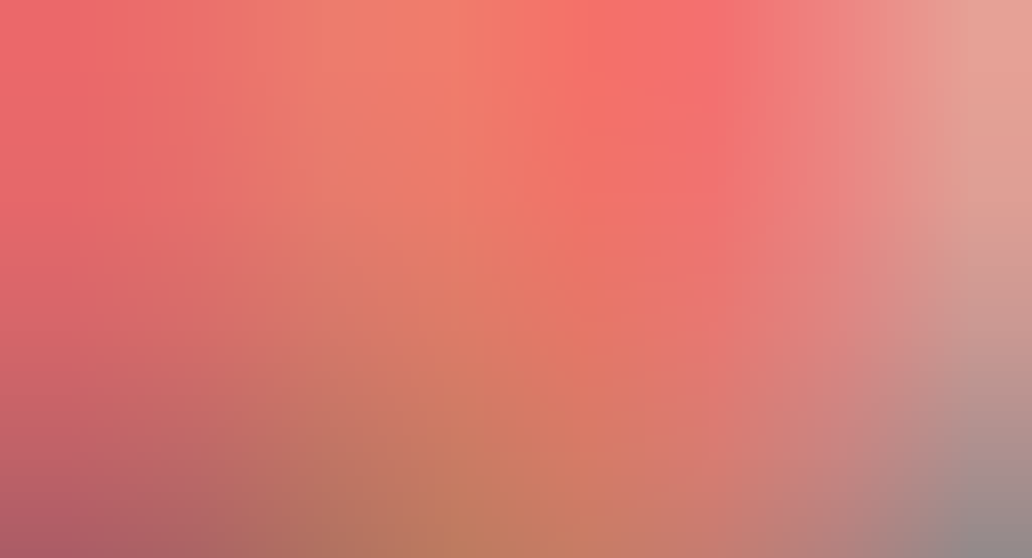
scroll to position [65, 0]
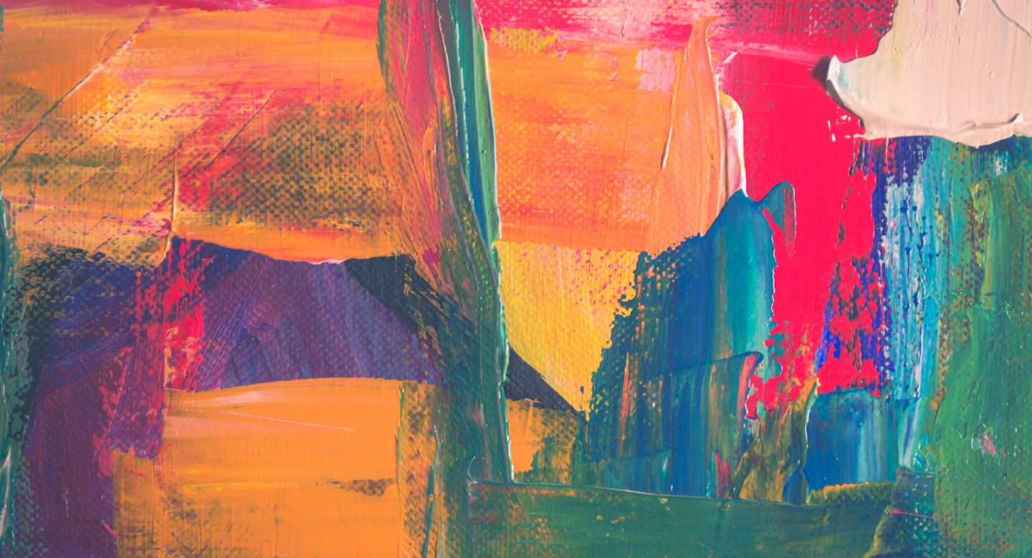
click at [386, 261] on img "Zoom out on this image" at bounding box center [516, 278] width 1034 height 689
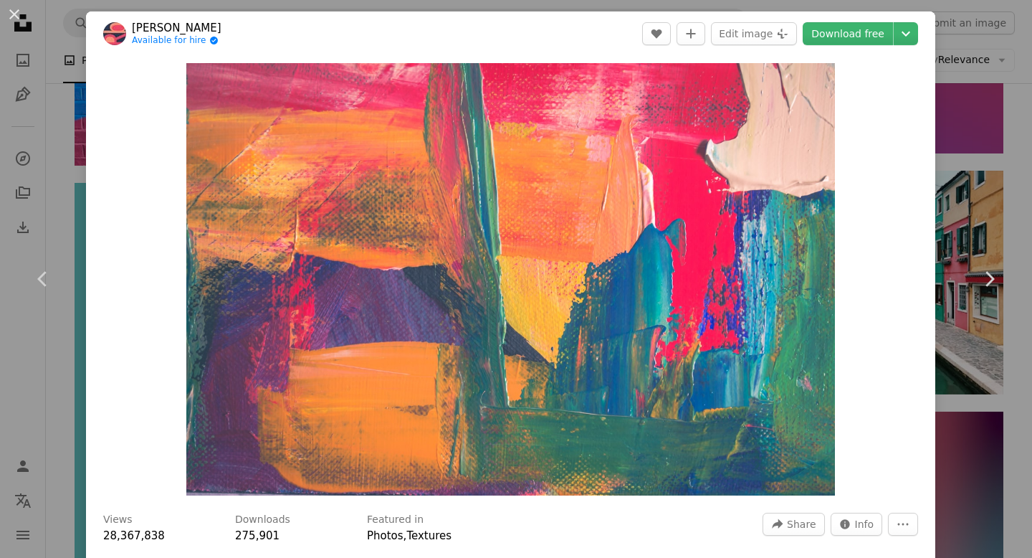
click at [70, 192] on div "An X shape Chevron left Chevron right Steve Johnson Available for hire A checkm…" at bounding box center [516, 279] width 1032 height 558
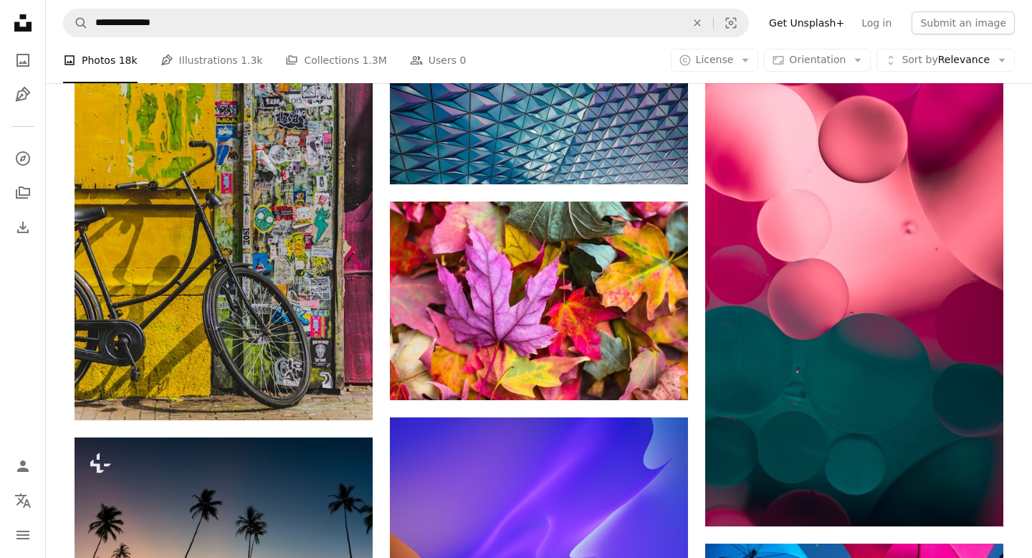
scroll to position [13340, 0]
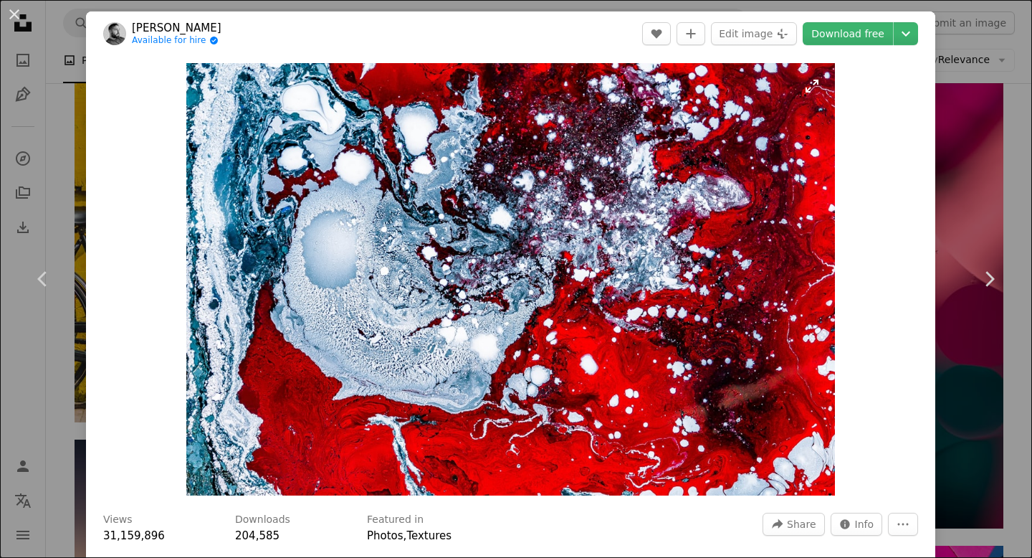
click at [352, 204] on img "Zoom in on this image" at bounding box center [510, 279] width 648 height 432
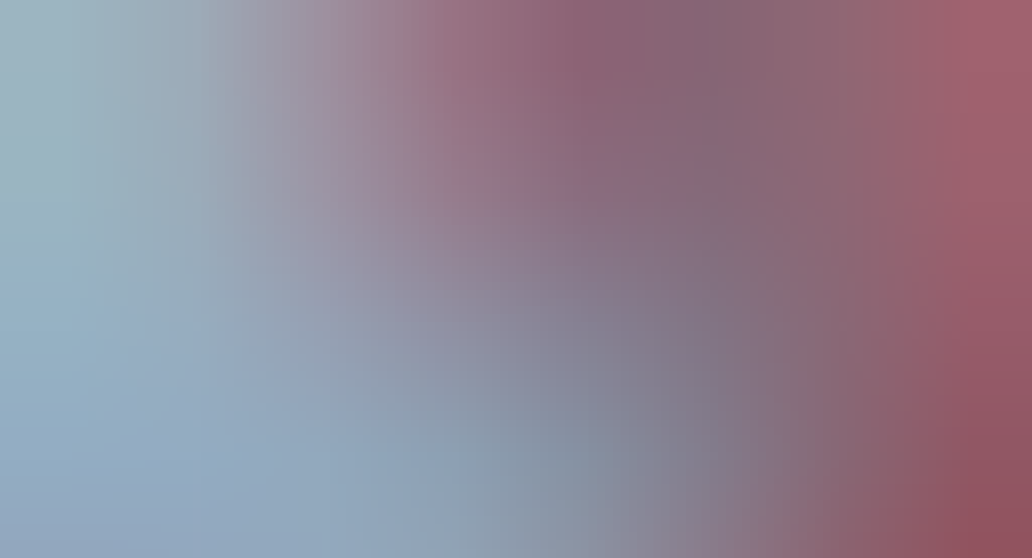
scroll to position [65, 0]
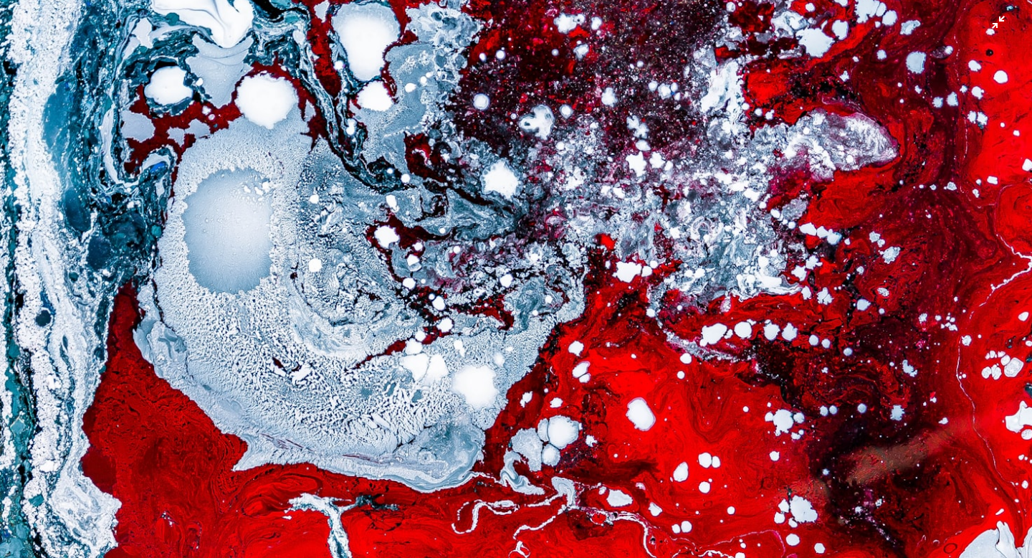
click at [285, 189] on img "Zoom out on this image" at bounding box center [516, 278] width 1034 height 689
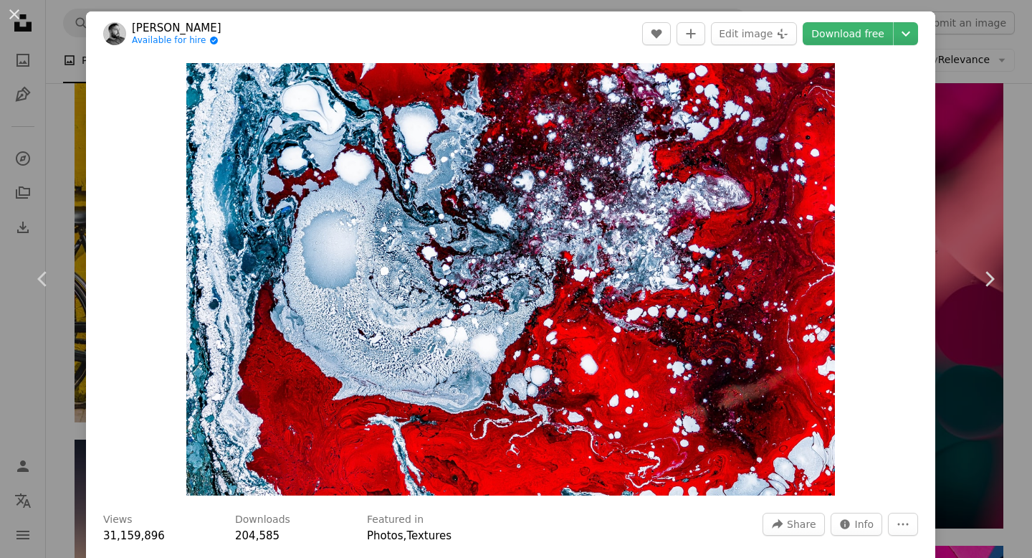
click at [77, 122] on div "An X shape Chevron left Chevron right Joel Filipe Available for hire A checkmar…" at bounding box center [516, 279] width 1032 height 558
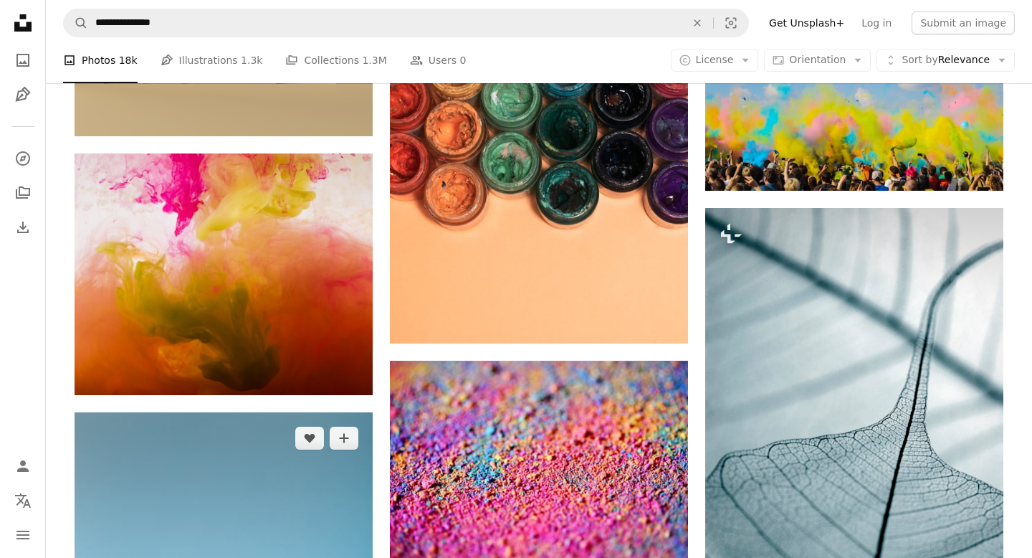
scroll to position [14957, 0]
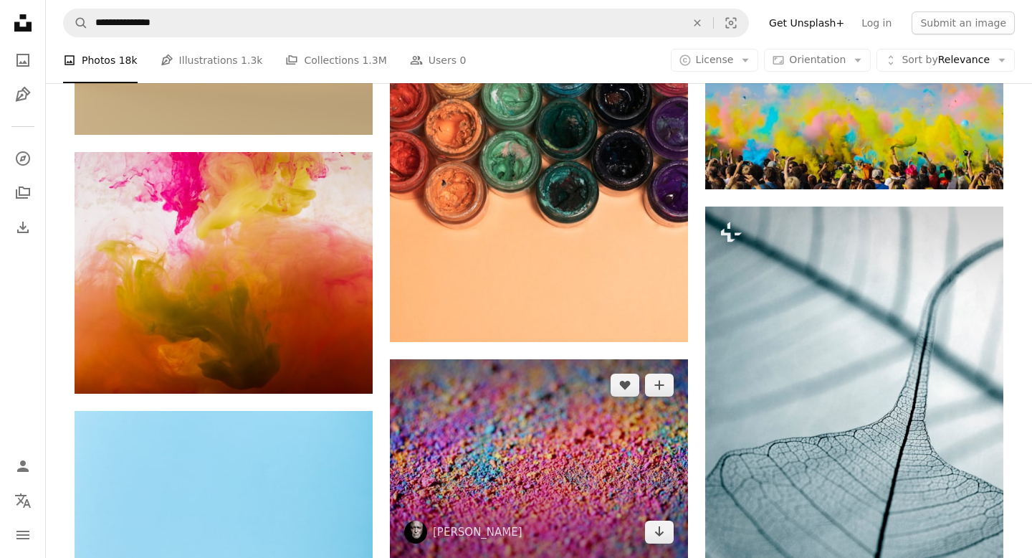
click at [497, 359] on img at bounding box center [539, 458] width 298 height 199
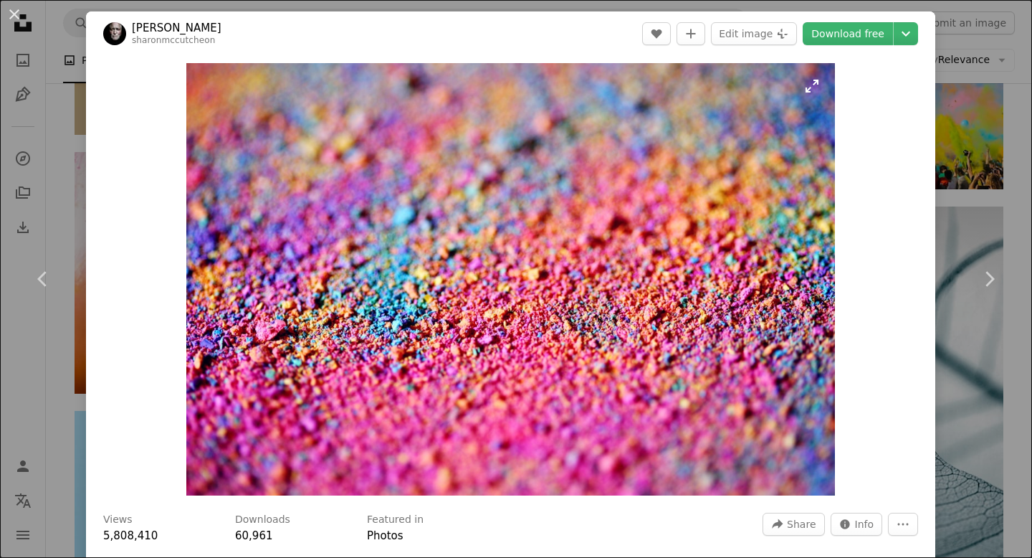
click at [539, 242] on img "Zoom in on this image" at bounding box center [510, 279] width 649 height 432
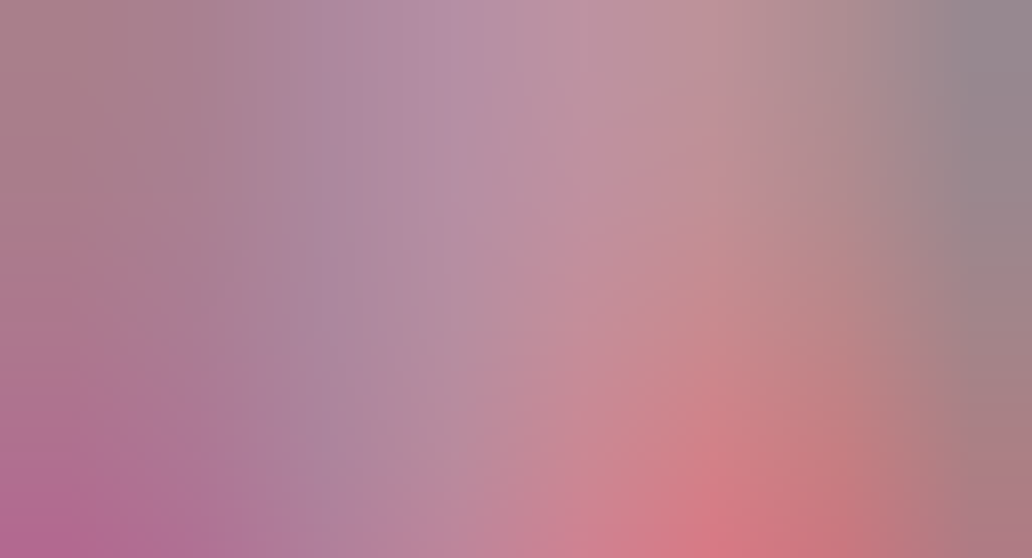
scroll to position [65, 0]
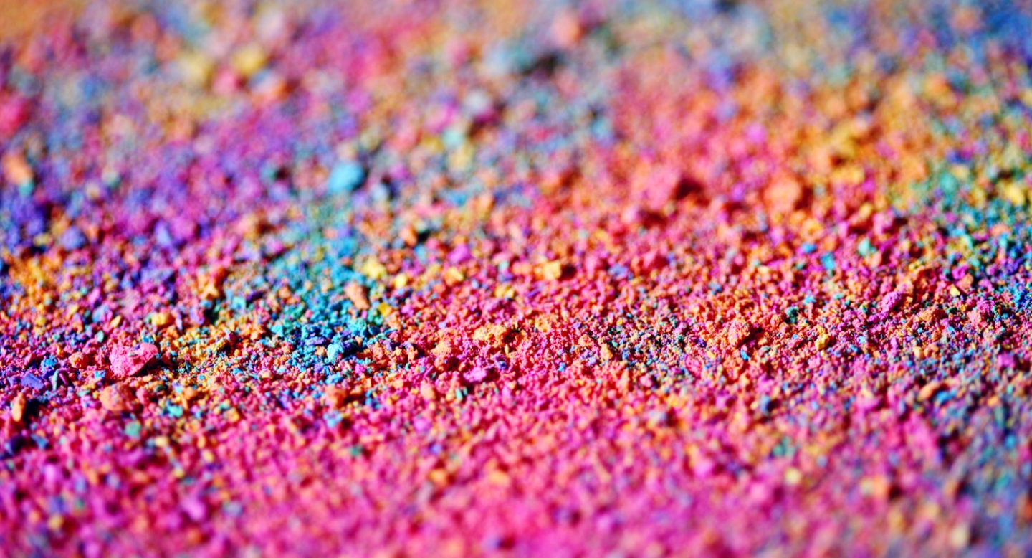
click at [539, 242] on img "Zoom out on this image" at bounding box center [516, 278] width 1034 height 689
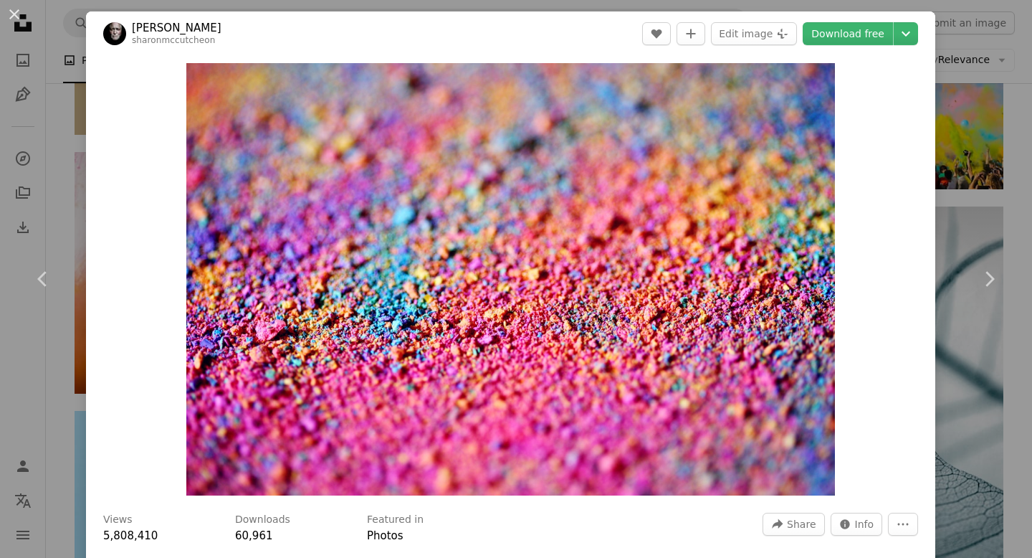
click at [61, 139] on div "An X shape Chevron left Chevron right Alexander Grey sharonmccutcheon A heart A…" at bounding box center [516, 279] width 1032 height 558
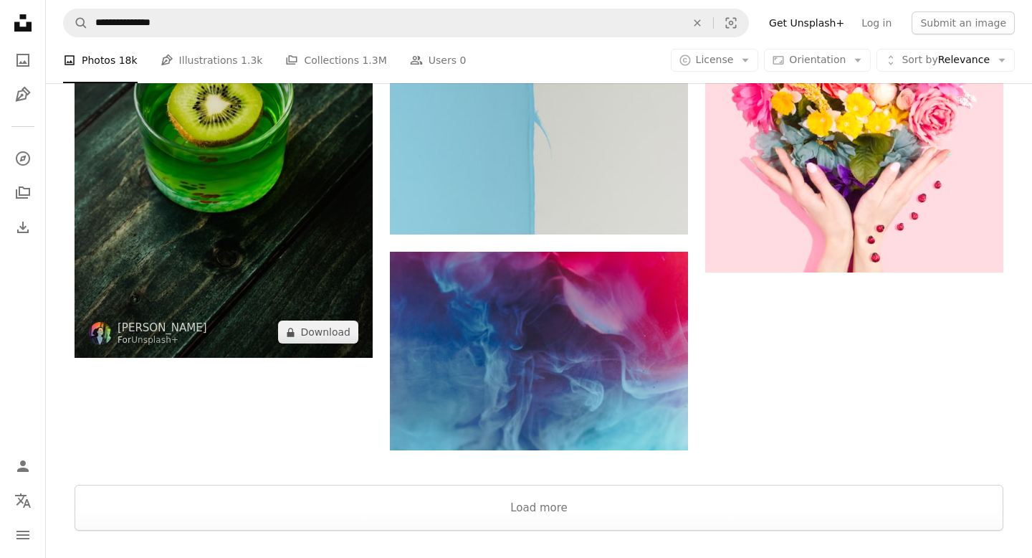
scroll to position [15975, 0]
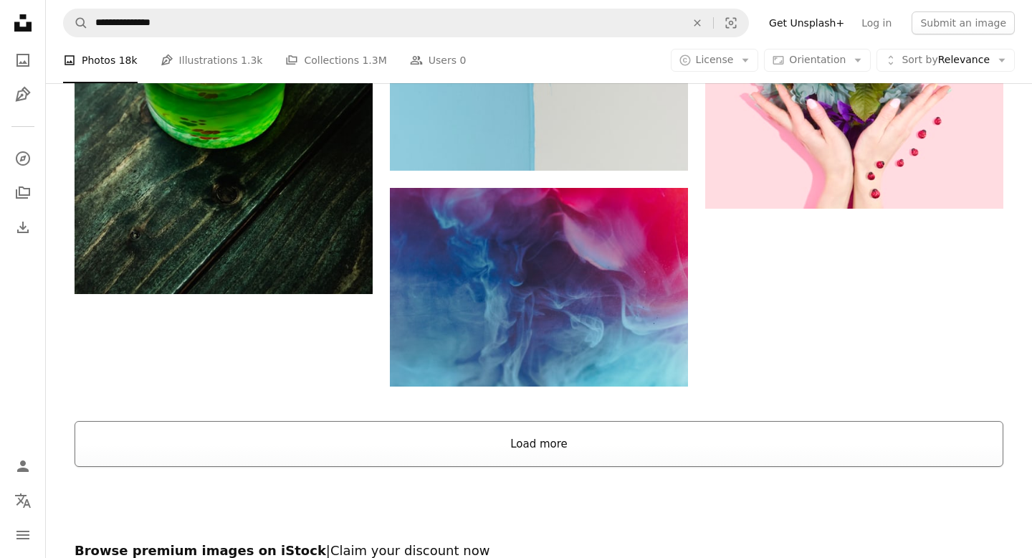
click at [385, 421] on button "Load more" at bounding box center [539, 444] width 929 height 46
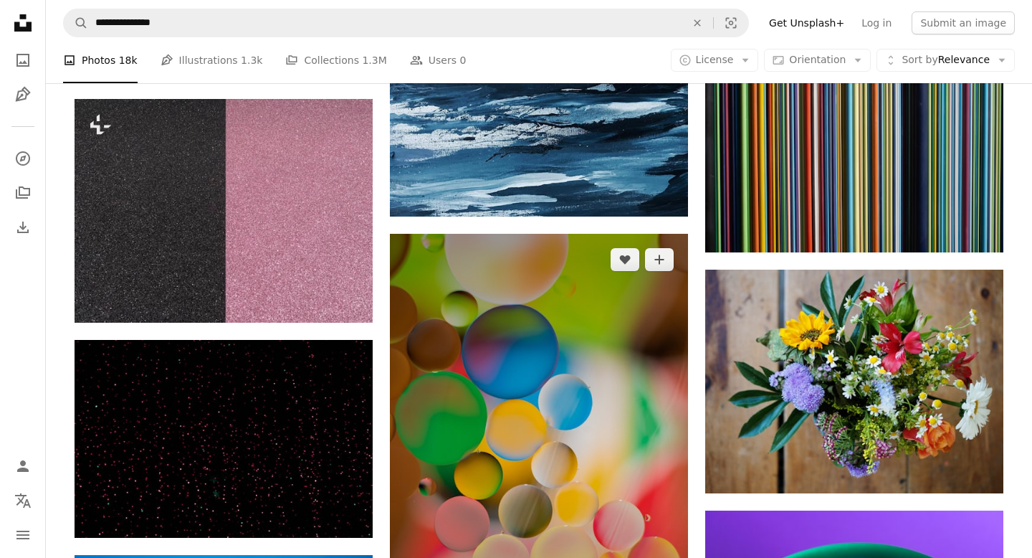
scroll to position [16903, 0]
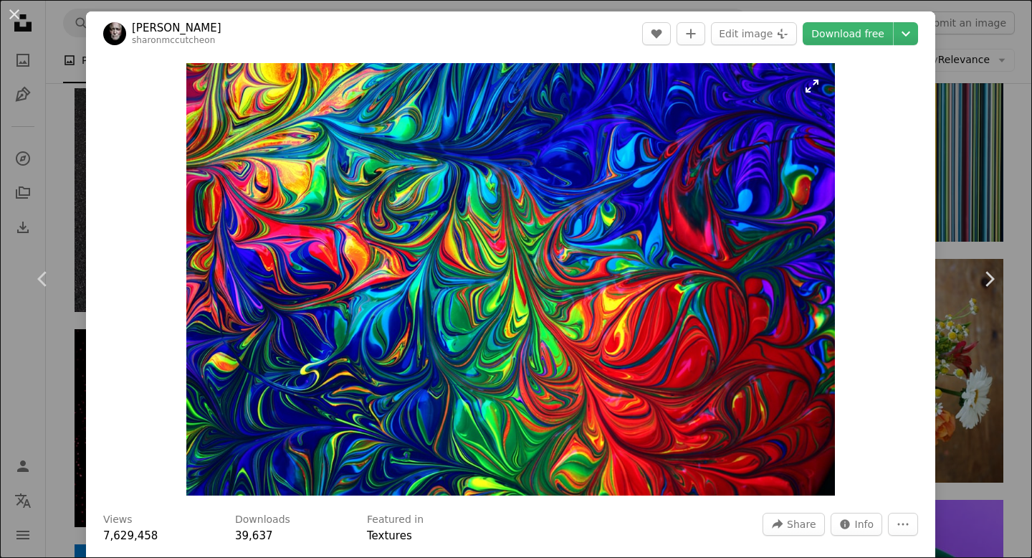
click at [730, 265] on img "Zoom in on this image" at bounding box center [510, 279] width 649 height 432
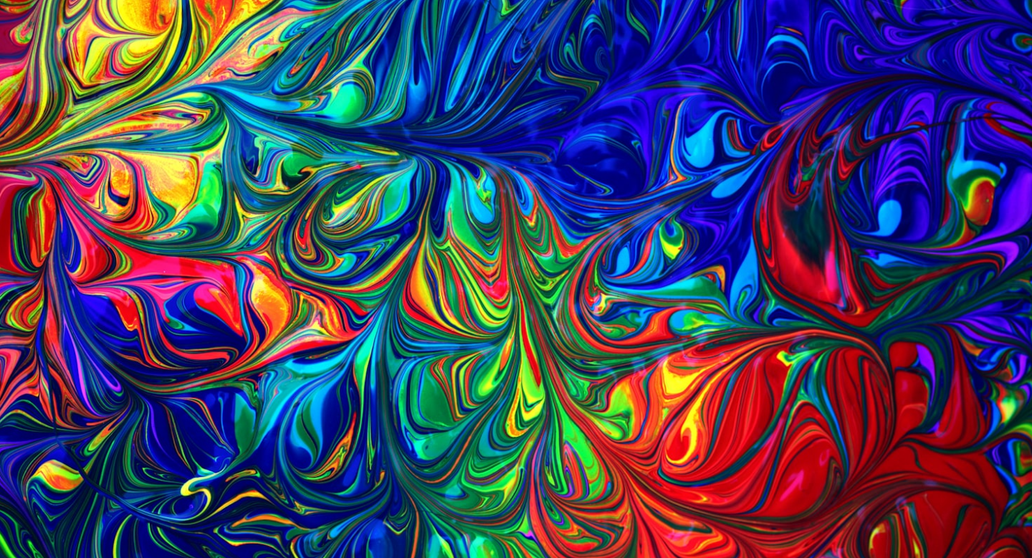
scroll to position [65, 0]
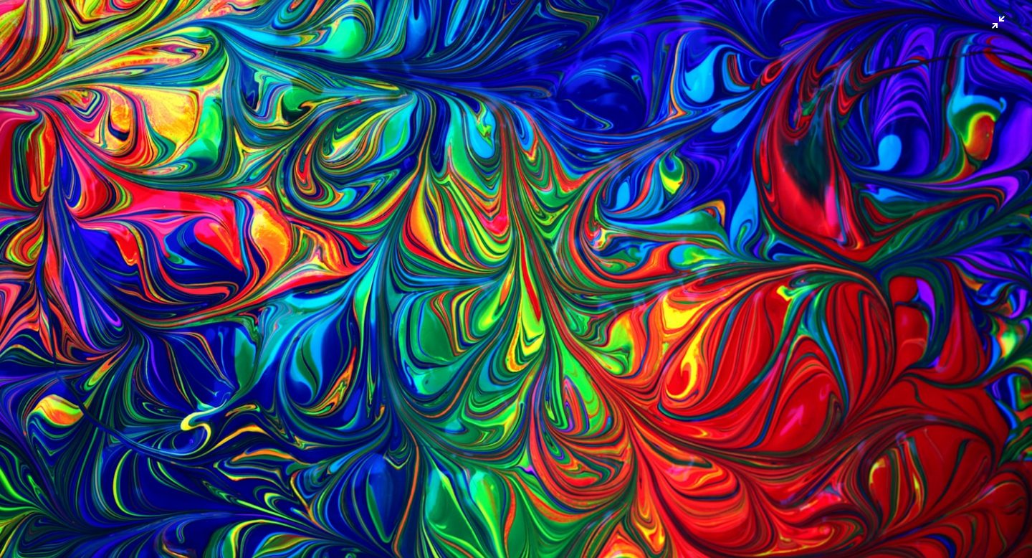
click at [590, 207] on img "Zoom out on this image" at bounding box center [516, 278] width 1034 height 689
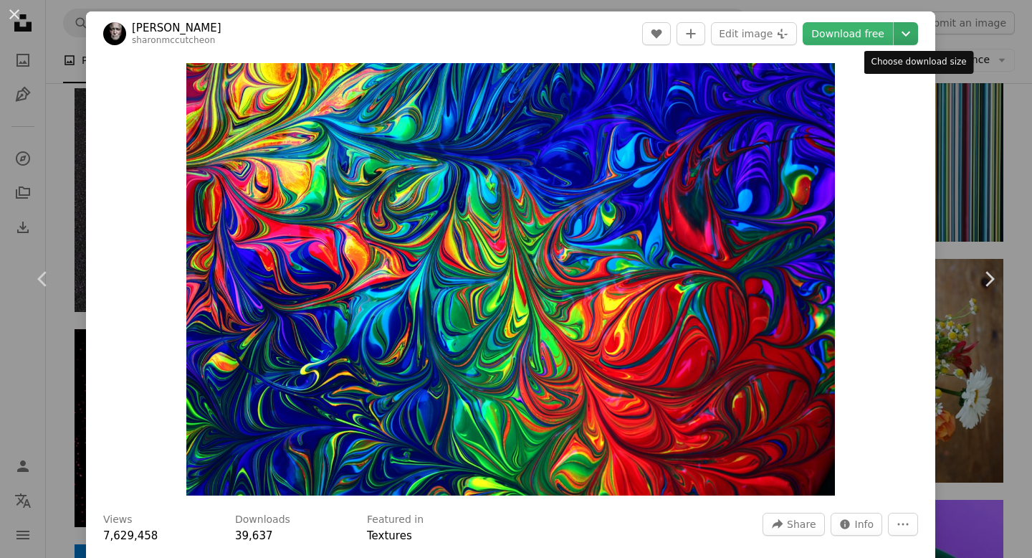
click at [917, 38] on icon "Chevron down" at bounding box center [906, 33] width 23 height 17
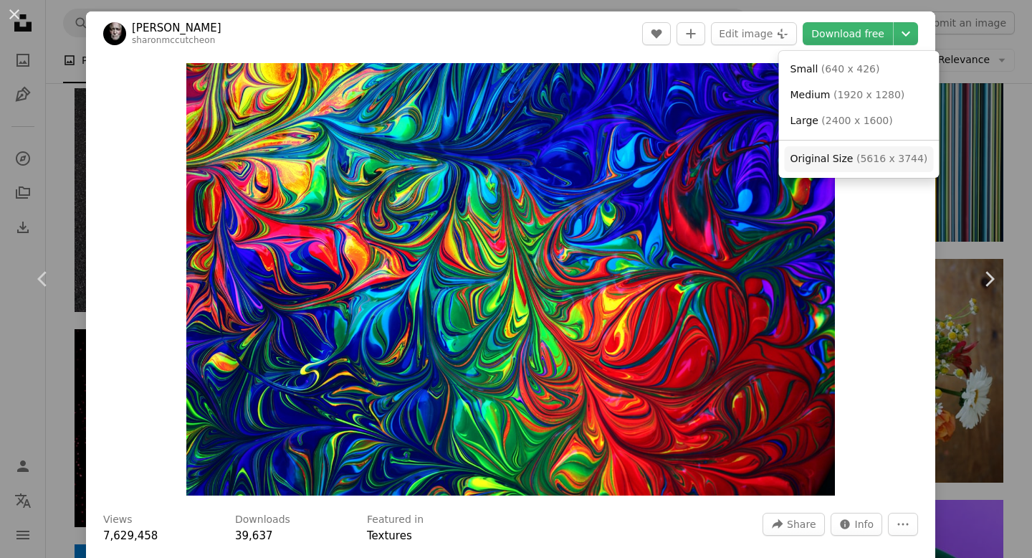
click at [865, 156] on span "( 5616 x 3744 )" at bounding box center [892, 158] width 71 height 11
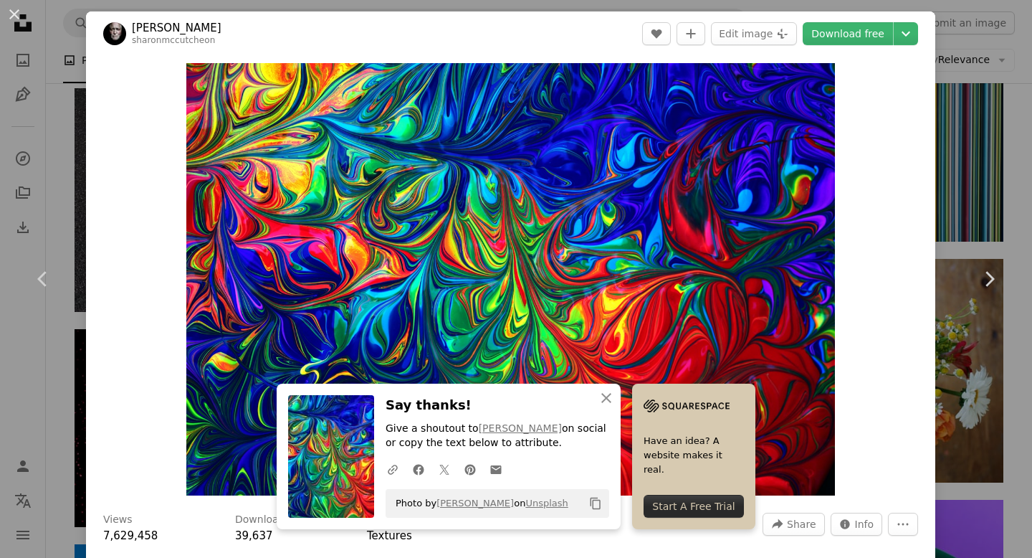
click at [65, 87] on div "An X shape Chevron left Chevron right Alexander Grey sharonmccutcheon A heart A…" at bounding box center [516, 279] width 1032 height 558
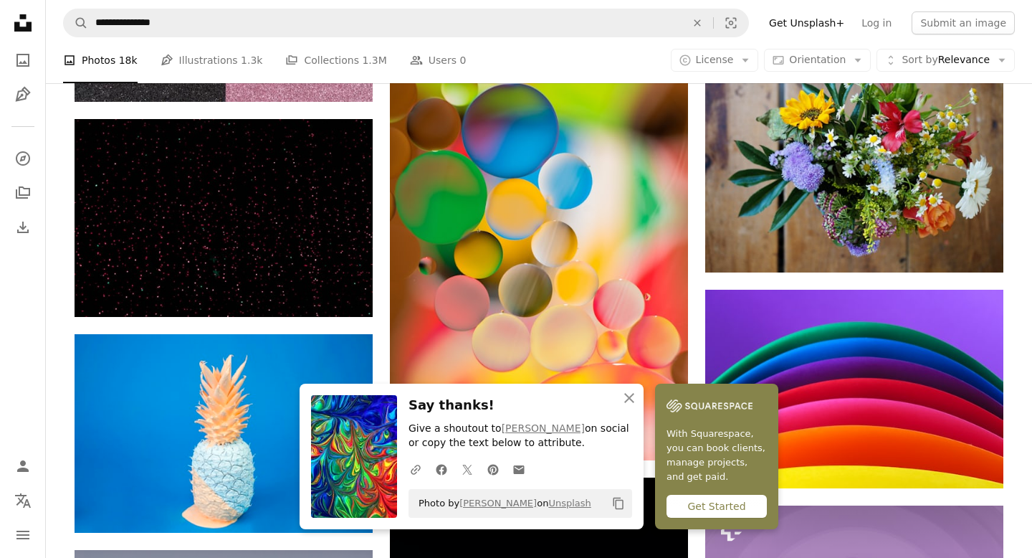
scroll to position [17116, 0]
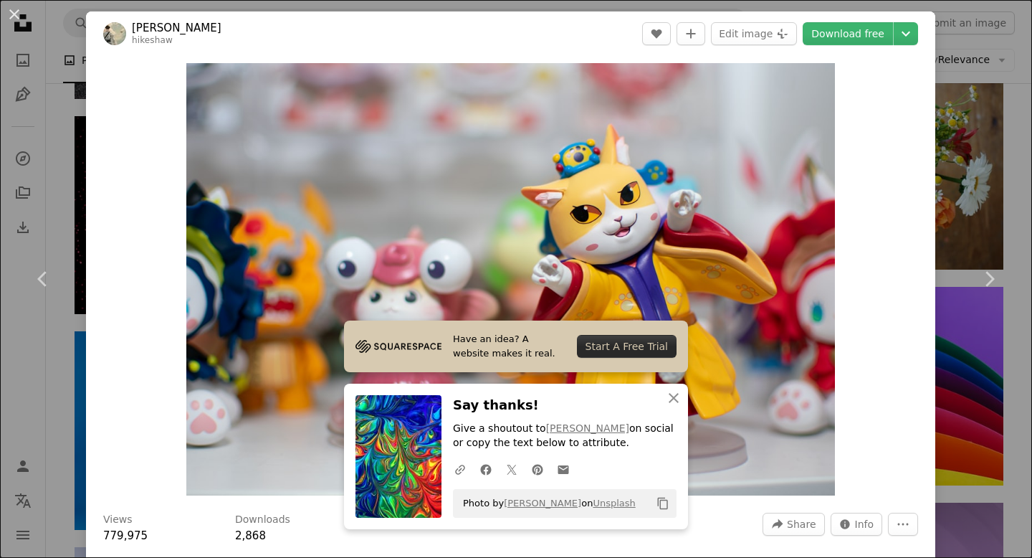
click at [69, 163] on div "An X shape Chevron left Chevron right Bofu Shaw hikeshaw A heart A plus sign Ed…" at bounding box center [516, 279] width 1032 height 558
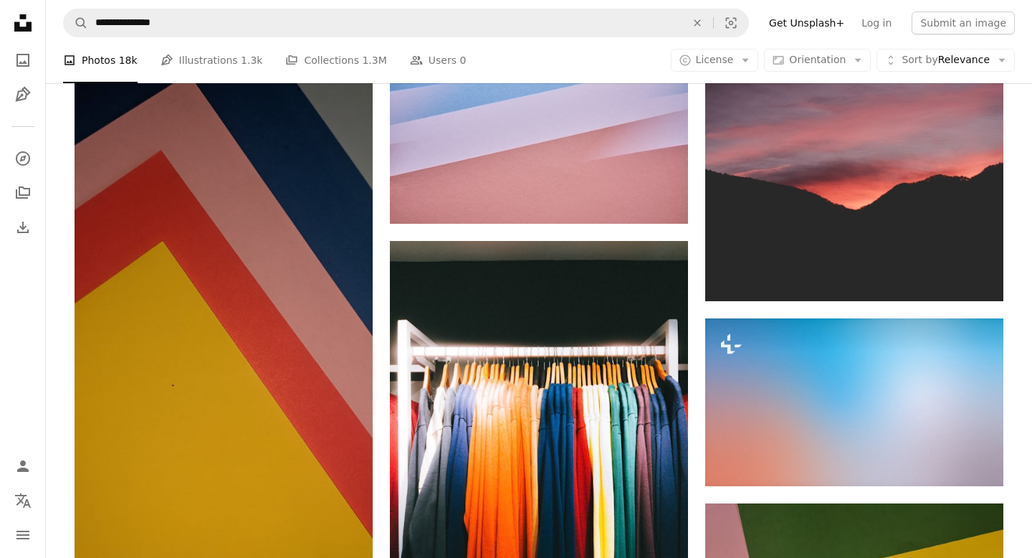
scroll to position [20670, 0]
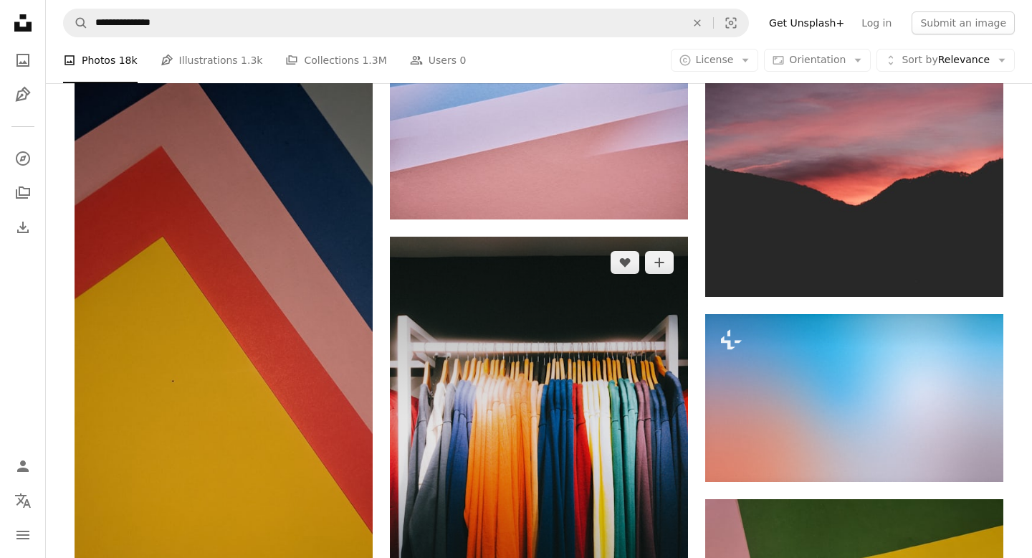
click at [540, 243] on img at bounding box center [539, 441] width 298 height 409
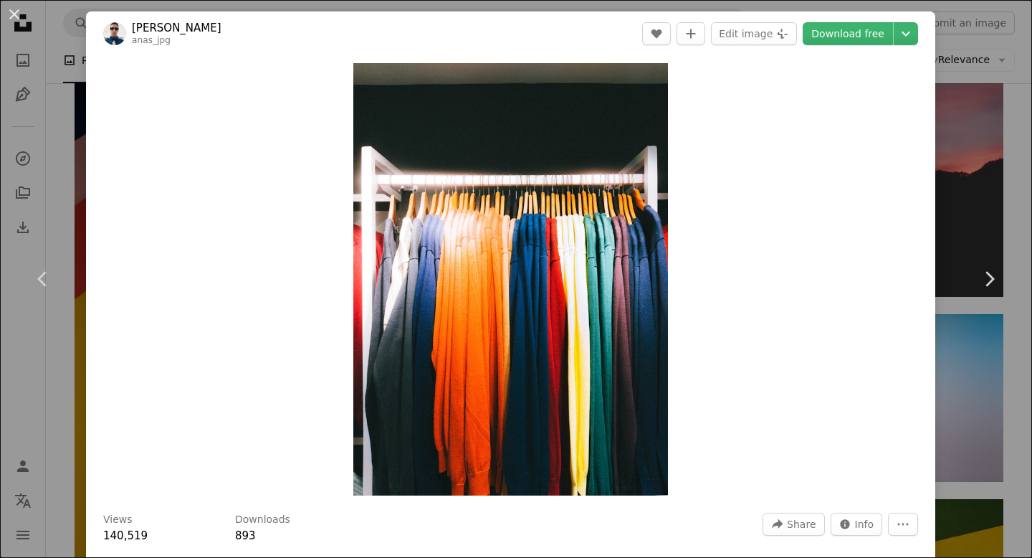
click at [540, 243] on img "Zoom in on this image" at bounding box center [510, 279] width 315 height 432
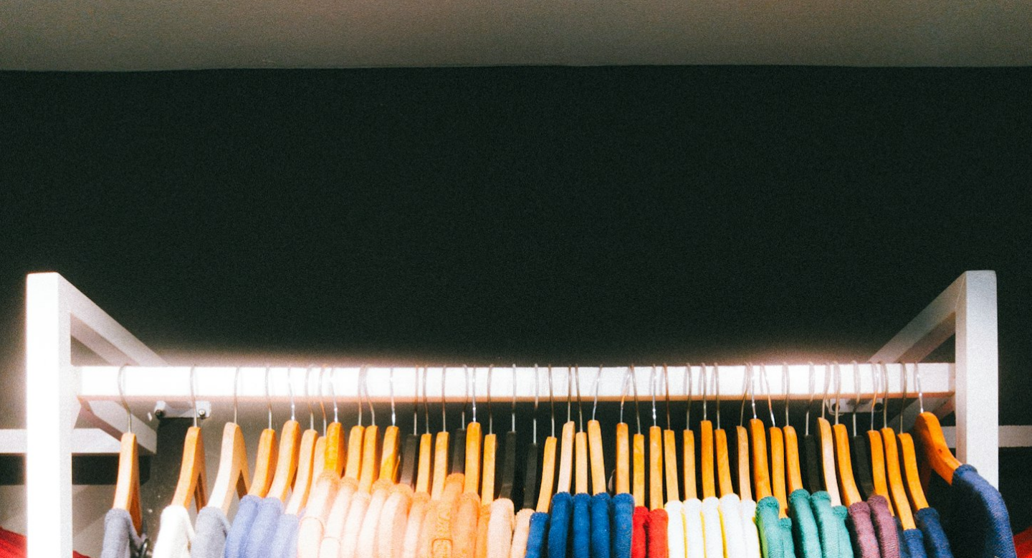
scroll to position [430, 0]
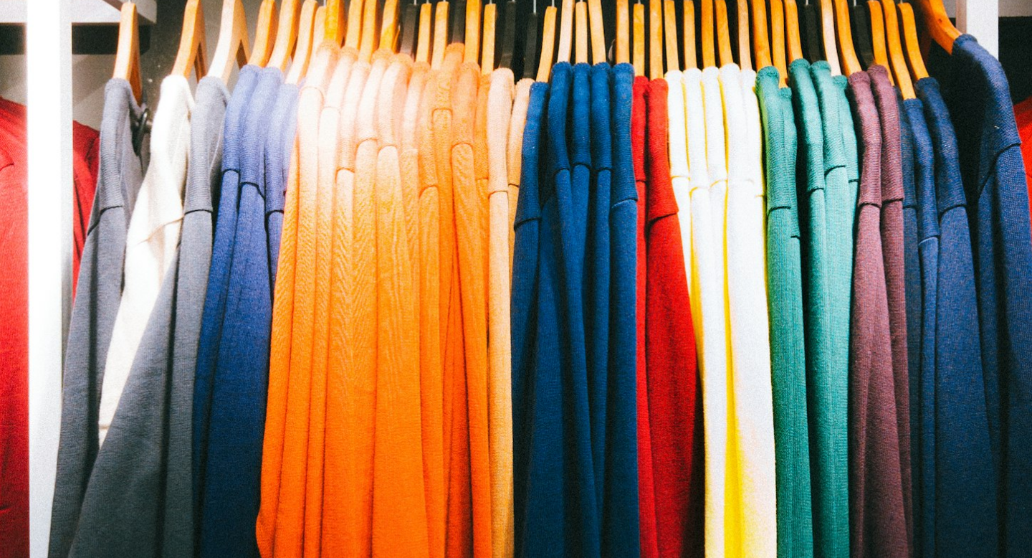
click at [540, 243] on img "Zoom out on this image" at bounding box center [516, 278] width 1034 height 1419
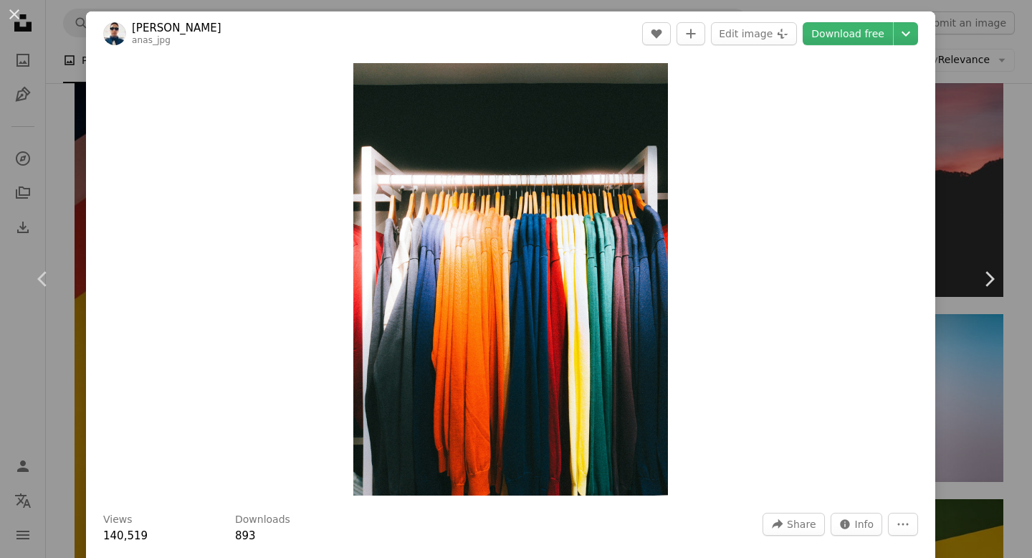
click at [72, 173] on div "An X shape Chevron left Chevron right Anas anas_jpg A heart A plus sign Edit im…" at bounding box center [516, 279] width 1032 height 558
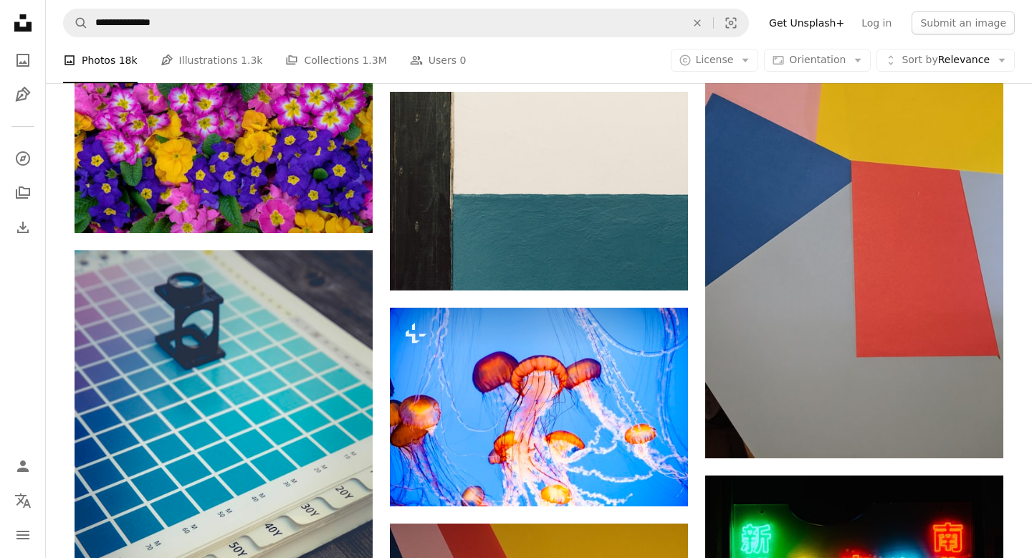
scroll to position [21243, 0]
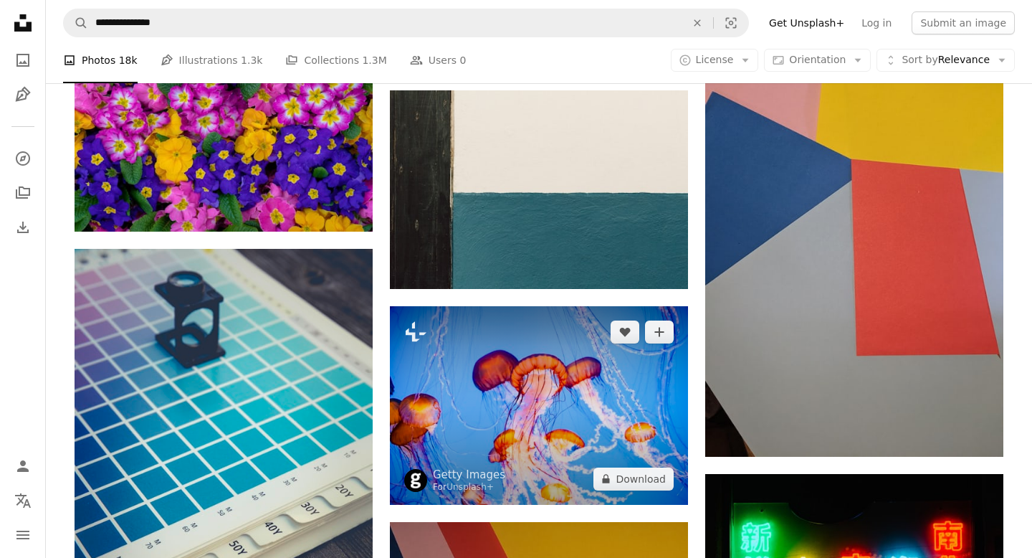
click at [492, 306] on img at bounding box center [539, 405] width 298 height 199
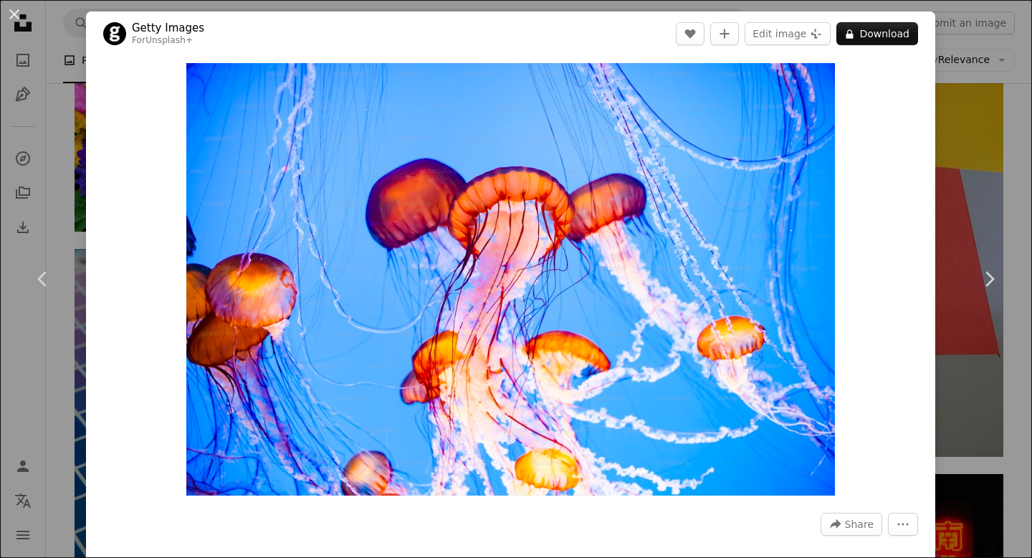
click at [492, 247] on img "Zoom in on this image" at bounding box center [510, 279] width 649 height 432
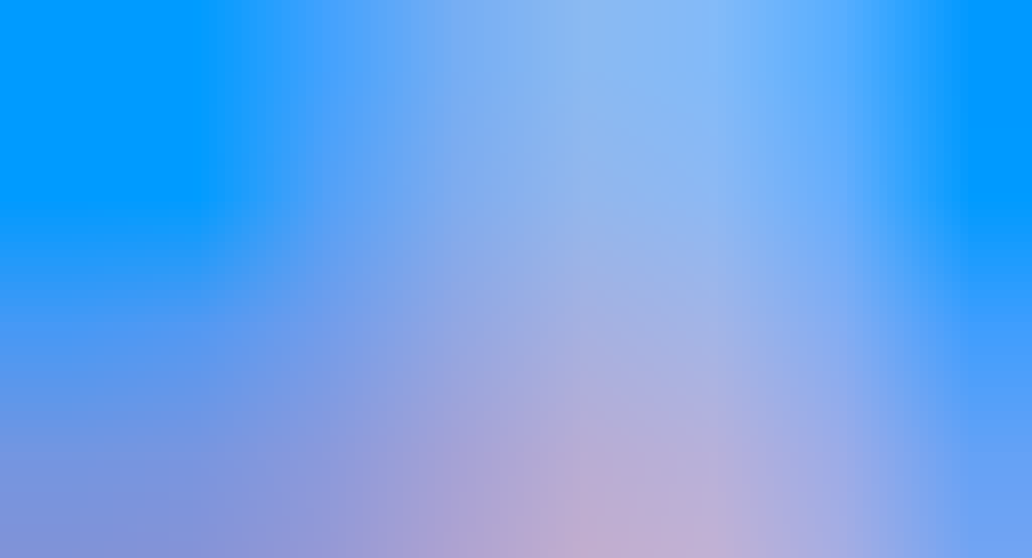
scroll to position [65, 0]
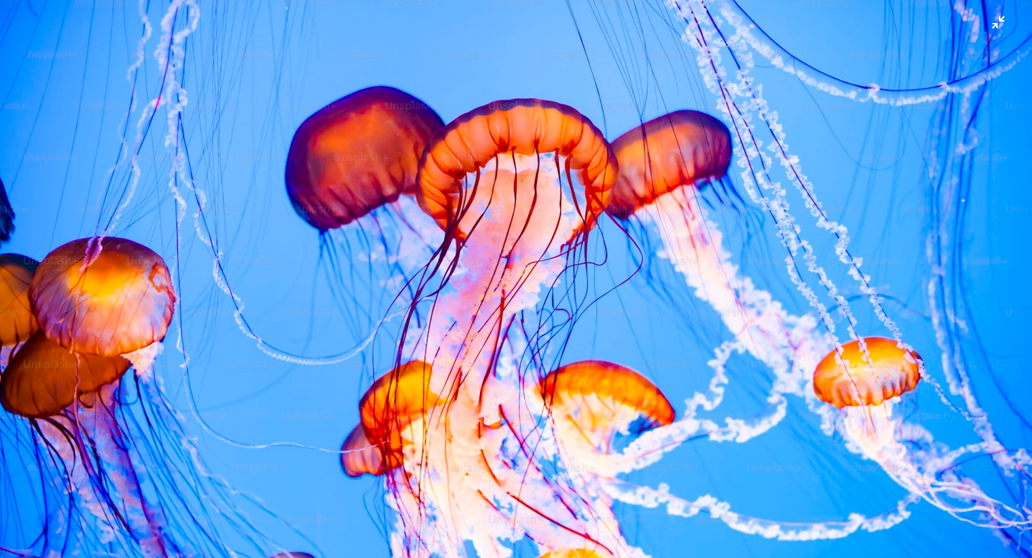
click at [304, 204] on img "Zoom out on this image" at bounding box center [516, 278] width 1034 height 689
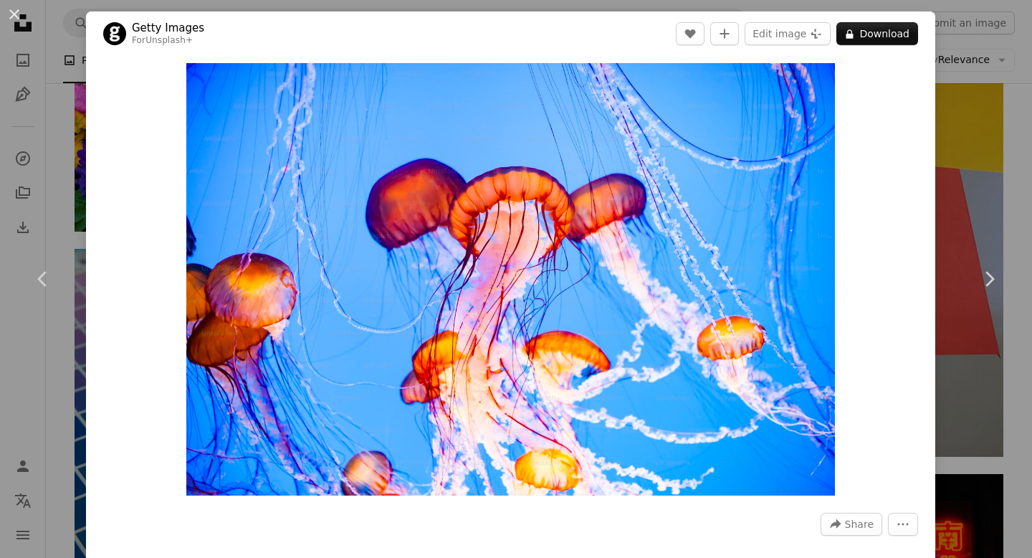
click at [62, 168] on div "An X shape Chevron left Chevron right Getty Images For Unsplash+ A heart A plus…" at bounding box center [516, 279] width 1032 height 558
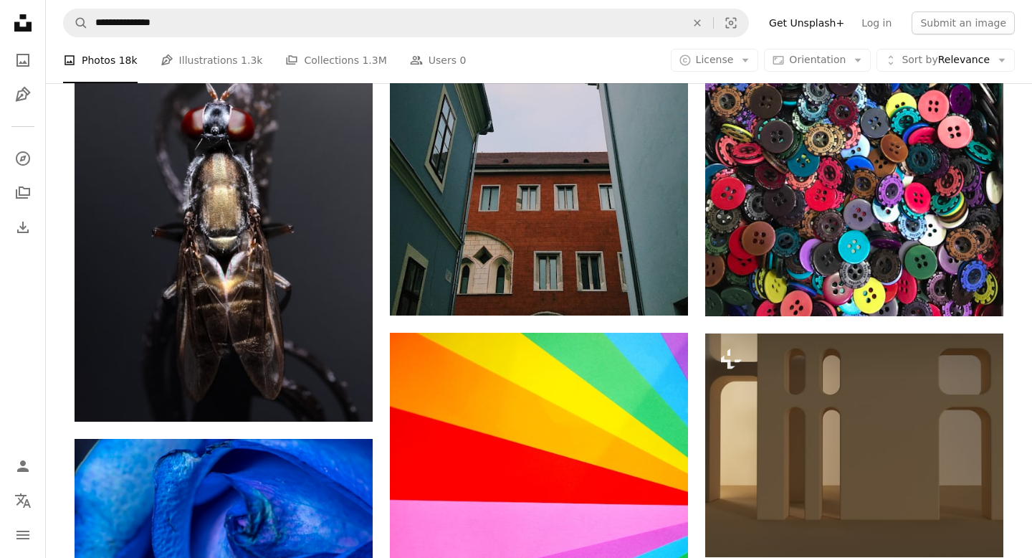
scroll to position [27933, 0]
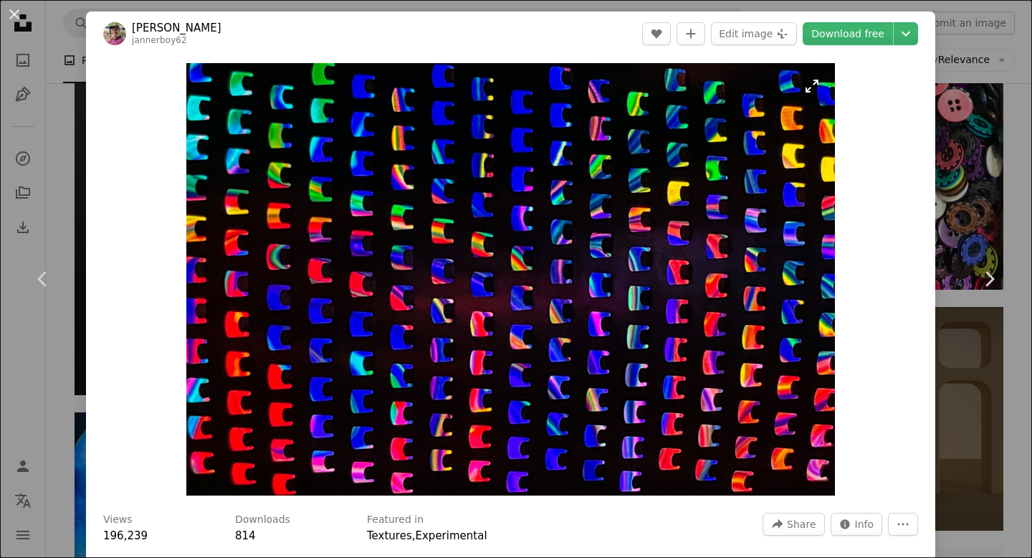
click at [719, 220] on img "Zoom in on this image" at bounding box center [510, 279] width 648 height 432
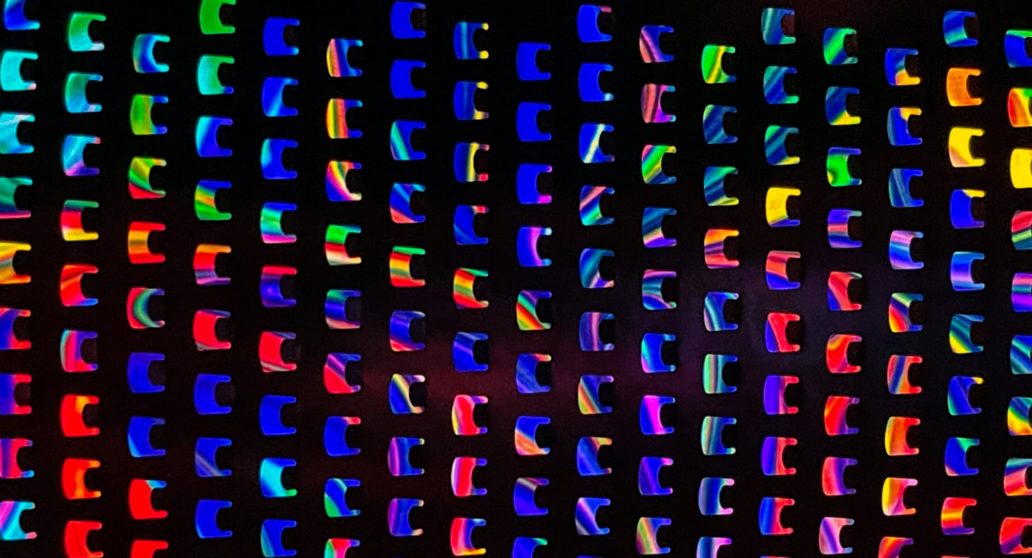
scroll to position [65, 0]
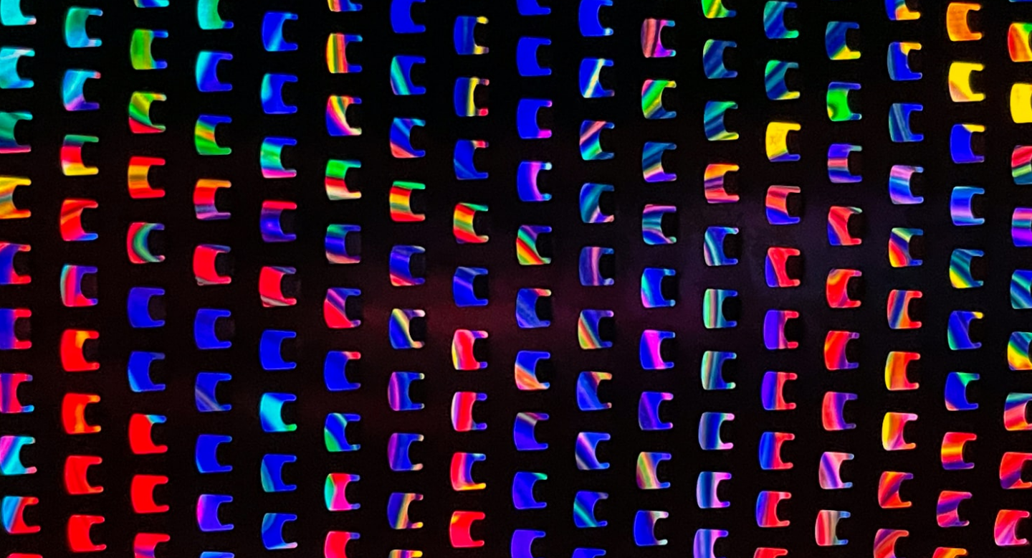
click at [719, 220] on img "Zoom out on this image" at bounding box center [516, 278] width 1034 height 689
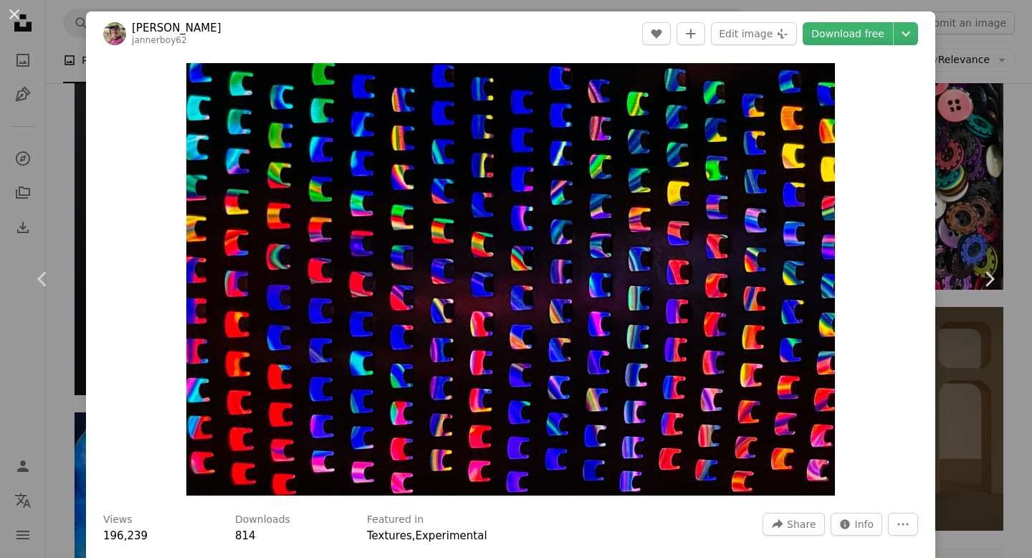
click at [74, 171] on div "An X shape Chevron left Chevron right Nick Fewings jannerboy62 A heart A plus s…" at bounding box center [516, 279] width 1032 height 558
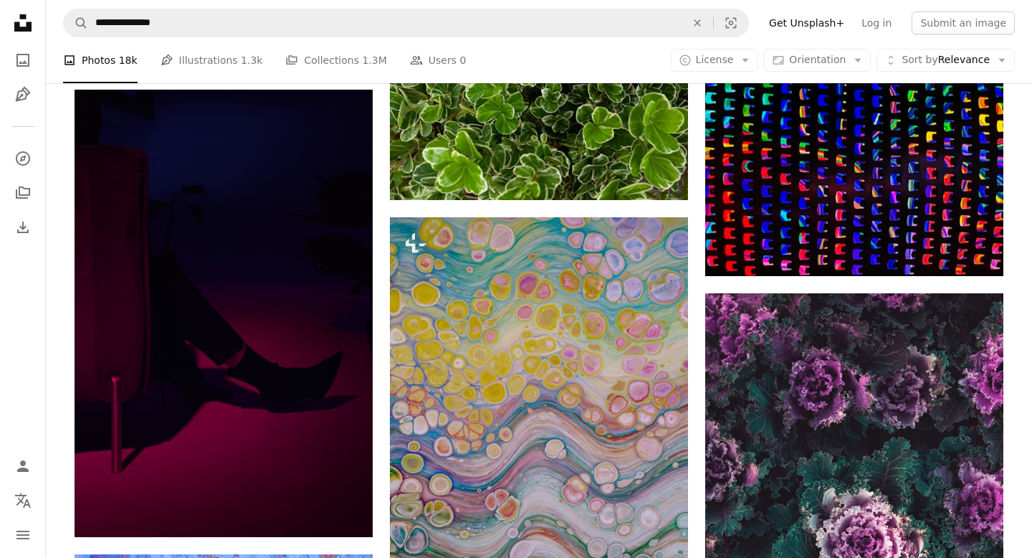
scroll to position [28907, 0]
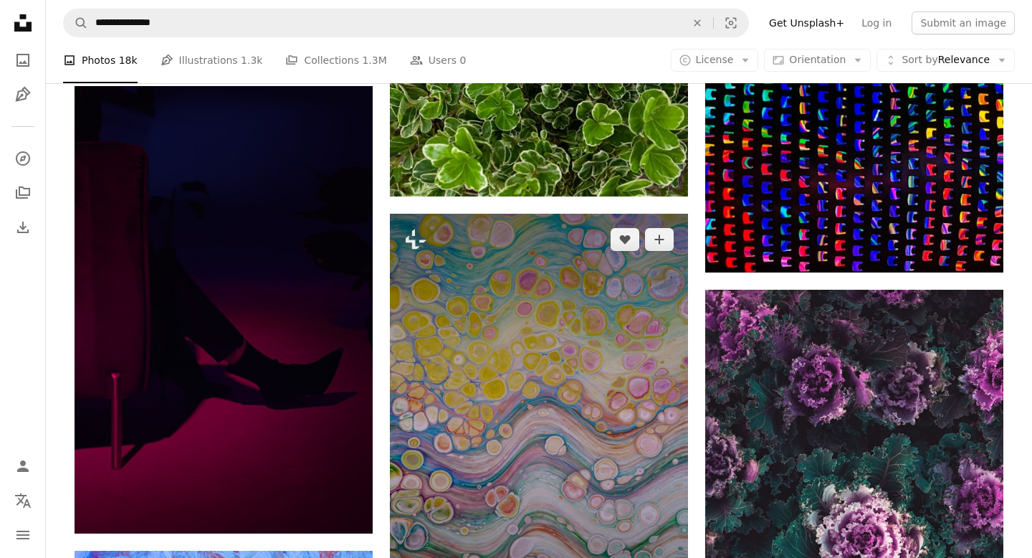
click at [492, 282] on img at bounding box center [539, 437] width 298 height 447
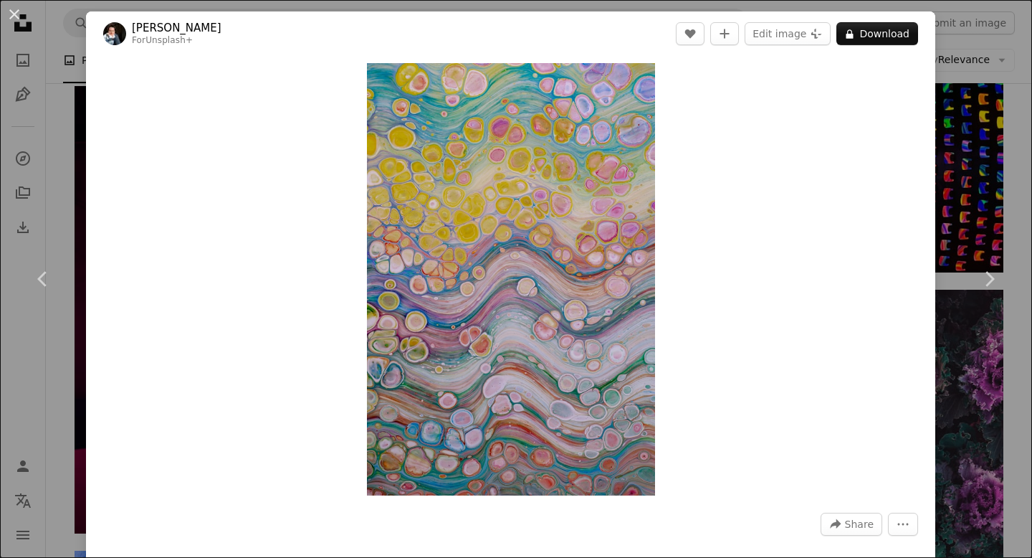
click at [492, 282] on img "Zoom in on this image" at bounding box center [511, 279] width 288 height 432
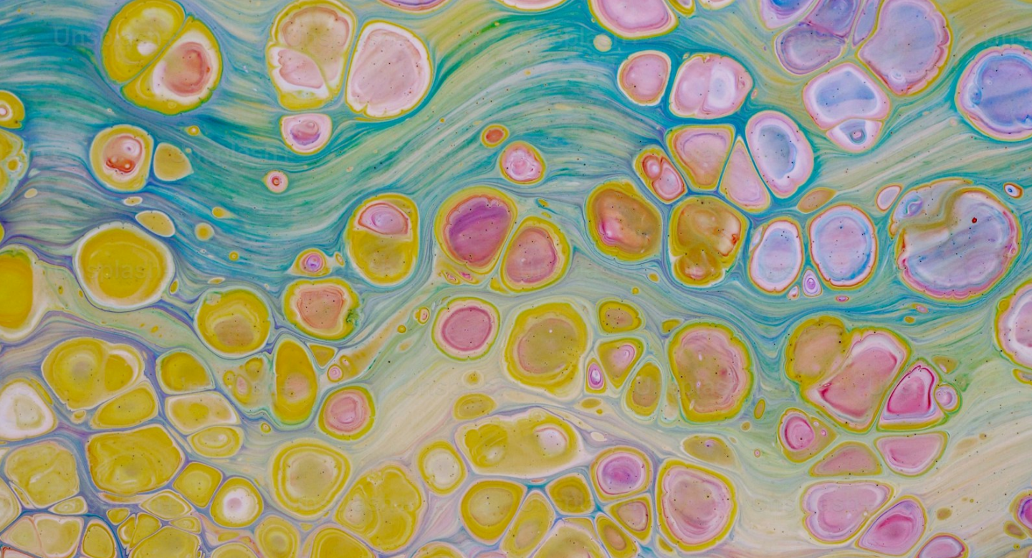
scroll to position [497, 0]
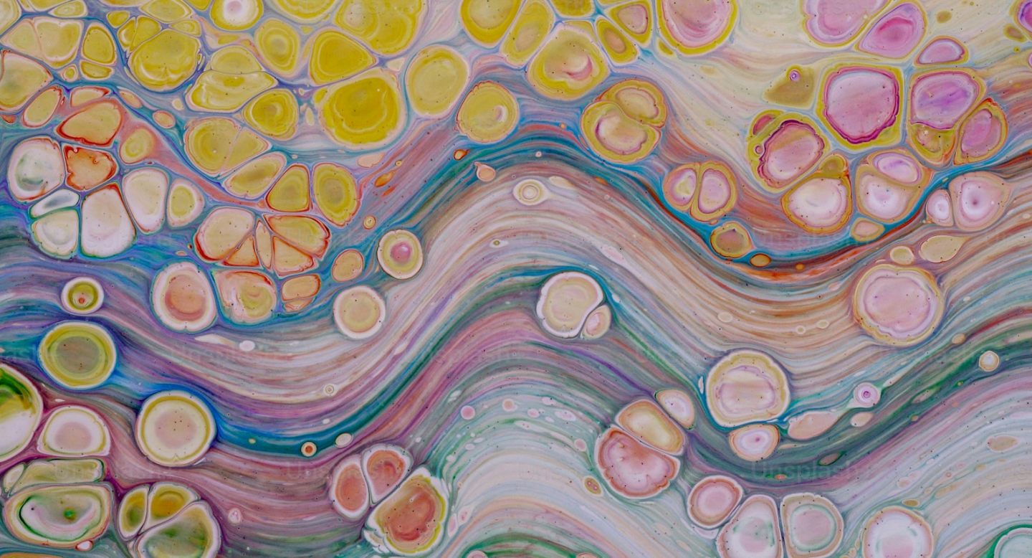
click at [492, 282] on img "Zoom out on this image" at bounding box center [516, 278] width 1034 height 1551
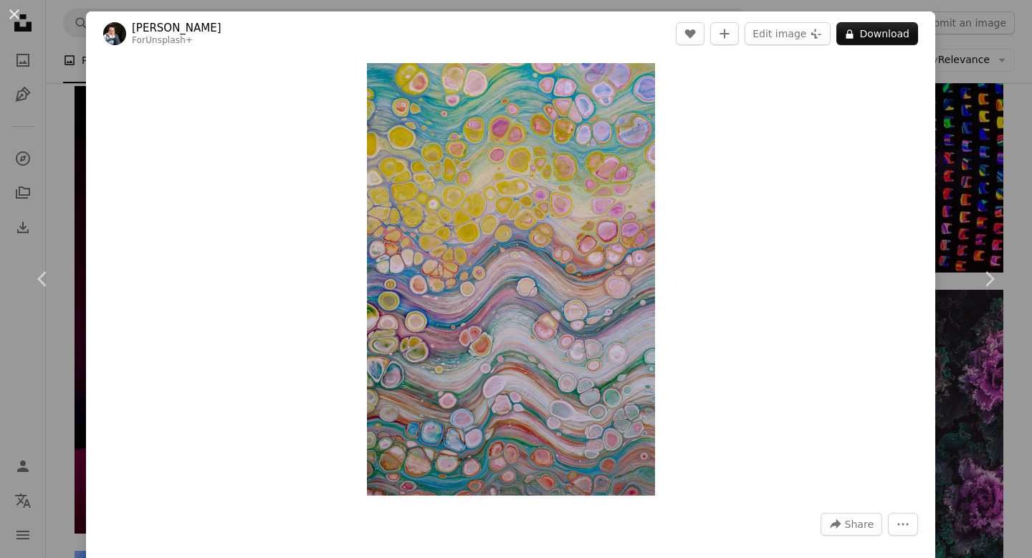
click at [65, 209] on div "An X shape Chevron left Chevron right Susan Wilkinson For Unsplash+ A heart A p…" at bounding box center [516, 279] width 1032 height 558
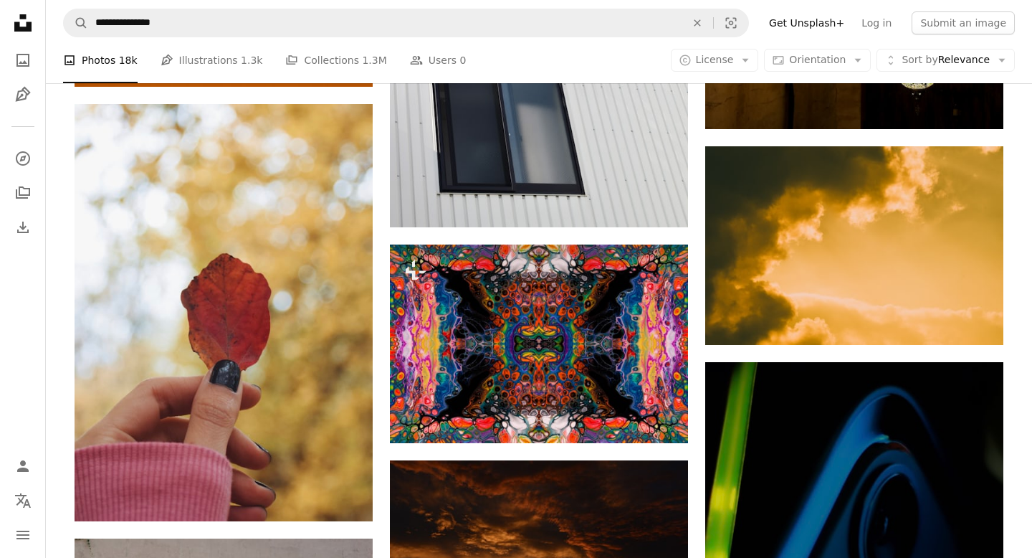
scroll to position [30457, 0]
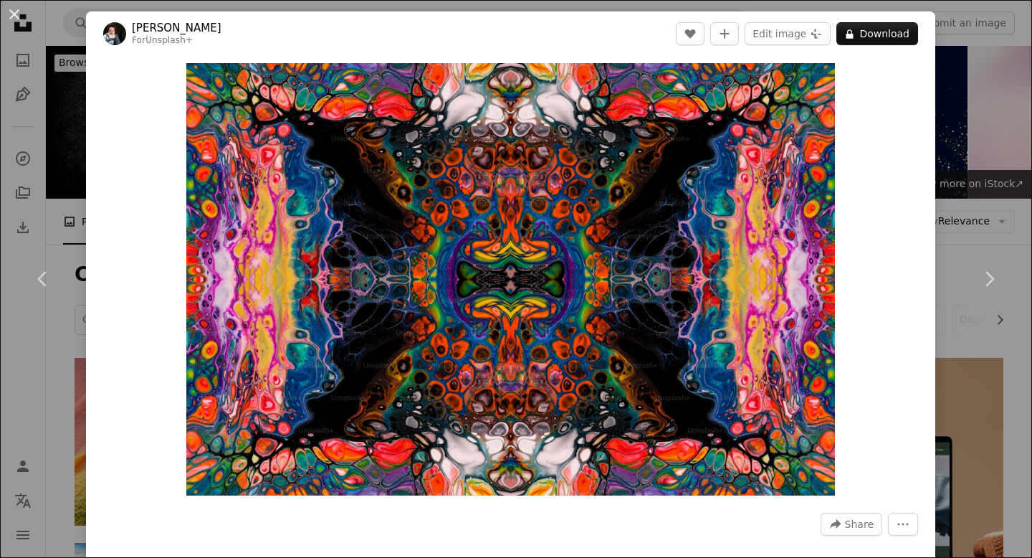
scroll to position [30457, 0]
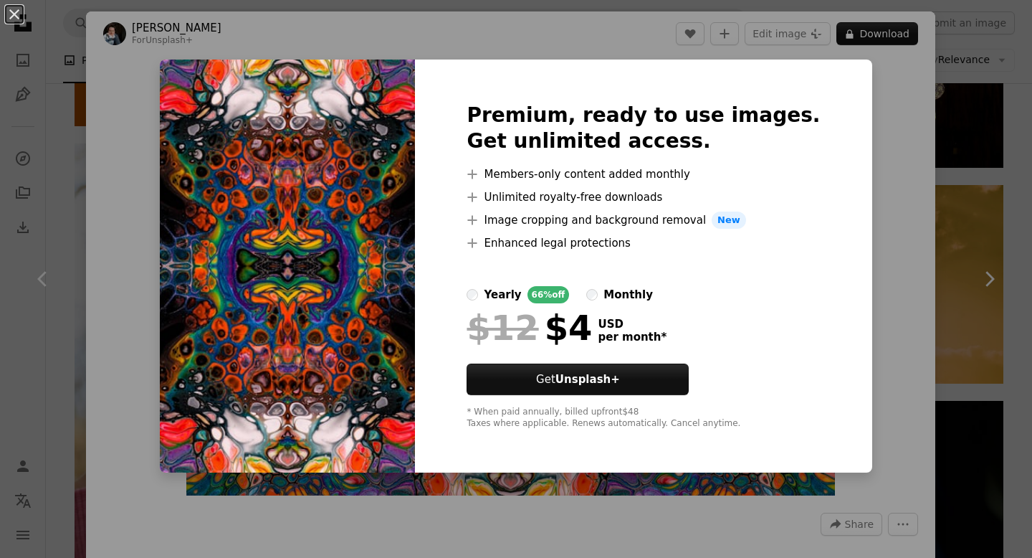
click at [886, 143] on div "An X shape Premium, ready to use images. Get unlimited access. A plus sign Memb…" at bounding box center [516, 279] width 1032 height 558
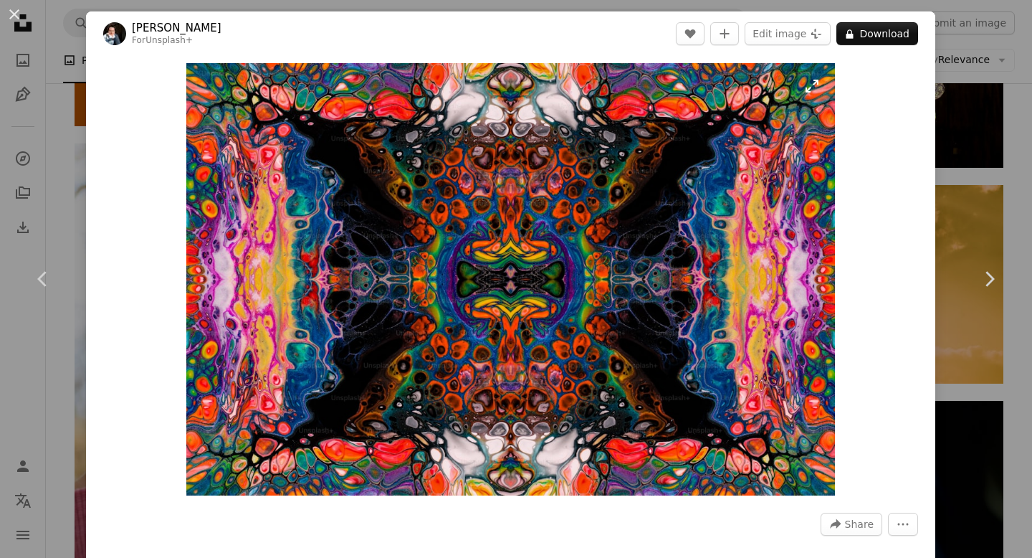
click at [434, 199] on img "Zoom in on this image" at bounding box center [510, 279] width 649 height 432
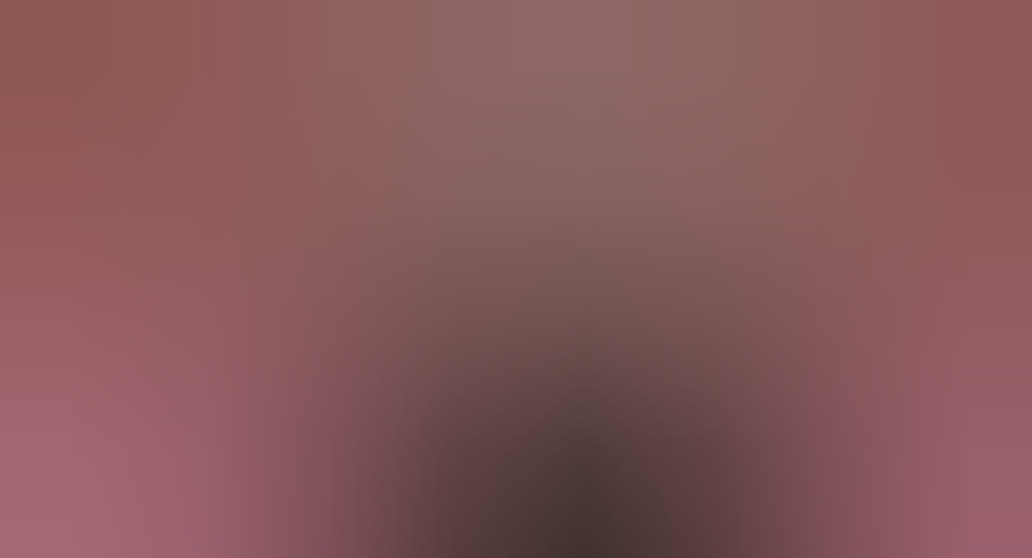
scroll to position [65, 0]
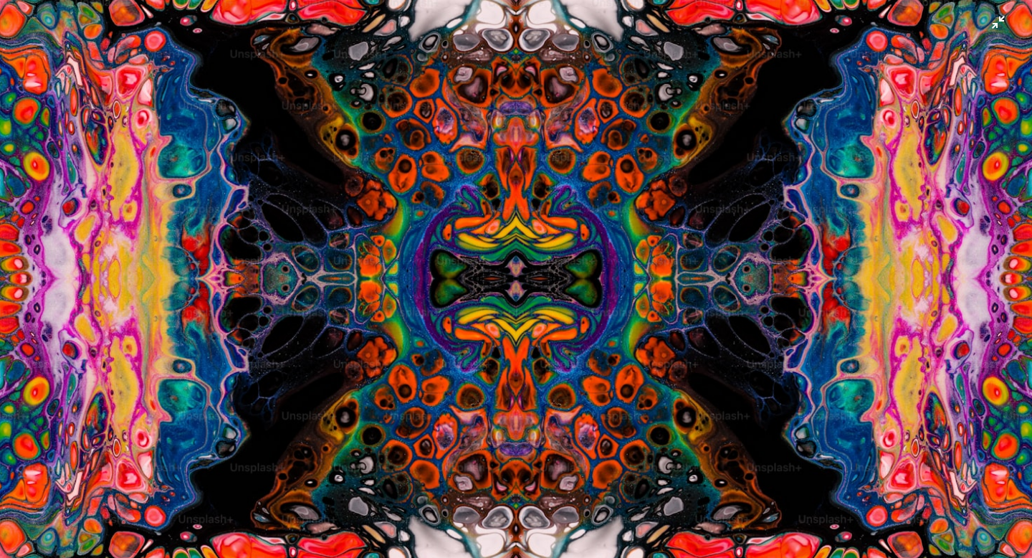
click at [248, 286] on img "Zoom out on this image" at bounding box center [516, 278] width 1034 height 689
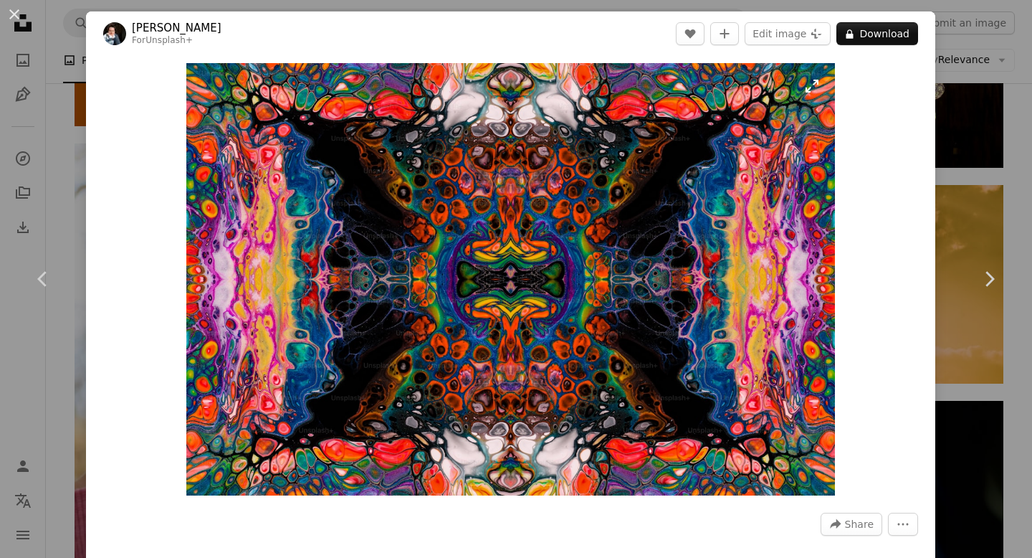
click at [410, 280] on img "Zoom in on this image" at bounding box center [510, 279] width 649 height 432
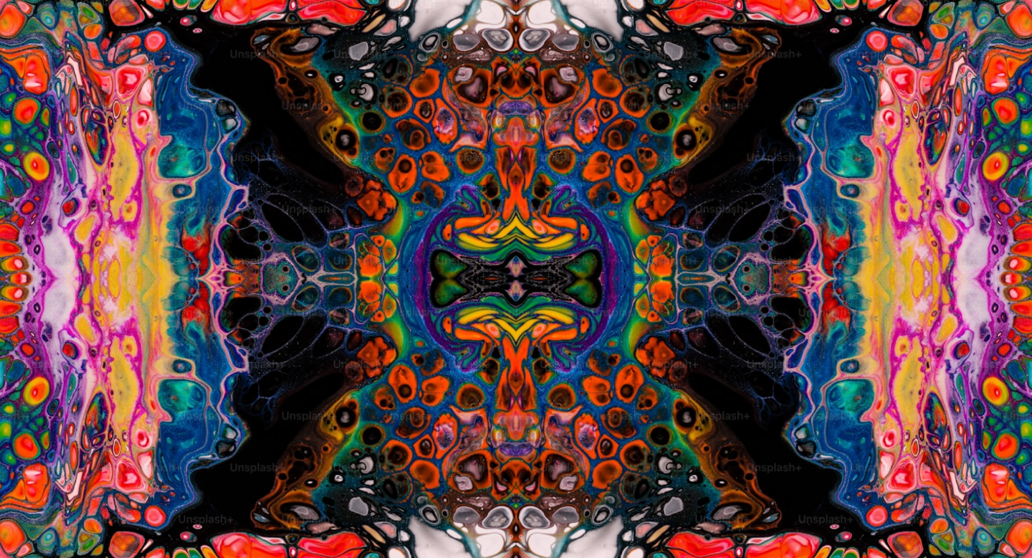
click at [410, 280] on img "Zoom out on this image" at bounding box center [516, 278] width 1034 height 689
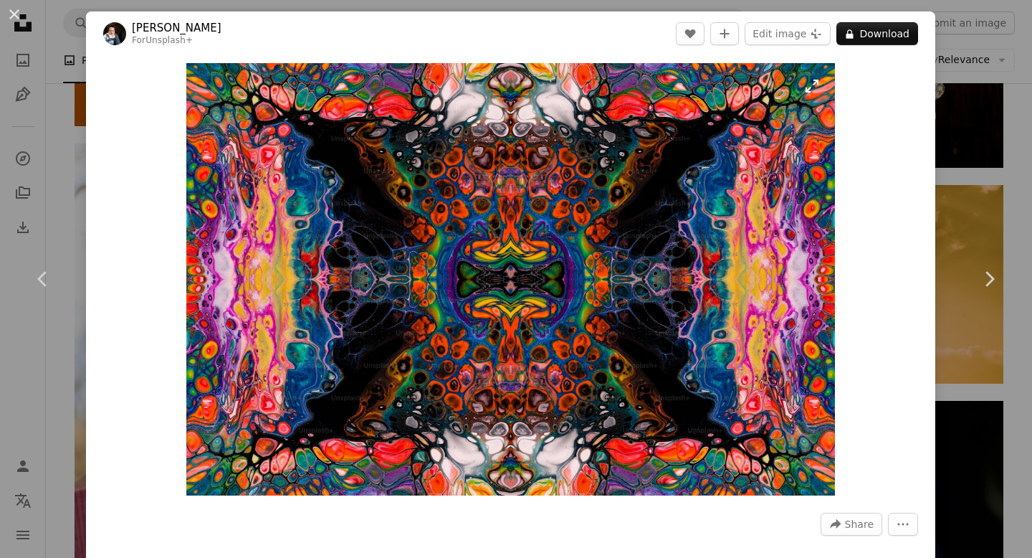
click at [445, 210] on img "Zoom in on this image" at bounding box center [510, 279] width 649 height 432
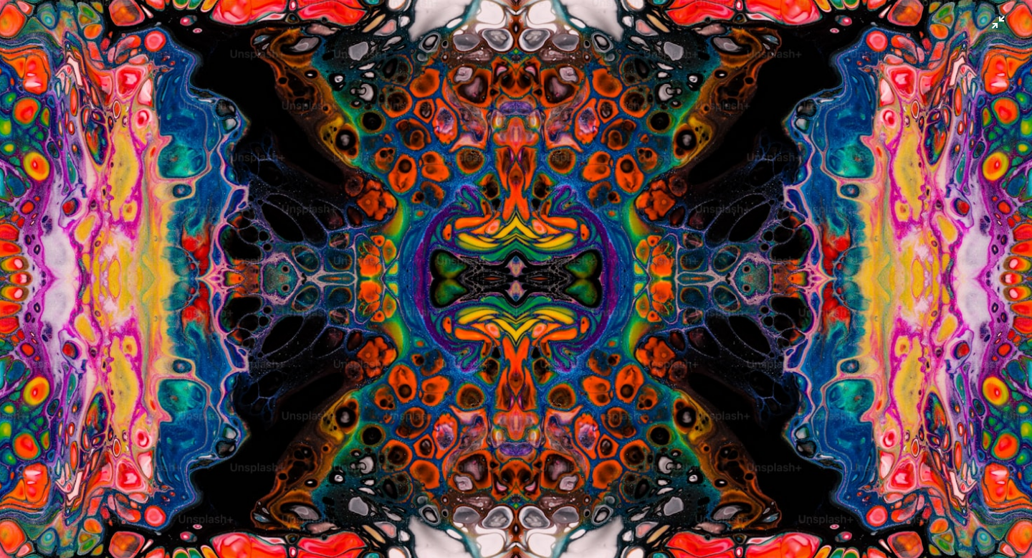
click at [682, 112] on img "Zoom out on this image" at bounding box center [516, 278] width 1034 height 689
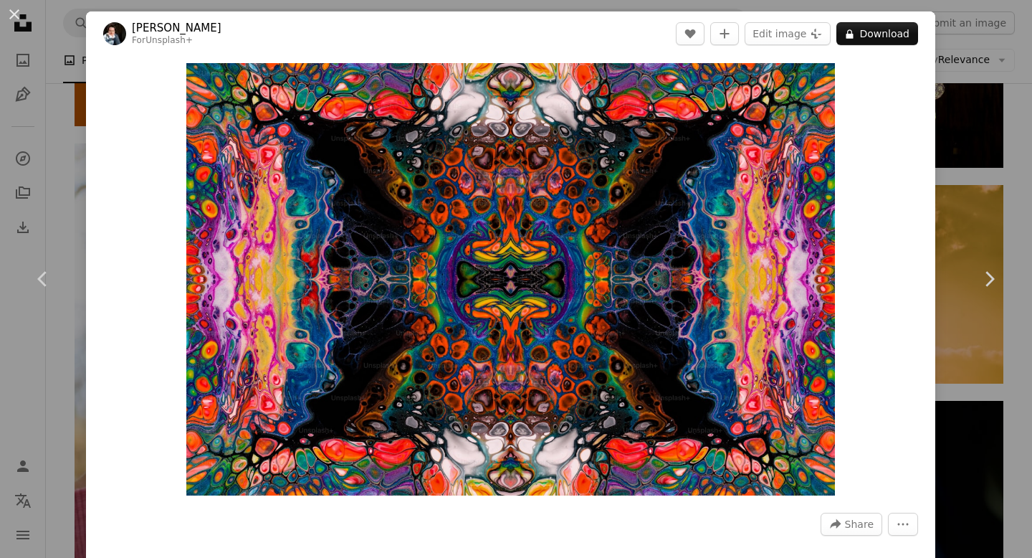
click at [682, 112] on img "Zoom in on this image" at bounding box center [510, 279] width 649 height 432
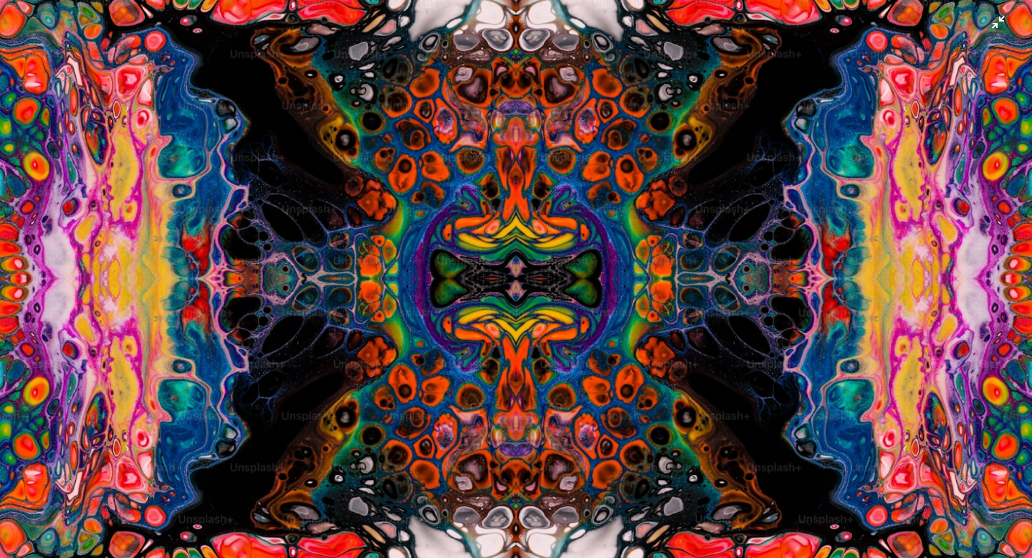
click at [290, 143] on img "Zoom out on this image" at bounding box center [516, 278] width 1034 height 689
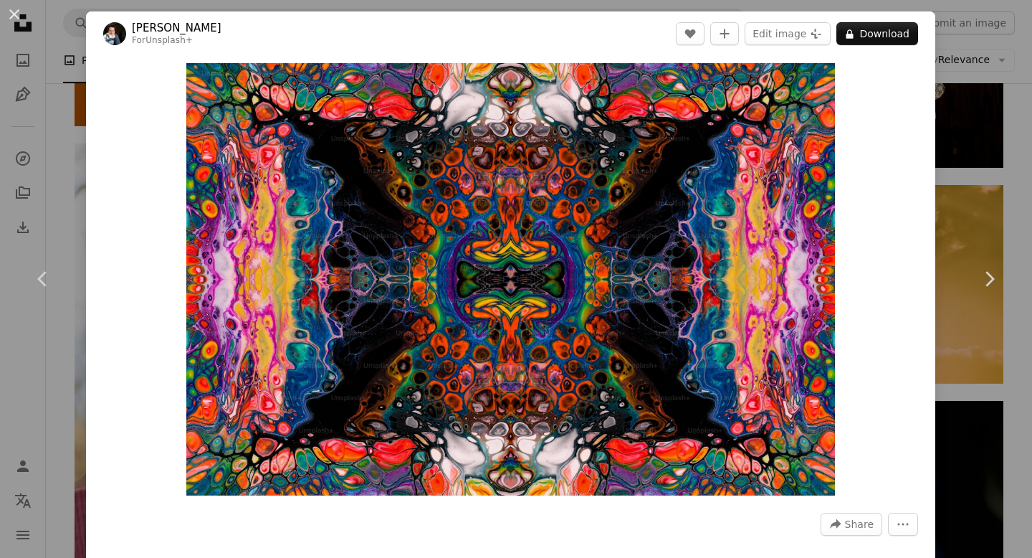
click at [70, 121] on div "An X shape Chevron left Chevron right [PERSON_NAME] For Unsplash+ A heart A plu…" at bounding box center [516, 279] width 1032 height 558
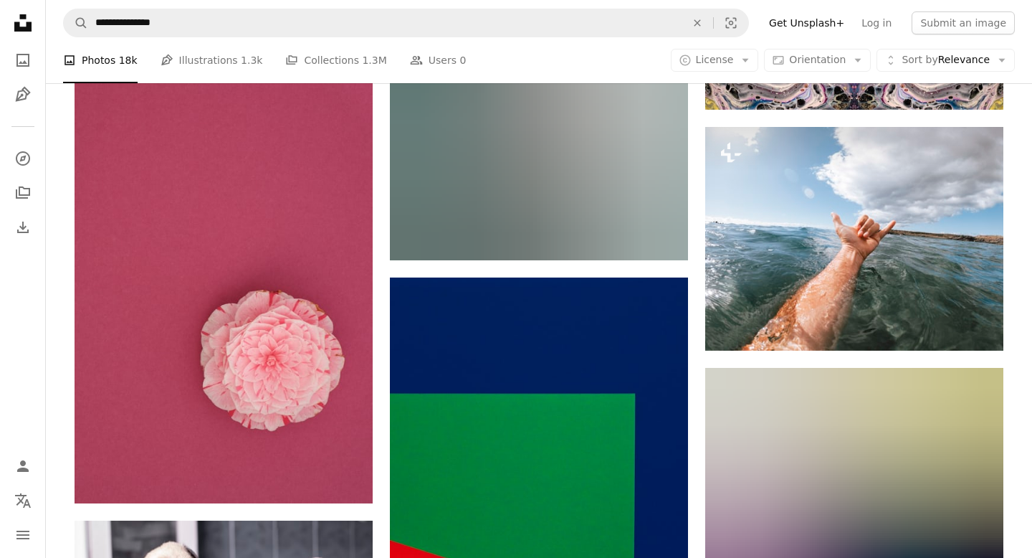
scroll to position [34318, 0]
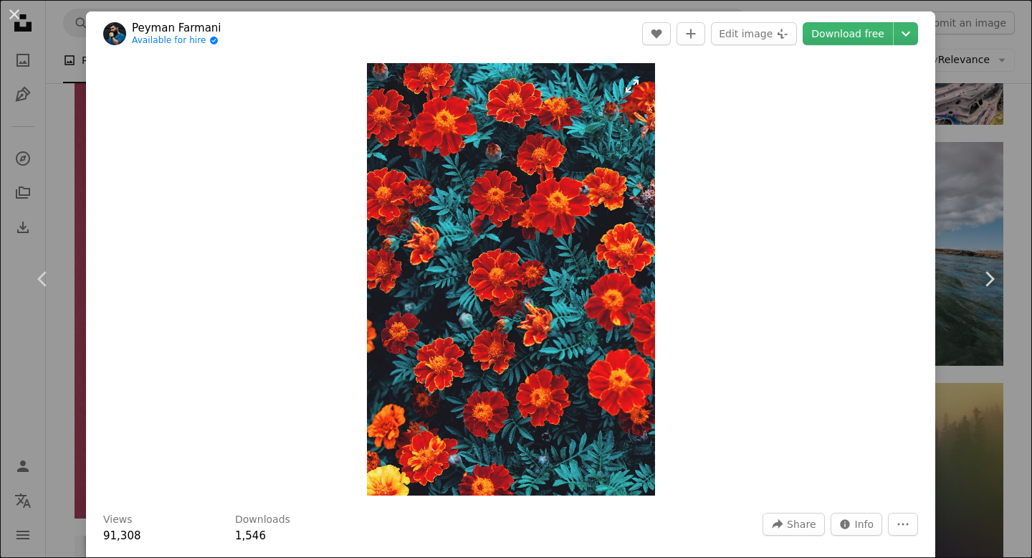
click at [612, 217] on img "Zoom in on this image" at bounding box center [511, 279] width 288 height 432
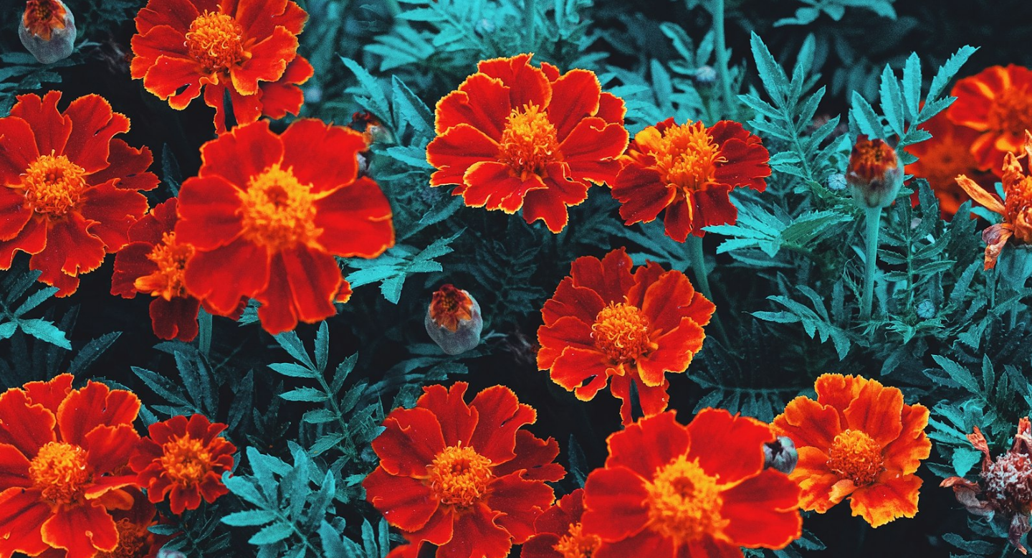
scroll to position [496, 0]
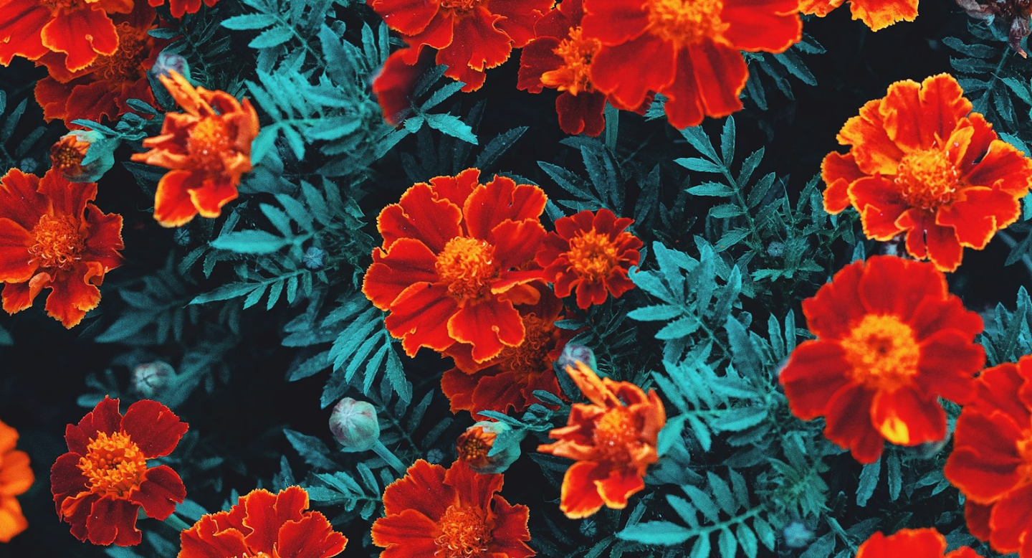
click at [612, 217] on img "Zoom out on this image" at bounding box center [516, 278] width 1034 height 1551
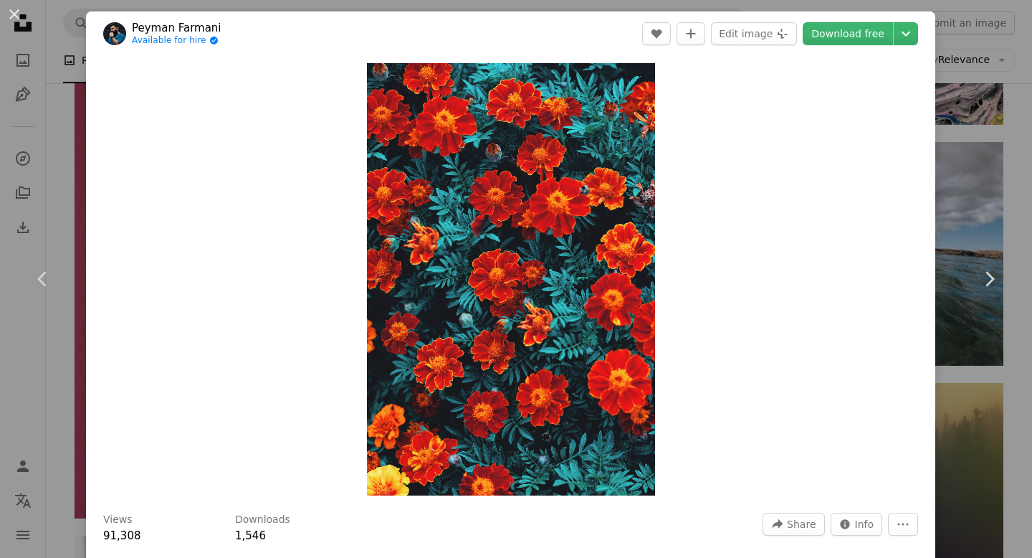
click at [69, 161] on div "An X shape Chevron left Chevron right [PERSON_NAME] Available for hire A checkm…" at bounding box center [516, 279] width 1032 height 558
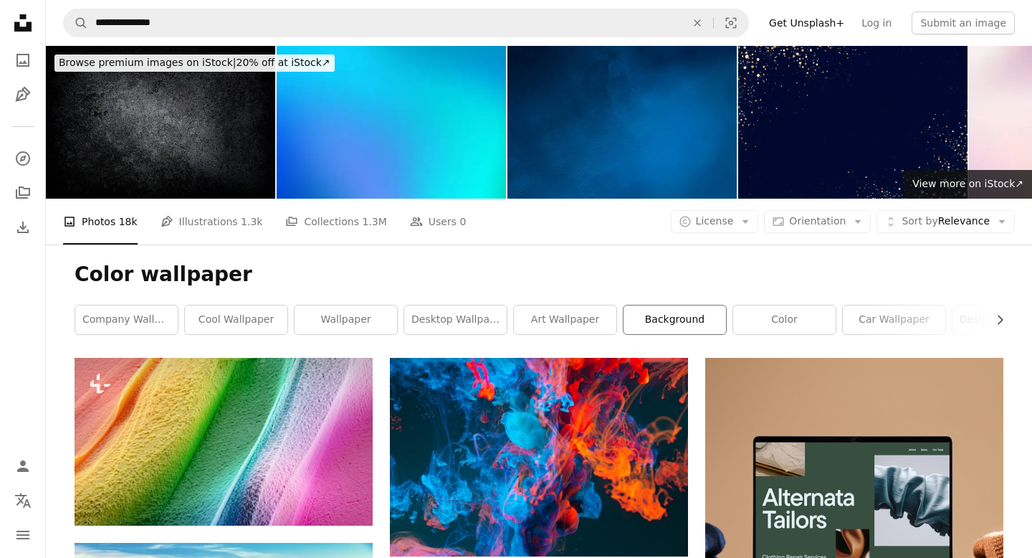
click at [706, 305] on link "background" at bounding box center [675, 319] width 103 height 29
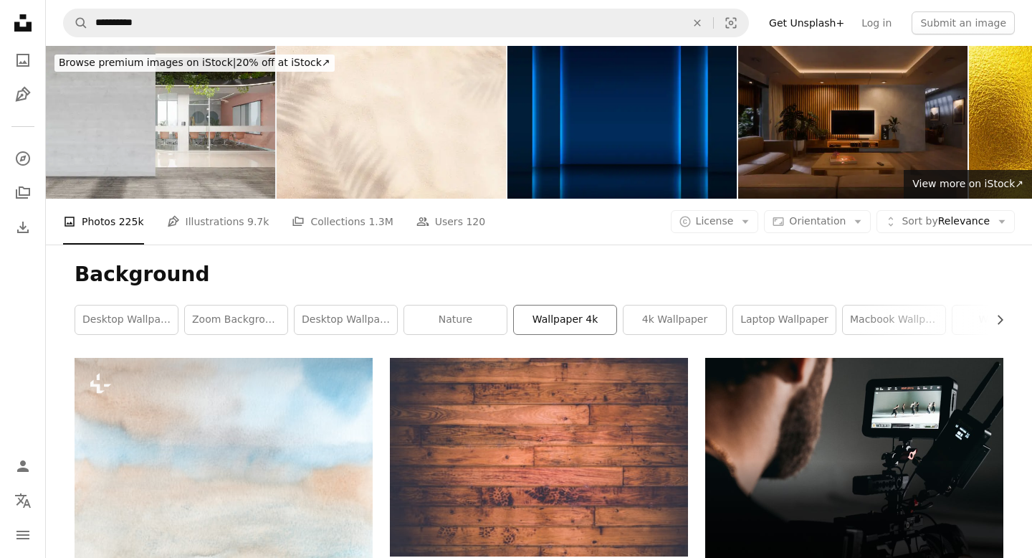
click at [603, 305] on link "wallpaper 4k" at bounding box center [565, 319] width 103 height 29
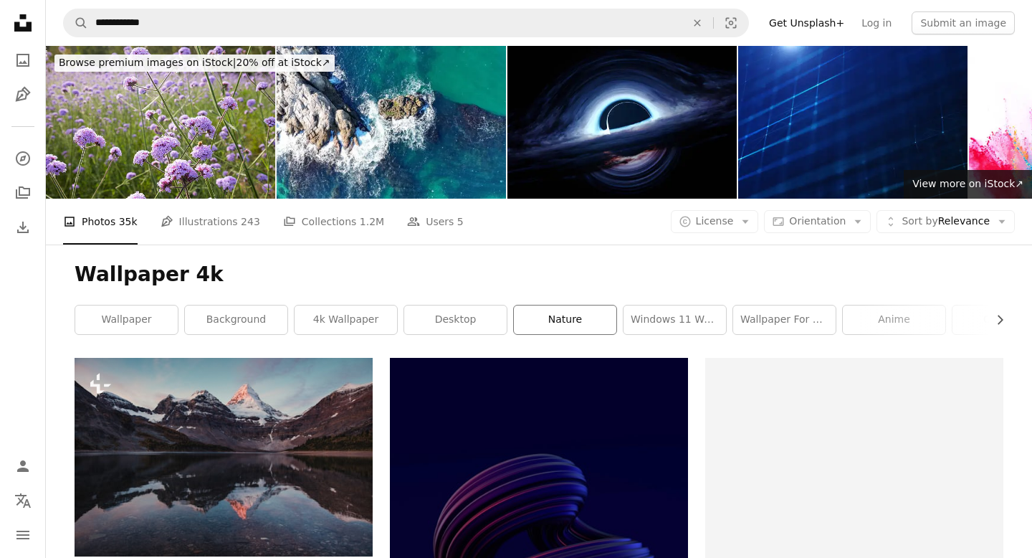
click at [575, 305] on link "nature" at bounding box center [565, 319] width 103 height 29
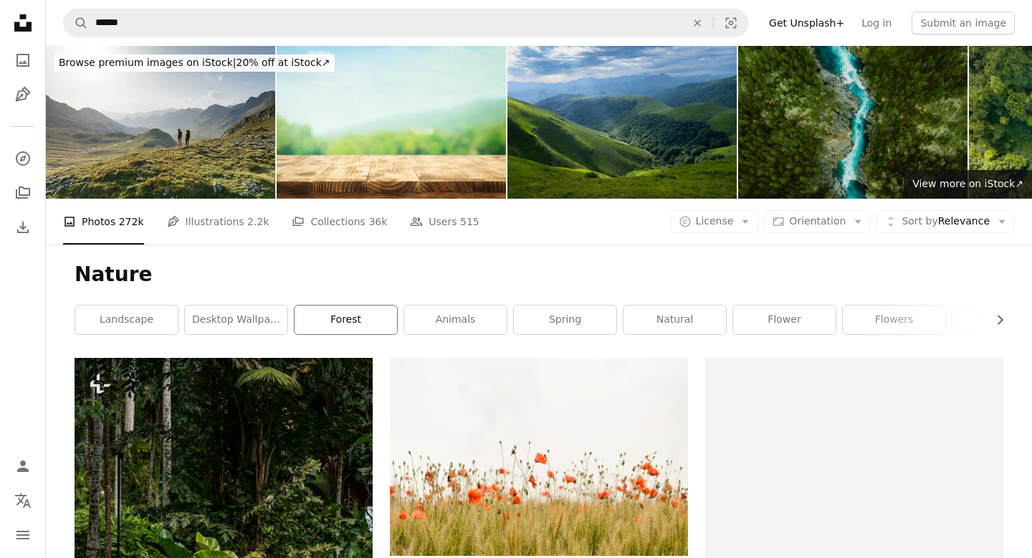
click at [386, 305] on link "forest" at bounding box center [346, 319] width 103 height 29
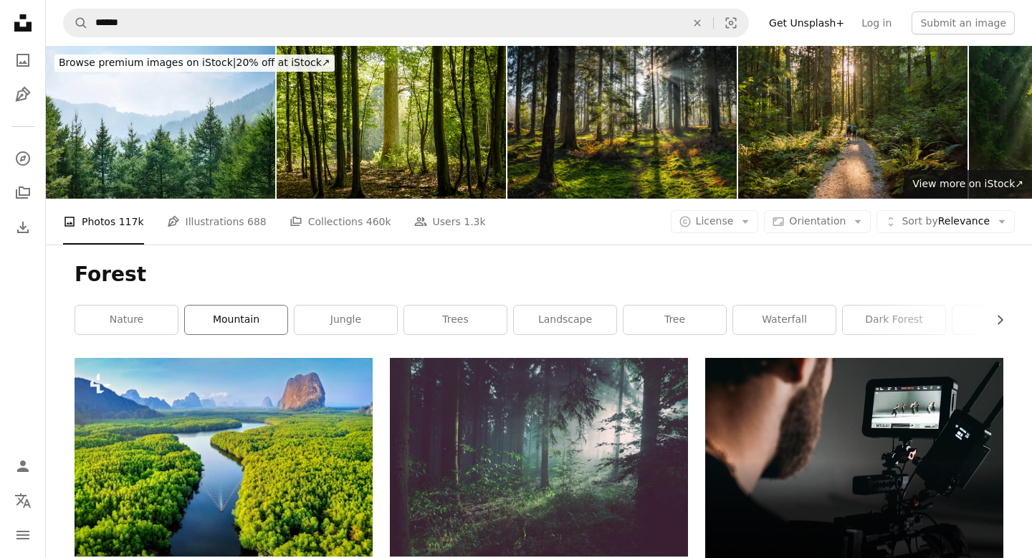
click at [246, 305] on link "mountain" at bounding box center [236, 319] width 103 height 29
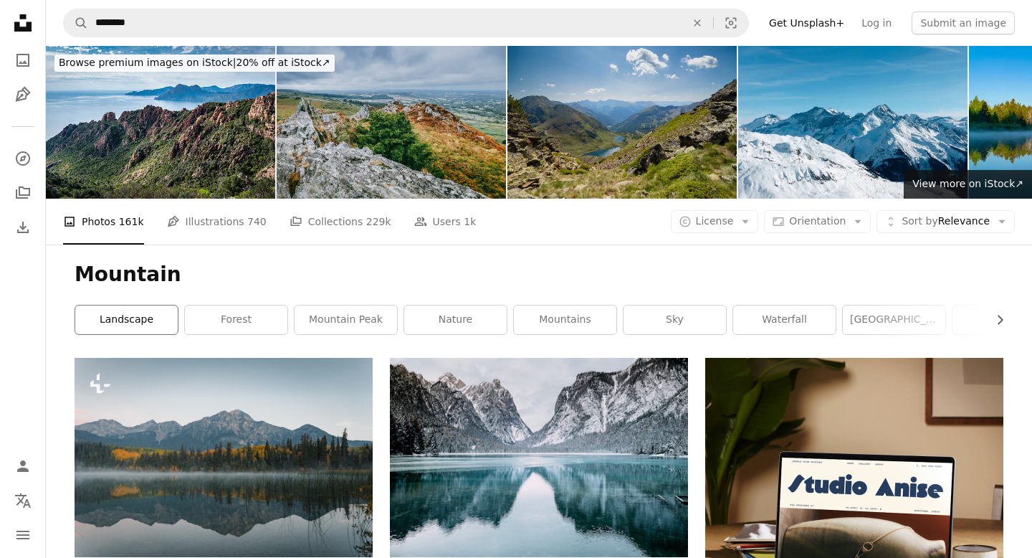
click at [141, 305] on link "landscape" at bounding box center [126, 319] width 103 height 29
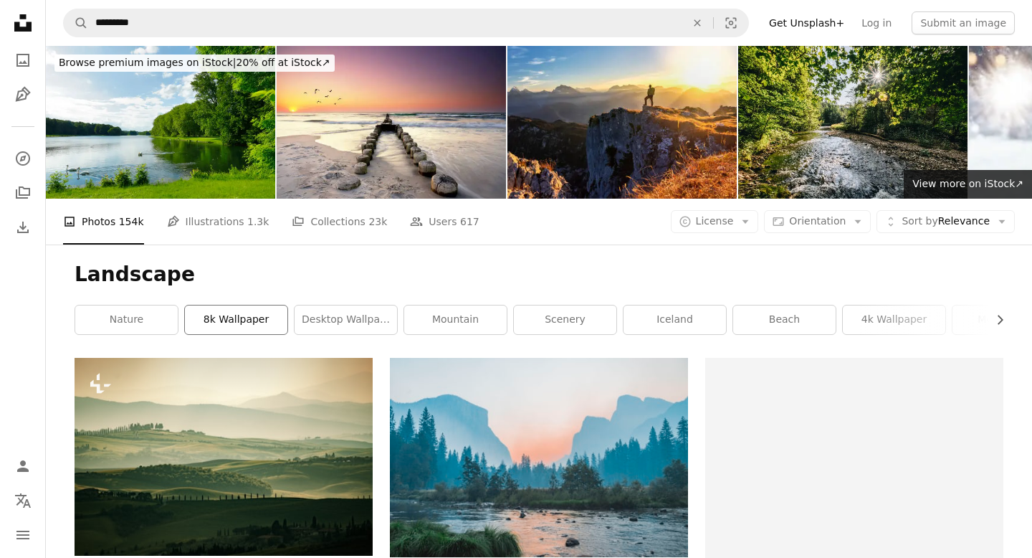
click at [267, 305] on link "8k wallpaper" at bounding box center [236, 319] width 103 height 29
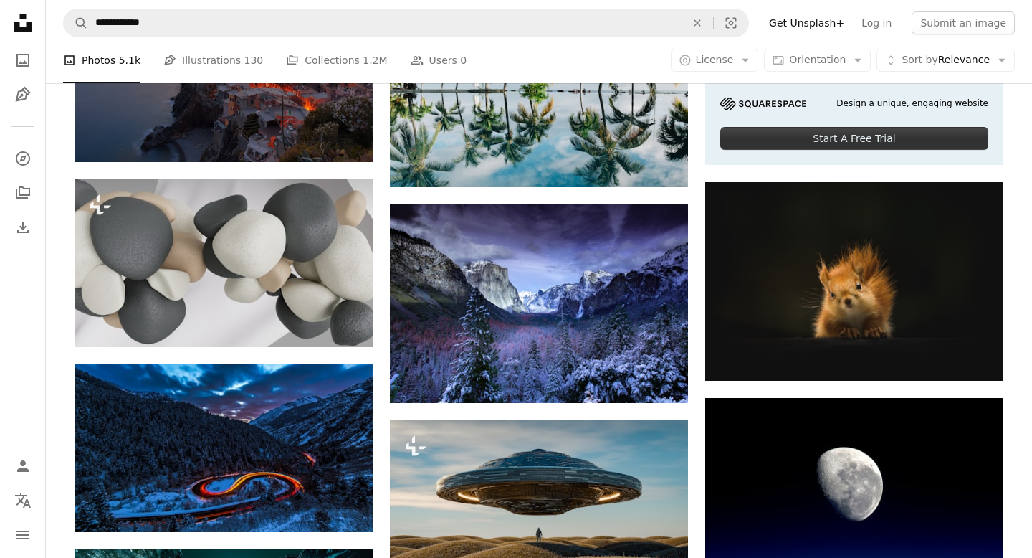
scroll to position [582, 0]
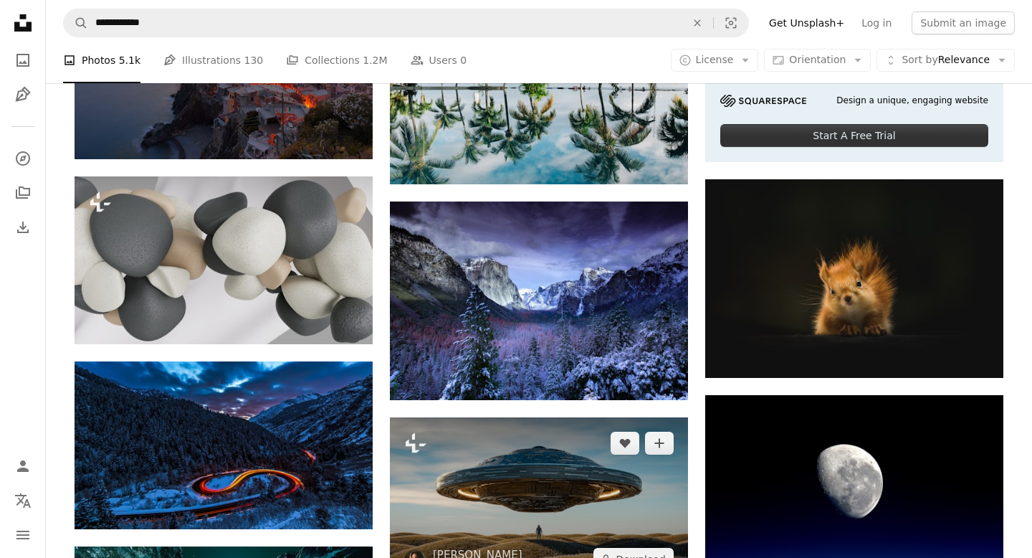
click at [470, 417] on img at bounding box center [539, 501] width 298 height 168
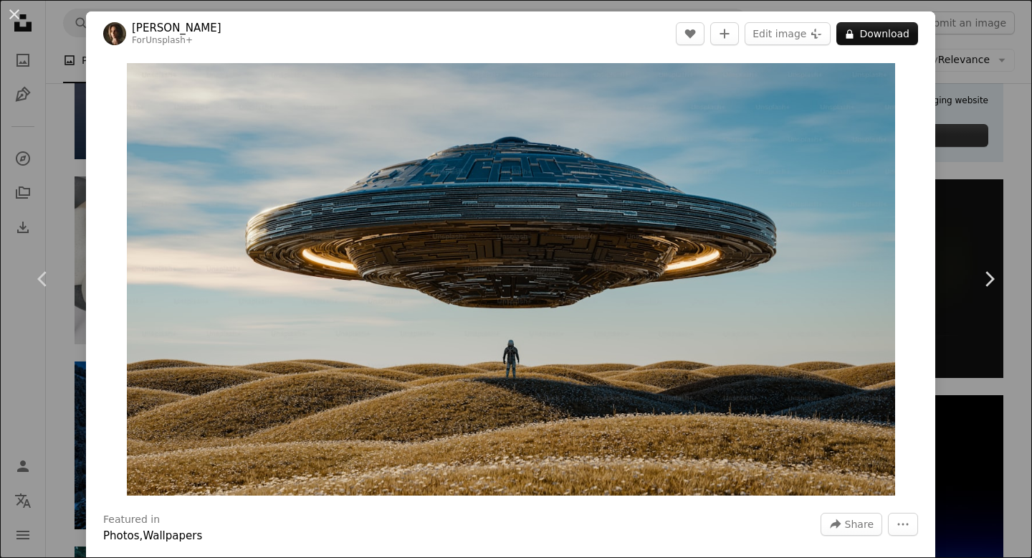
click at [72, 179] on div "An X shape Chevron left Chevron right [PERSON_NAME] For Unsplash+ A heart A plu…" at bounding box center [516, 279] width 1032 height 558
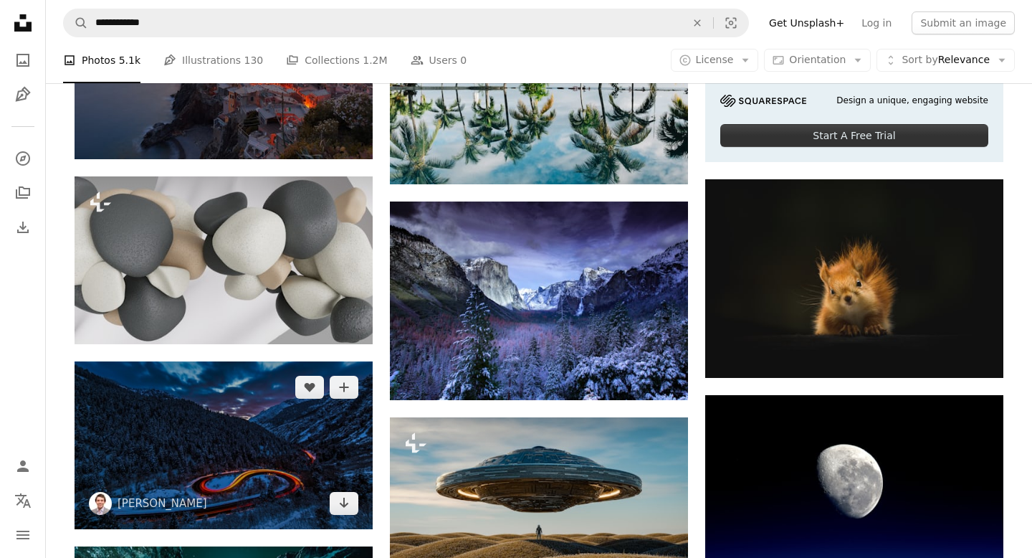
click at [209, 361] on img at bounding box center [224, 445] width 298 height 168
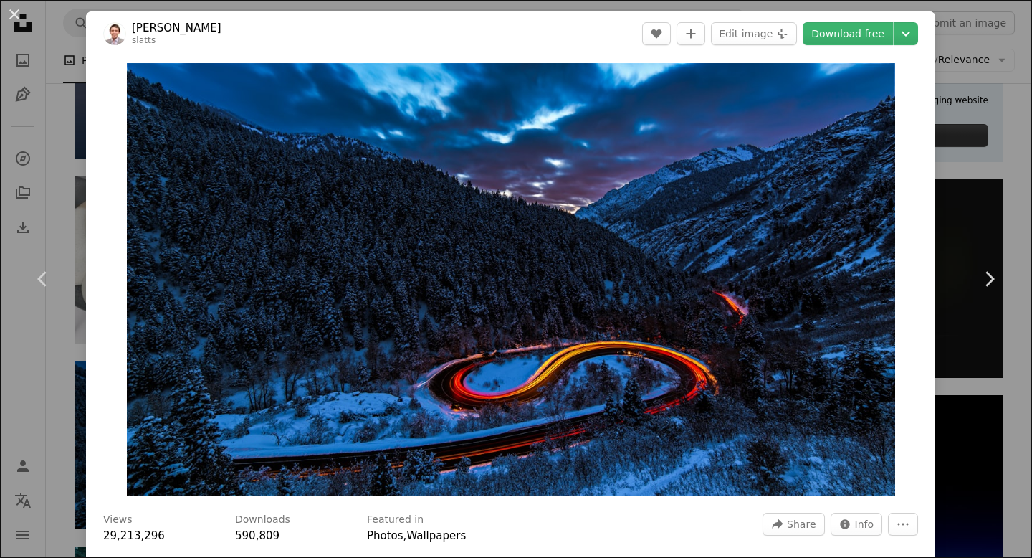
click at [76, 173] on div "An X shape Chevron left Chevron right [PERSON_NAME] slatts A heart A plus sign …" at bounding box center [516, 279] width 1032 height 558
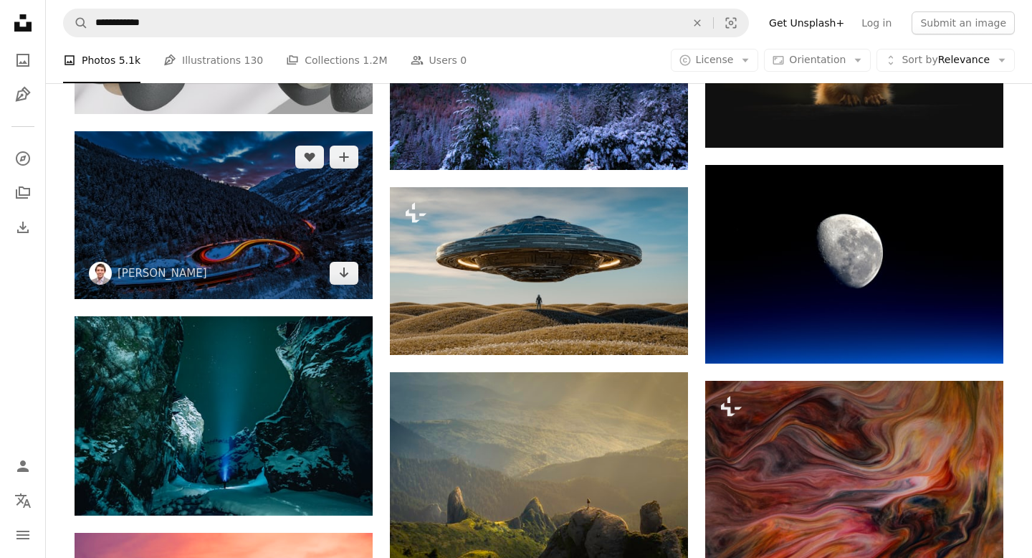
scroll to position [814, 0]
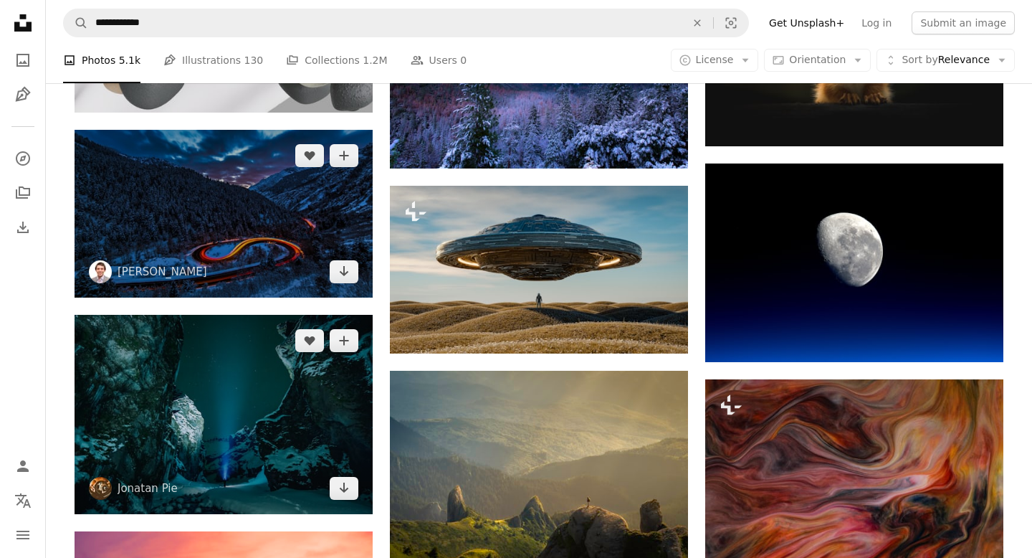
click at [223, 315] on img at bounding box center [224, 414] width 298 height 199
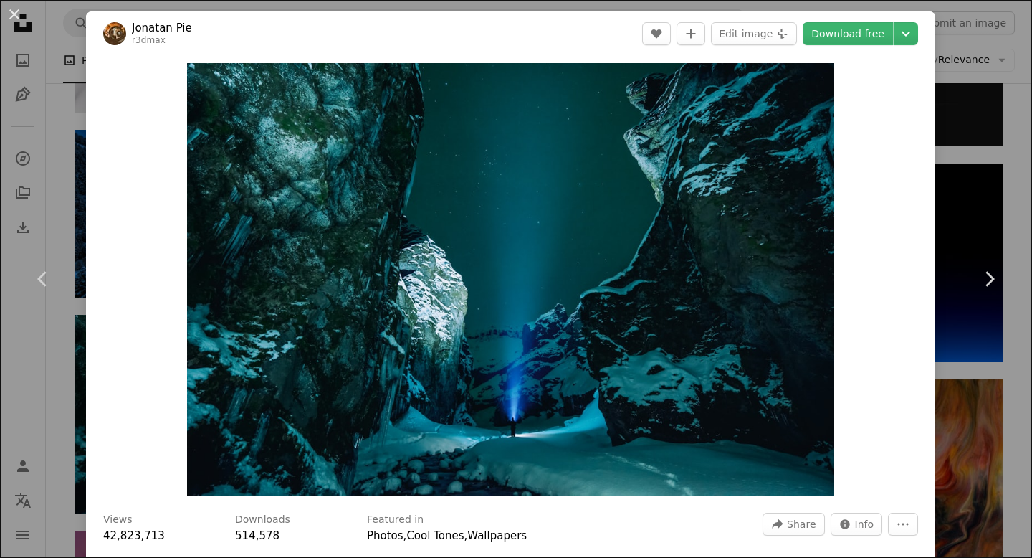
click at [70, 178] on div "An X shape Chevron left Chevron right Jonatan Pie r3dmax A heart A plus sign Ed…" at bounding box center [516, 279] width 1032 height 558
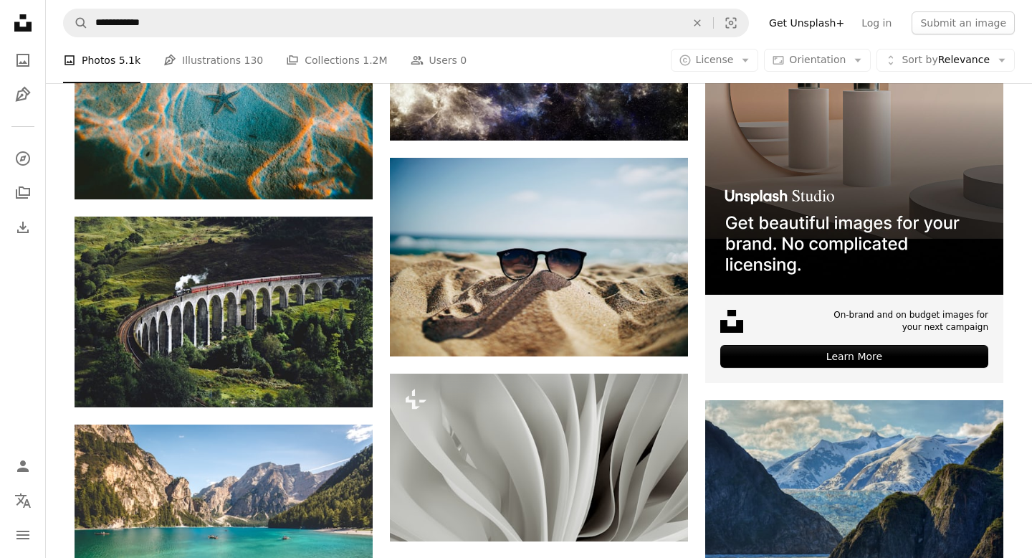
scroll to position [4247, 0]
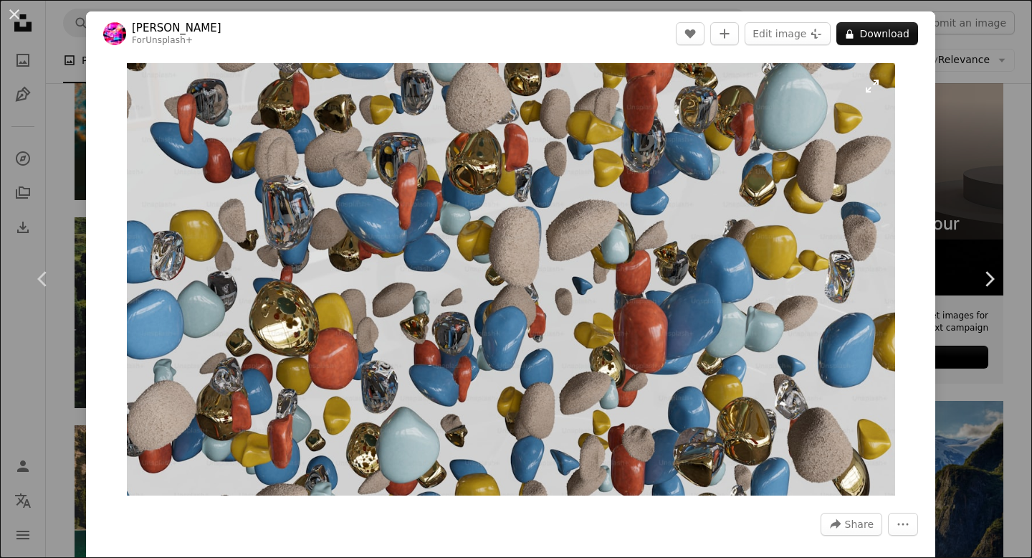
click at [219, 186] on img "Zoom in on this image" at bounding box center [511, 279] width 768 height 432
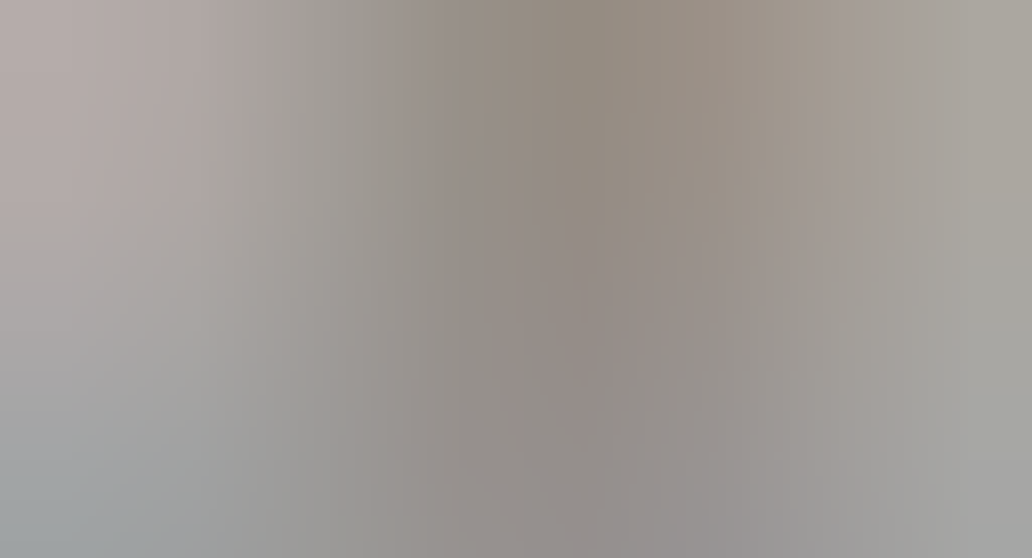
scroll to position [11, 0]
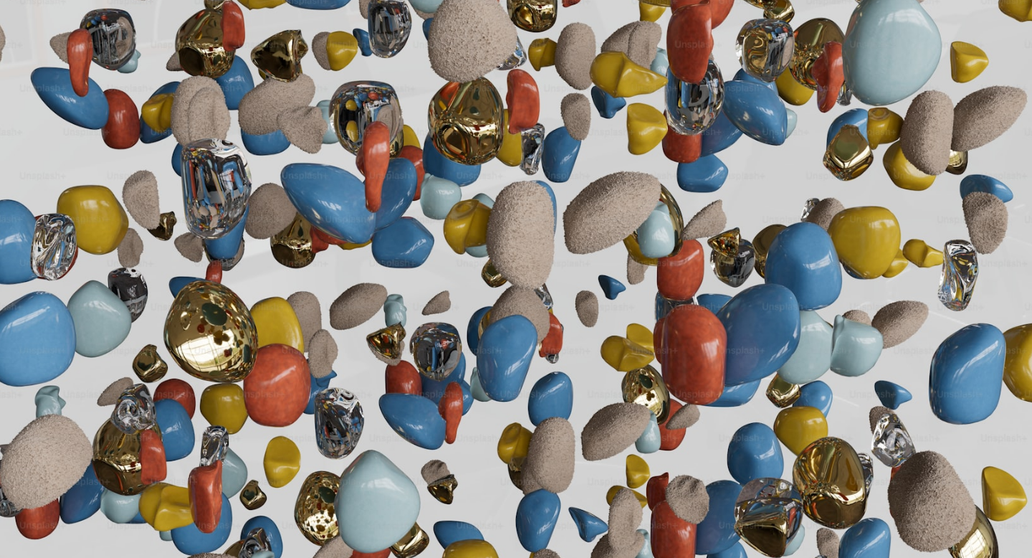
click at [219, 186] on img "Zoom out on this image" at bounding box center [516, 278] width 1034 height 581
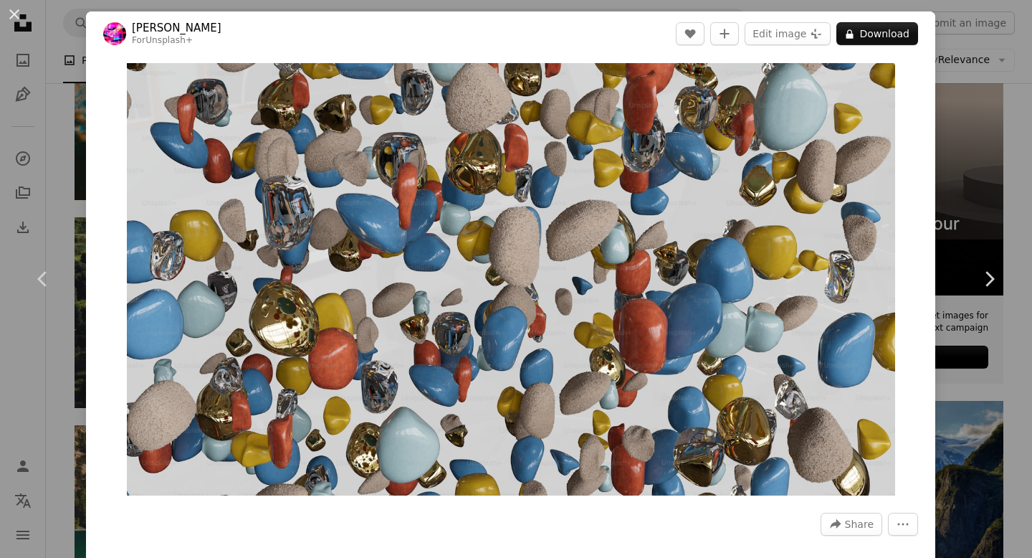
click at [73, 157] on div "An X shape Chevron left Chevron right [PERSON_NAME] For Unsplash+ A heart A plu…" at bounding box center [516, 279] width 1032 height 558
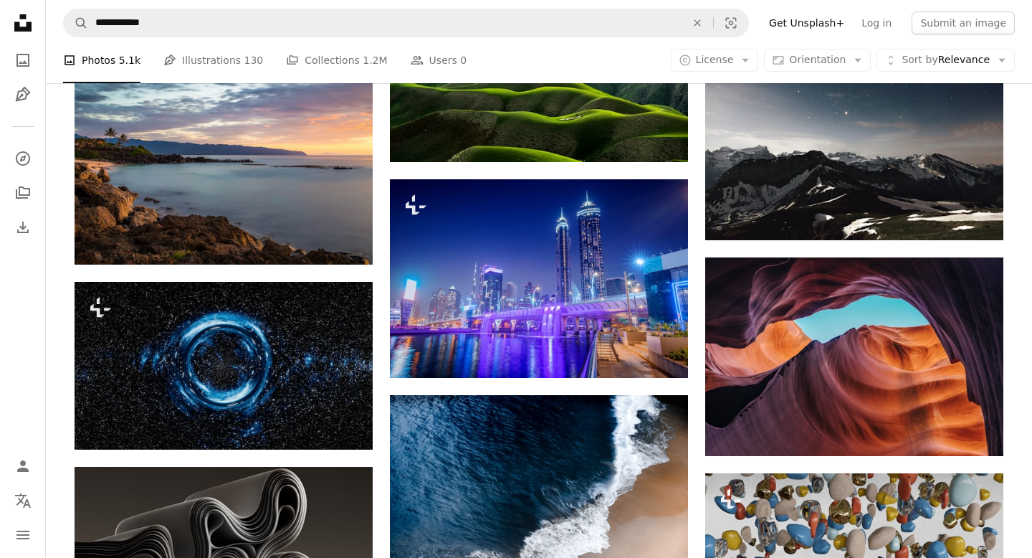
scroll to position [4821, 0]
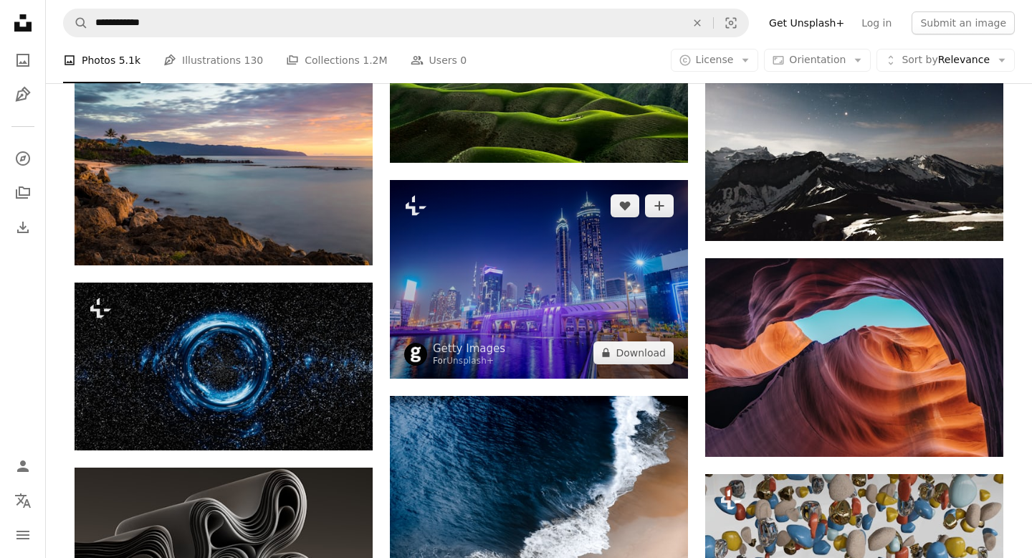
click at [485, 180] on img at bounding box center [539, 279] width 298 height 199
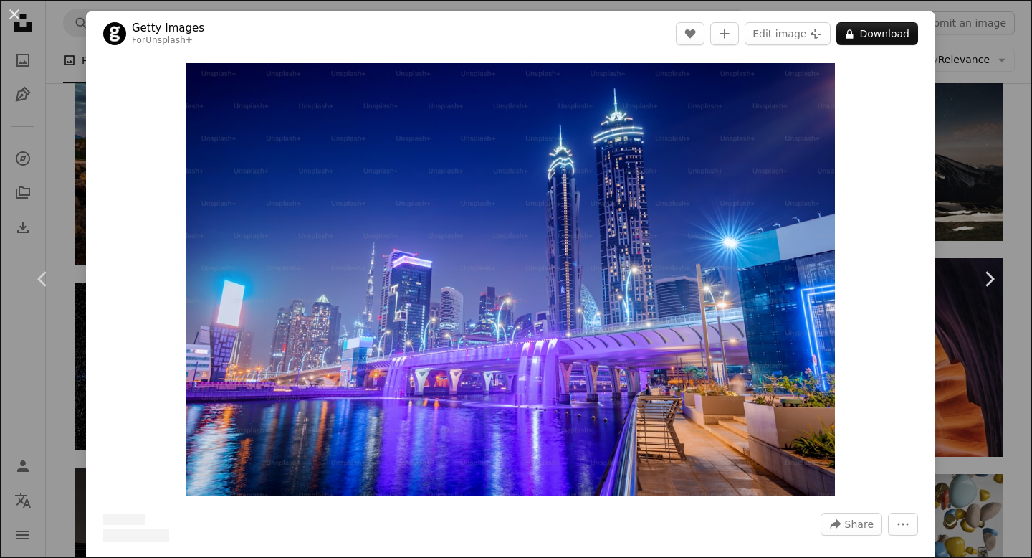
click at [485, 173] on img "Zoom in on this image" at bounding box center [510, 279] width 649 height 432
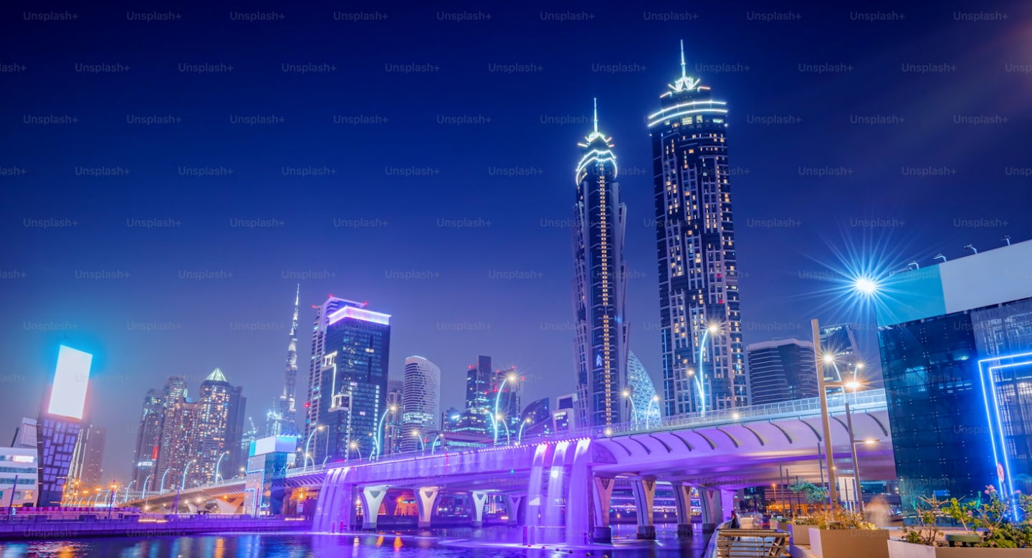
scroll to position [65, 0]
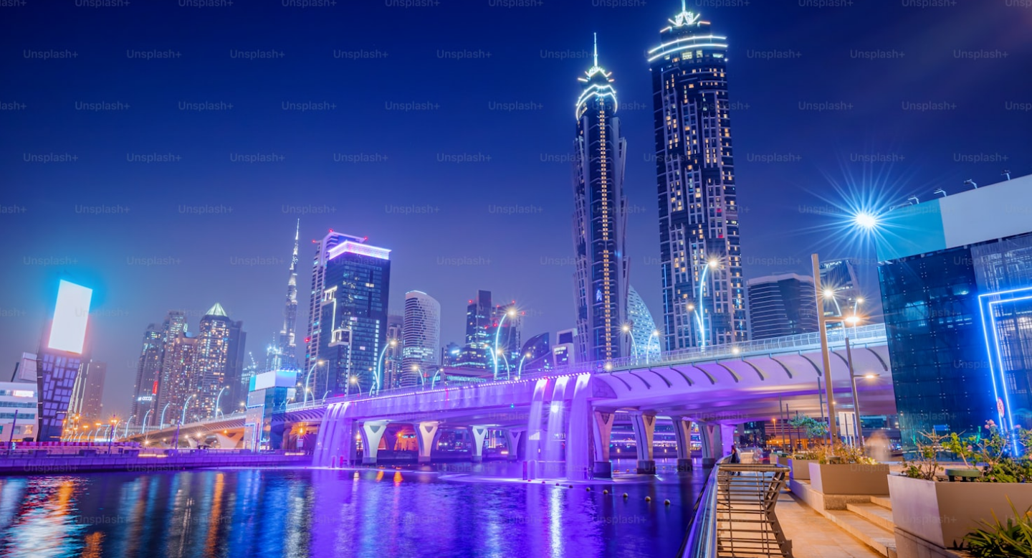
click at [485, 173] on img "Zoom out on this image" at bounding box center [516, 278] width 1034 height 689
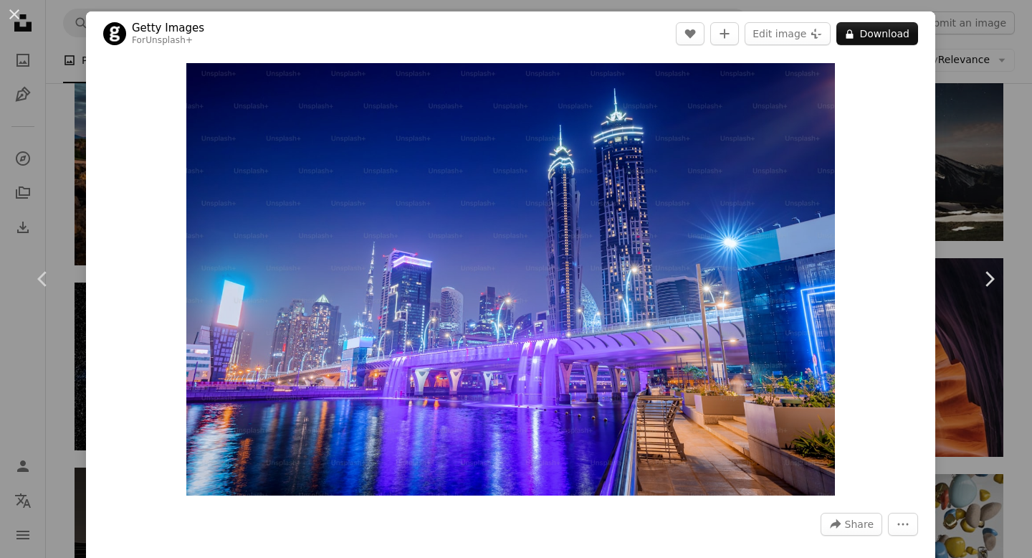
click at [70, 158] on div "An X shape Chevron left Chevron right Getty Images For Unsplash+ A heart A plus…" at bounding box center [516, 279] width 1032 height 558
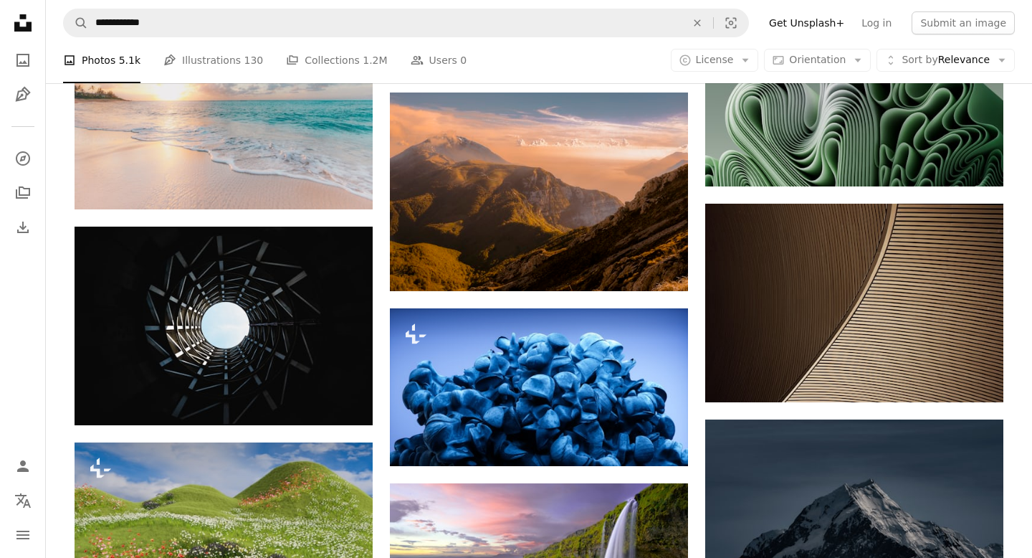
scroll to position [7187, 0]
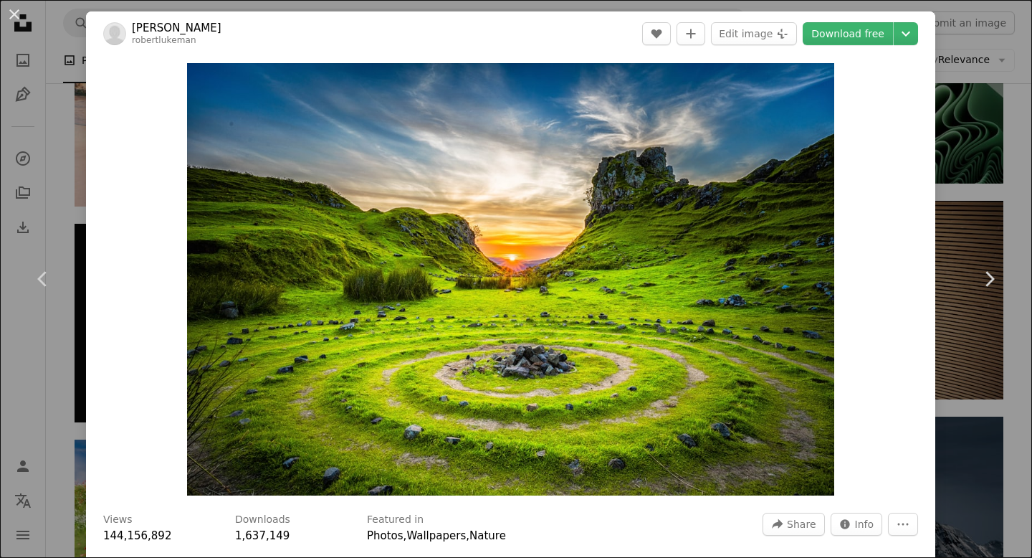
click at [814, 218] on img "Zoom in on this image" at bounding box center [511, 279] width 648 height 432
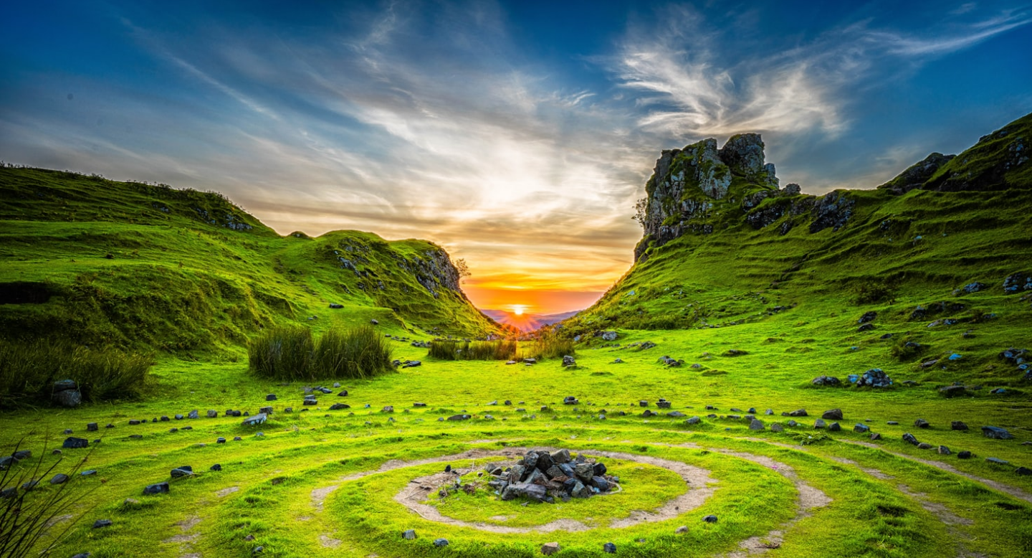
scroll to position [66, 0]
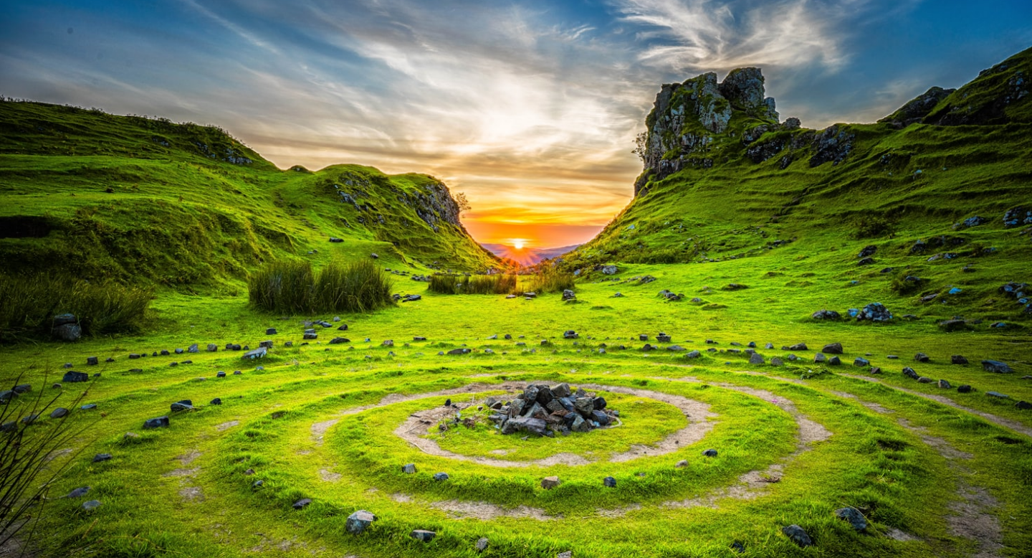
click at [814, 218] on img "Zoom out on this image" at bounding box center [516, 278] width 1034 height 690
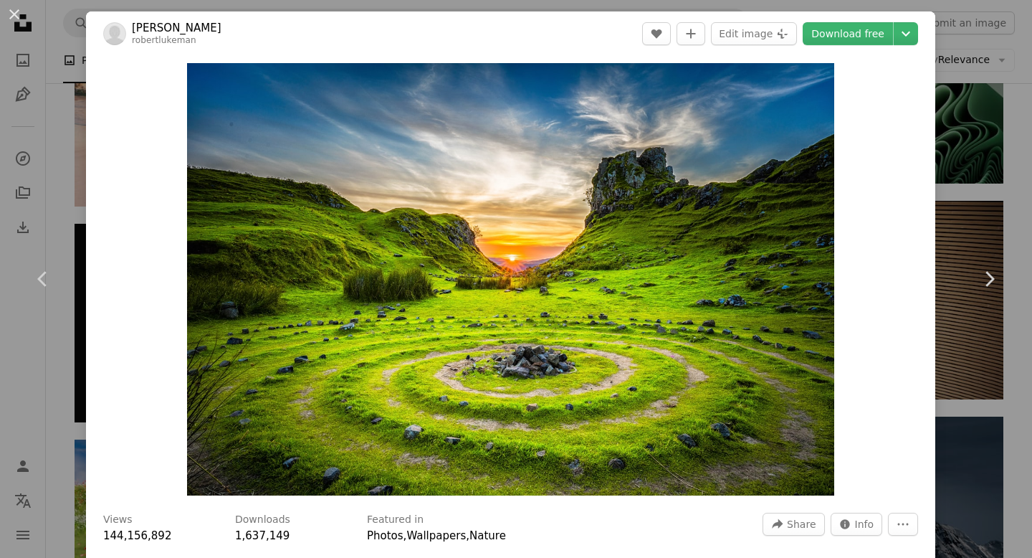
click at [1007, 193] on div "An X shape Chevron left Chevron right [PERSON_NAME] robertlukeman A heart A plu…" at bounding box center [516, 279] width 1032 height 558
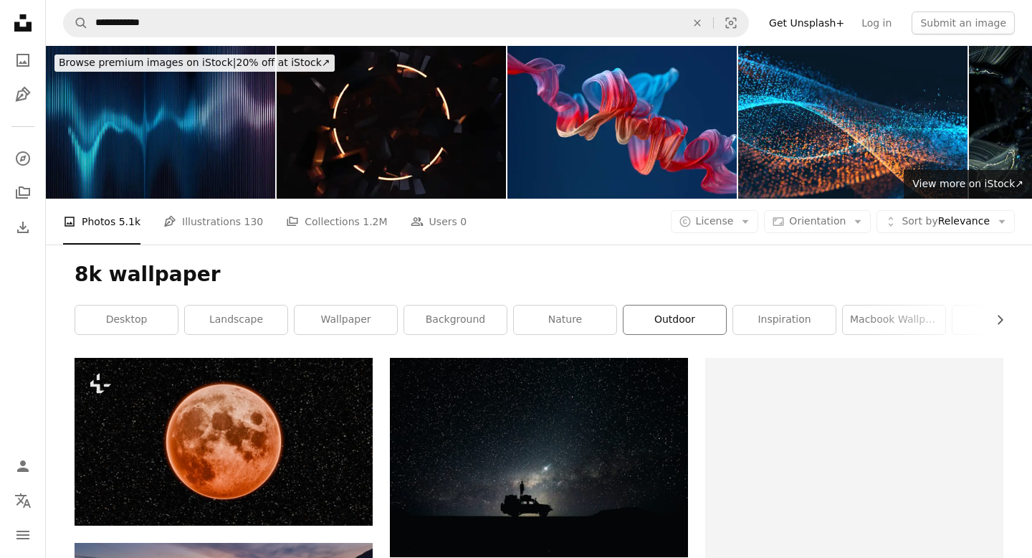
click at [703, 305] on link "outdoor" at bounding box center [675, 319] width 103 height 29
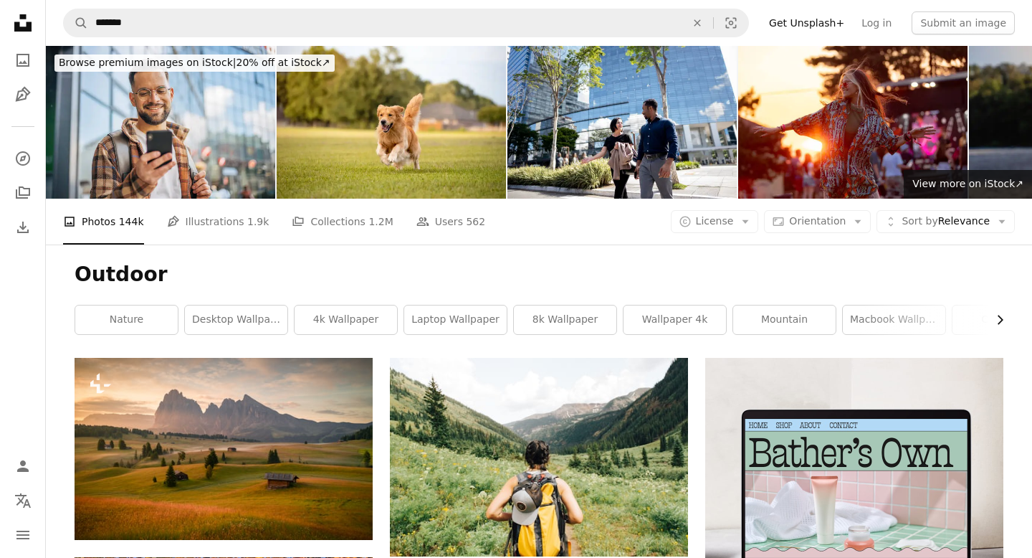
click at [996, 313] on icon "Chevron right" at bounding box center [1000, 320] width 14 height 14
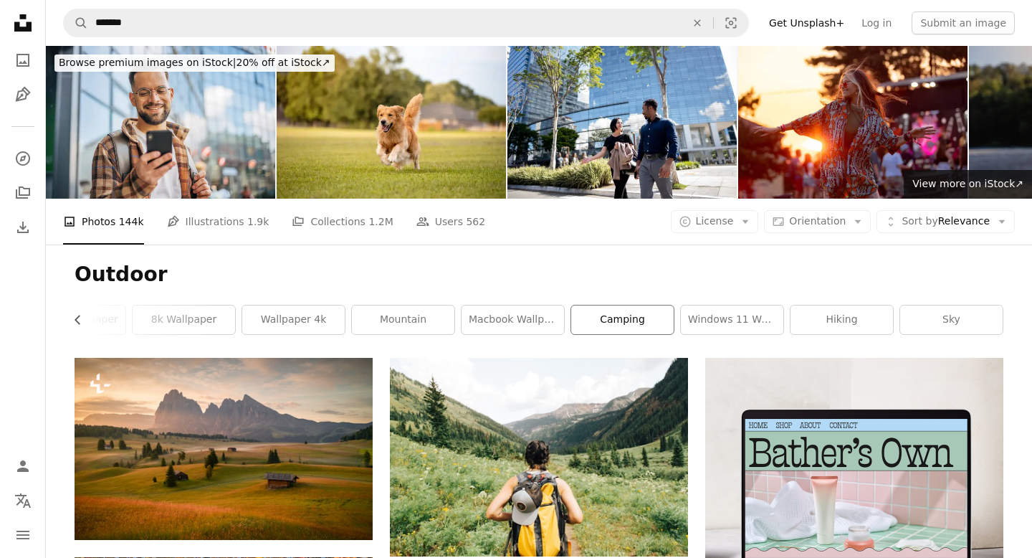
click at [633, 305] on link "camping" at bounding box center [622, 319] width 103 height 29
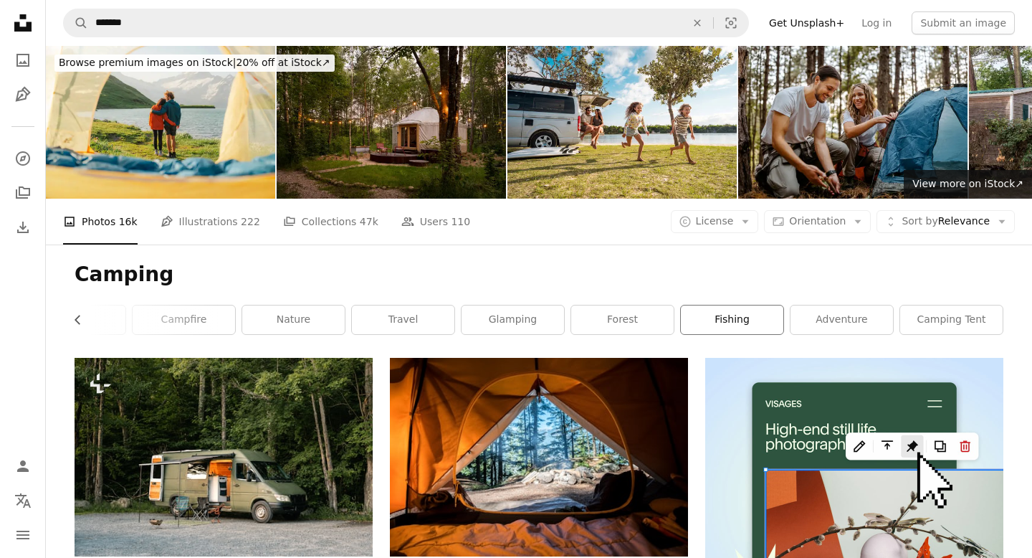
click at [721, 305] on link "fishing" at bounding box center [732, 319] width 103 height 29
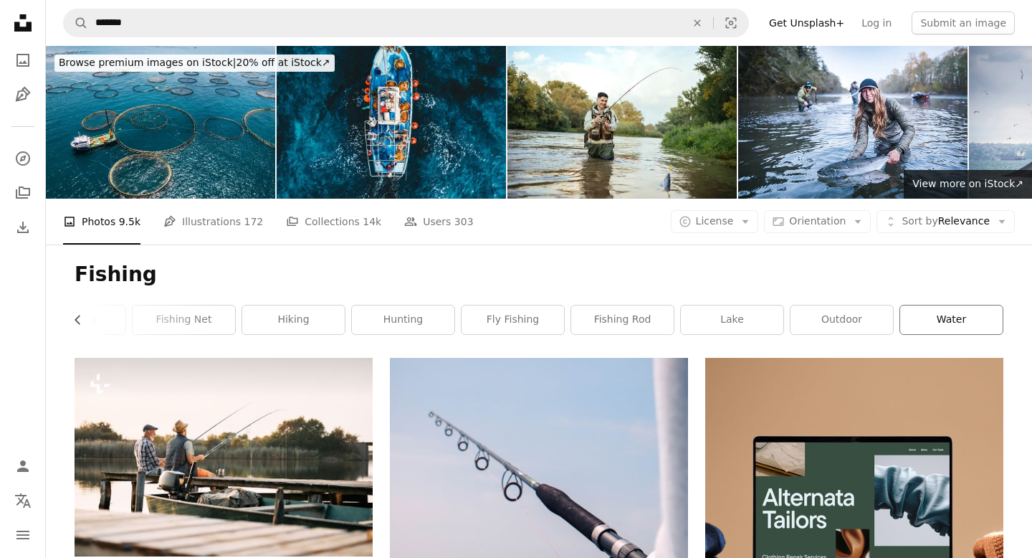
click at [943, 305] on link "water" at bounding box center [951, 319] width 103 height 29
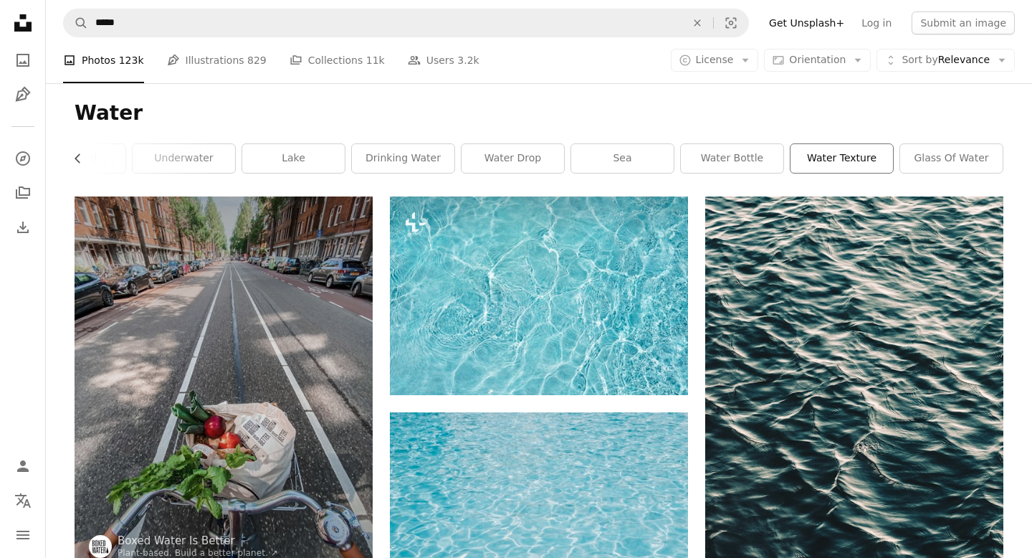
click at [849, 157] on link "water texture" at bounding box center [842, 158] width 103 height 29
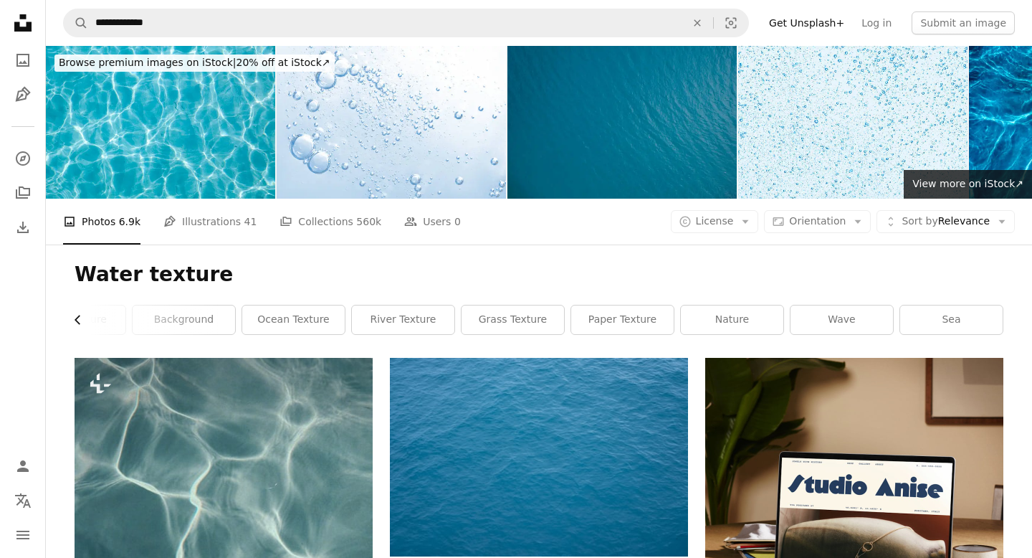
click at [75, 313] on icon "Chevron left" at bounding box center [78, 320] width 14 height 14
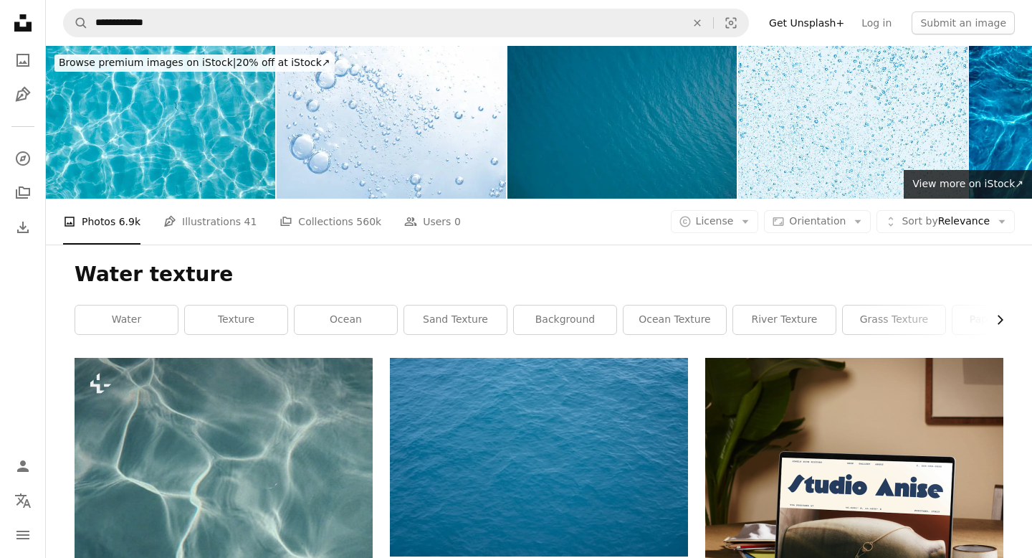
click at [996, 313] on icon "Chevron right" at bounding box center [1000, 320] width 14 height 14
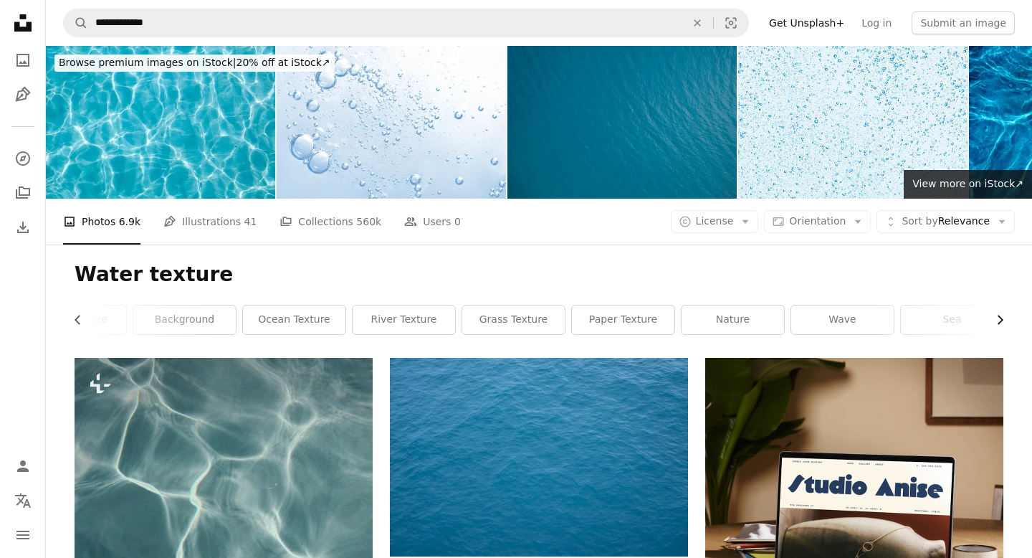
click at [996, 305] on link "sea" at bounding box center [952, 319] width 103 height 29
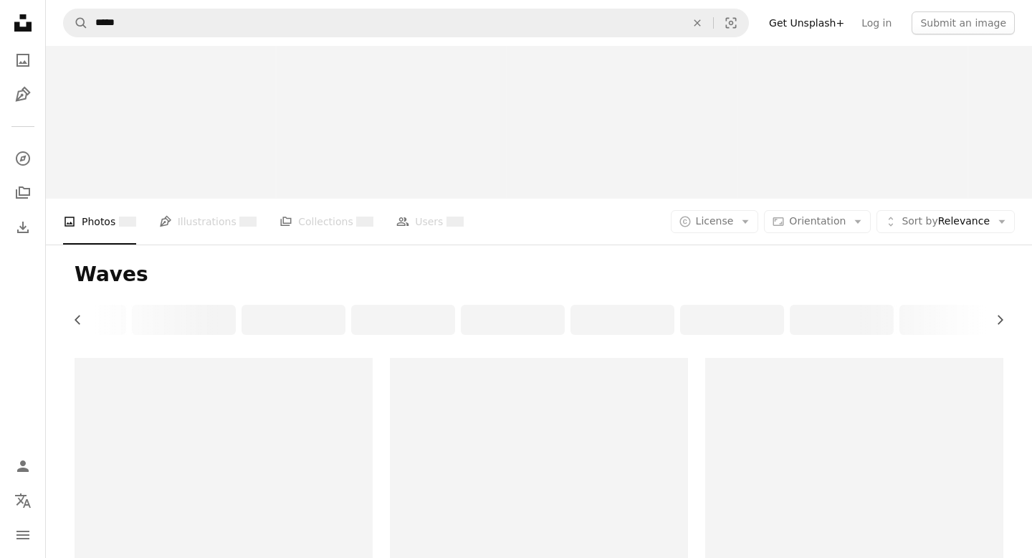
click at [996, 313] on icon "Chevron right" at bounding box center [1000, 320] width 14 height 14
